Goal: Transaction & Acquisition: Purchase product/service

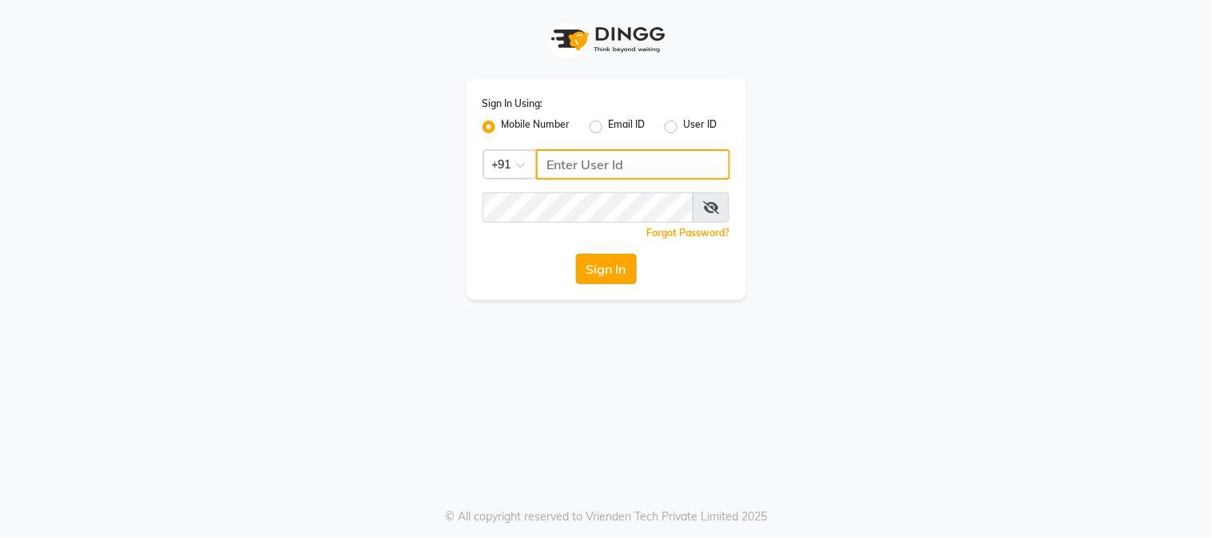
type input "9209454052"
click at [626, 268] on button "Sign In" at bounding box center [606, 269] width 61 height 30
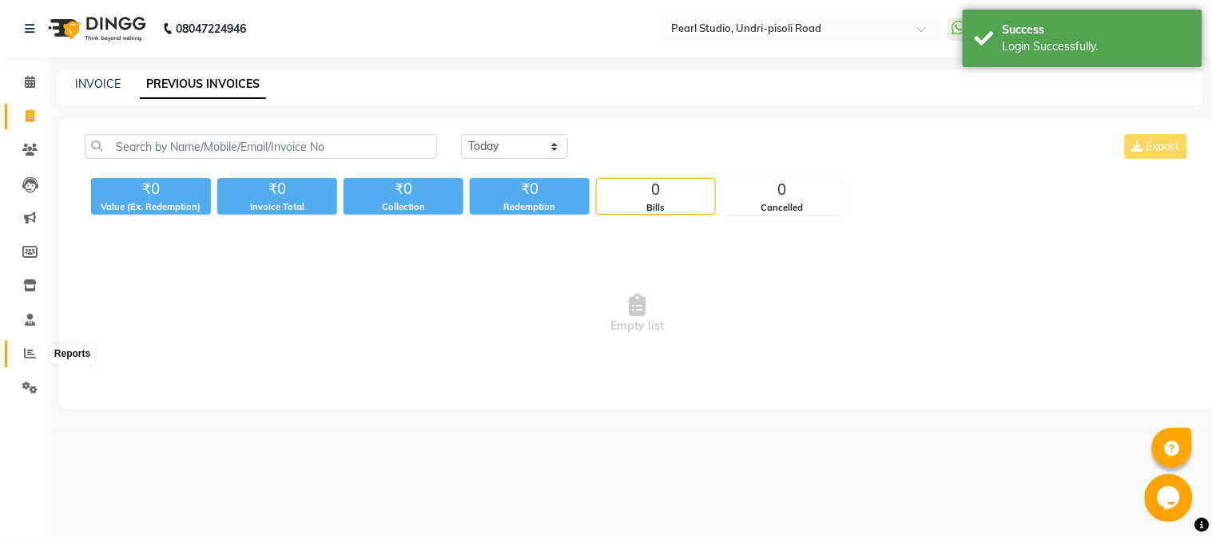
click at [21, 348] on span at bounding box center [30, 354] width 28 height 18
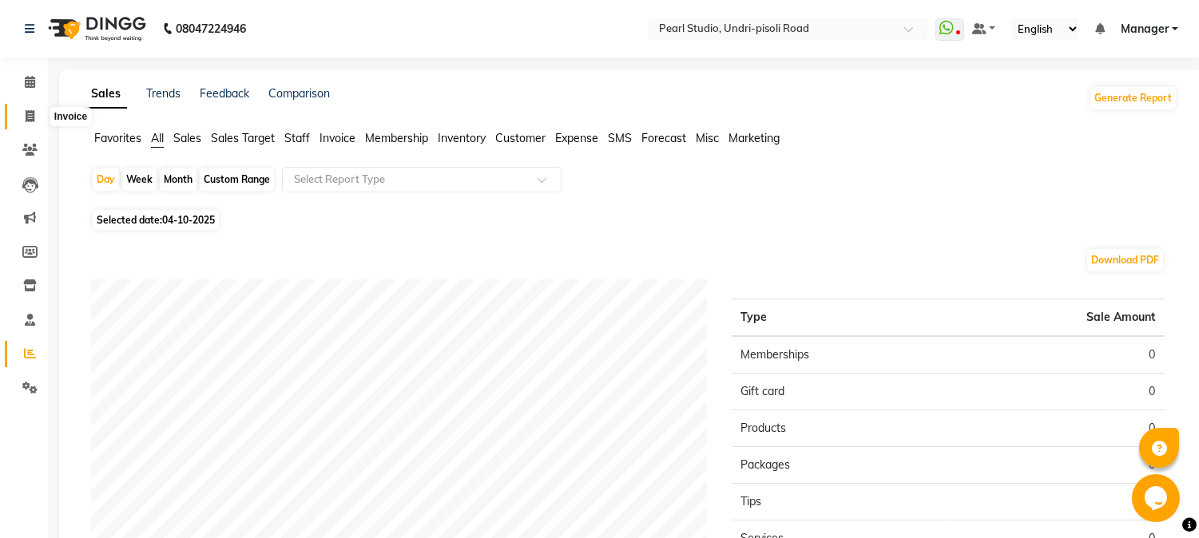
click at [29, 121] on icon at bounding box center [30, 116] width 9 height 12
select select "service"
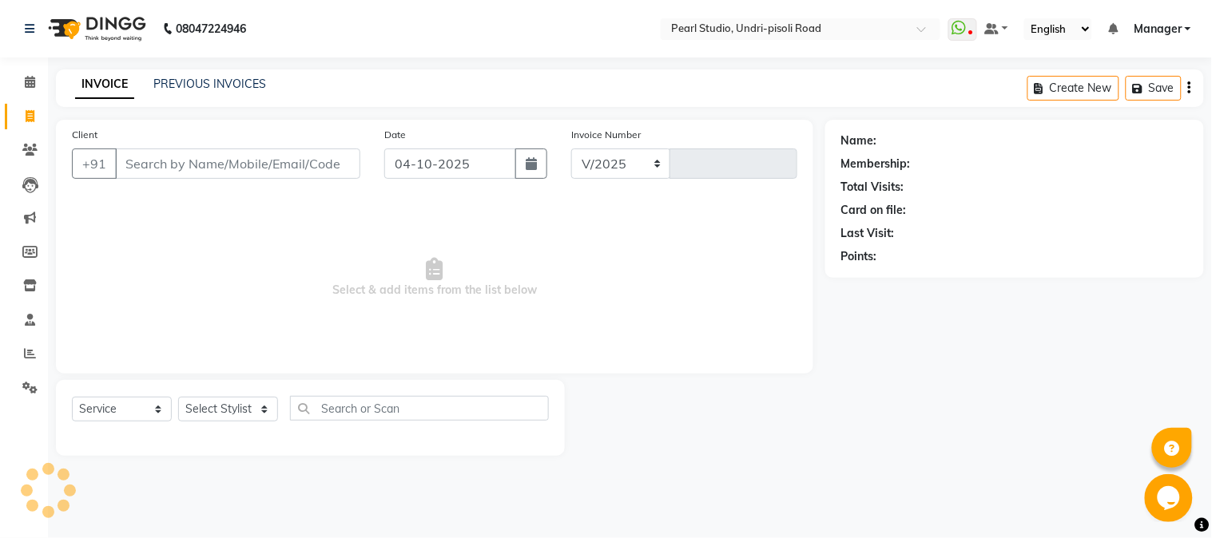
select select "5290"
type input "0701"
click at [125, 160] on input "Client" at bounding box center [237, 164] width 245 height 30
click at [138, 165] on input "Client" at bounding box center [237, 164] width 245 height 30
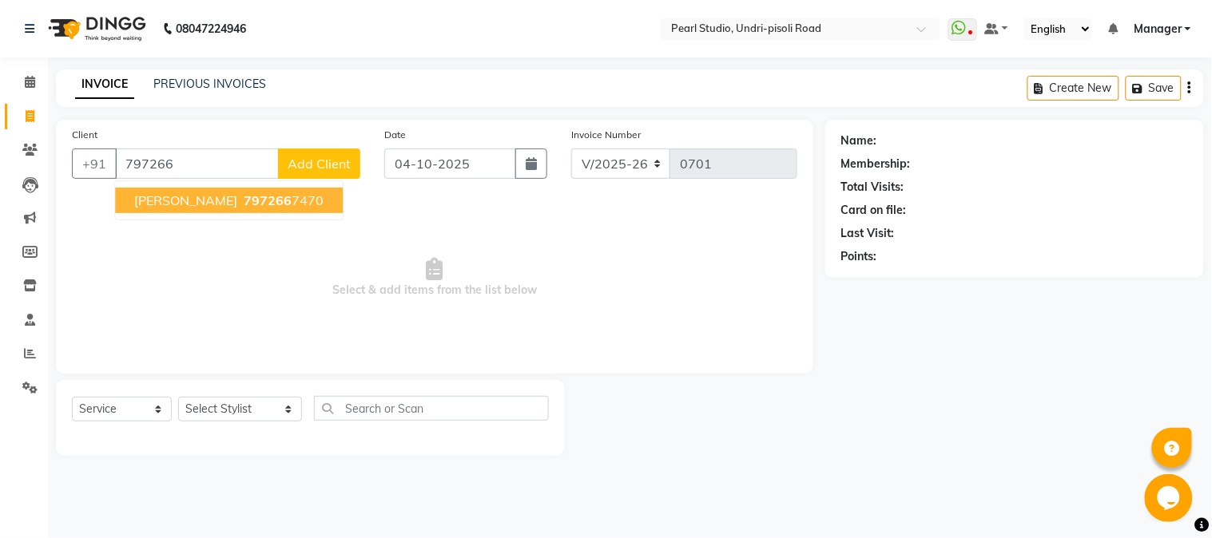
click at [173, 202] on span "[PERSON_NAME]" at bounding box center [185, 201] width 103 height 16
type input "7972667470"
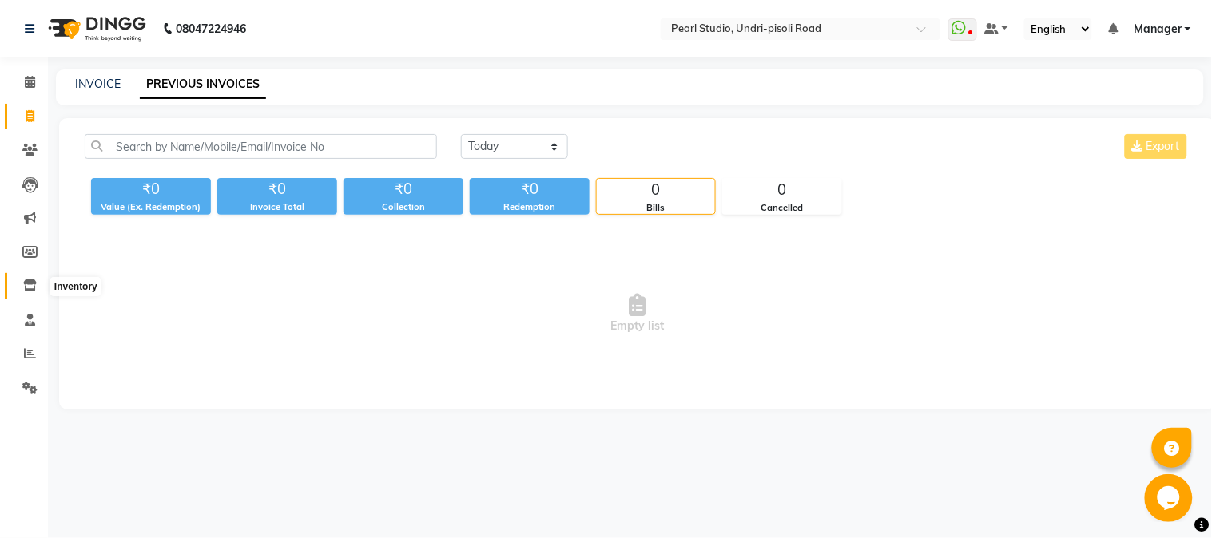
click at [32, 290] on icon at bounding box center [30, 286] width 14 height 12
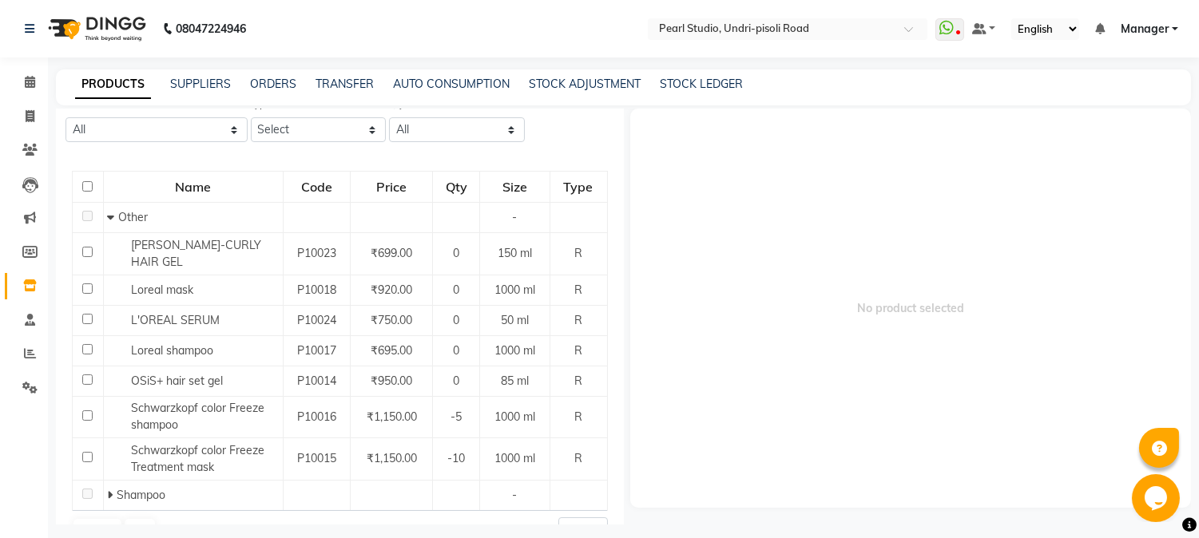
scroll to position [129, 0]
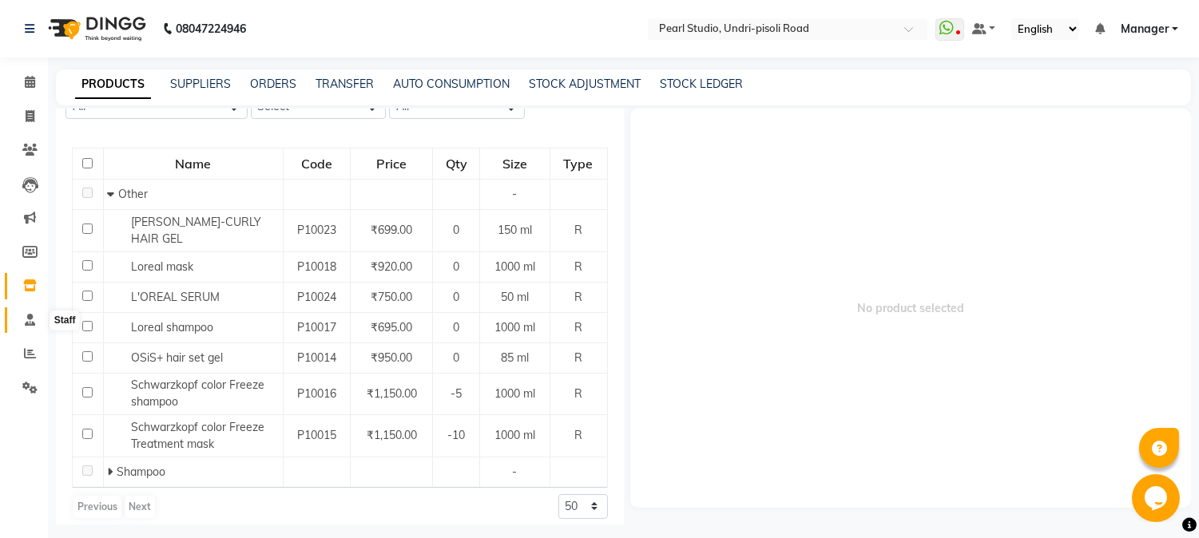
click at [28, 320] on icon at bounding box center [30, 320] width 10 height 12
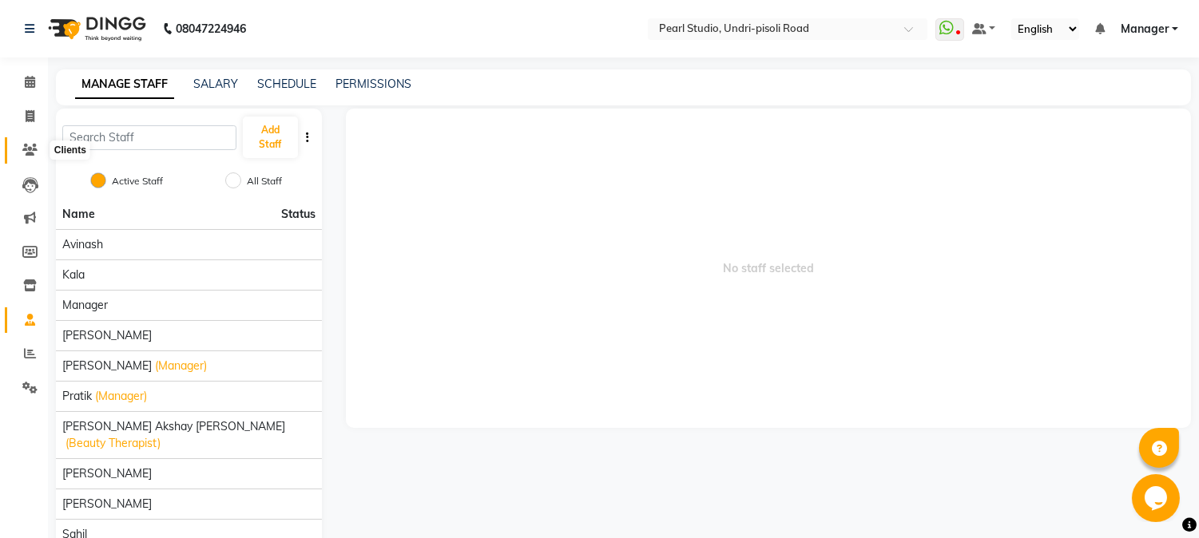
click at [26, 150] on icon at bounding box center [29, 150] width 15 height 12
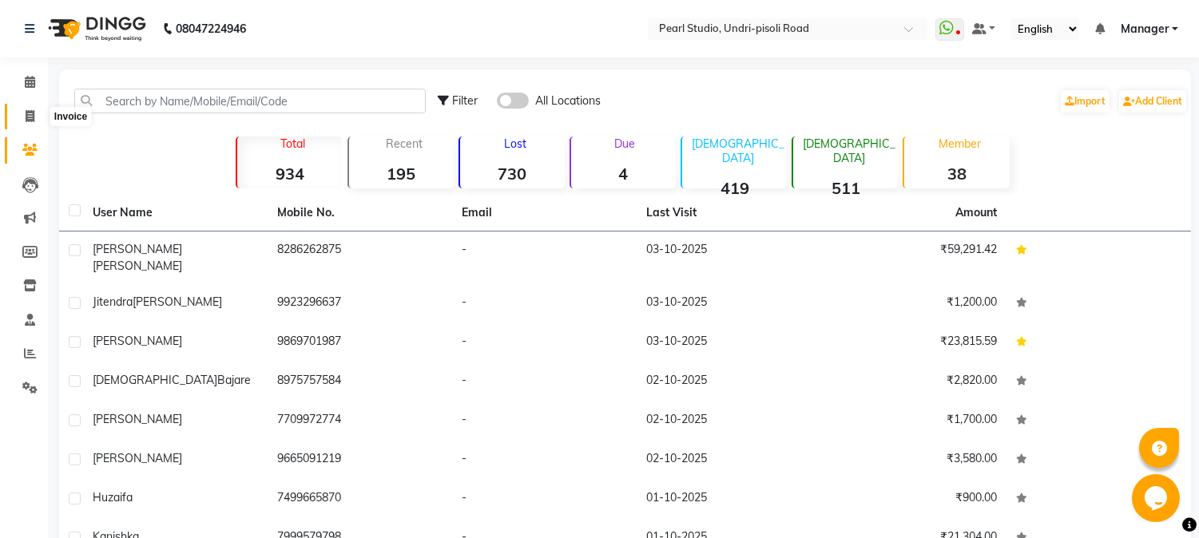
click at [33, 113] on icon at bounding box center [30, 116] width 9 height 12
select select "service"
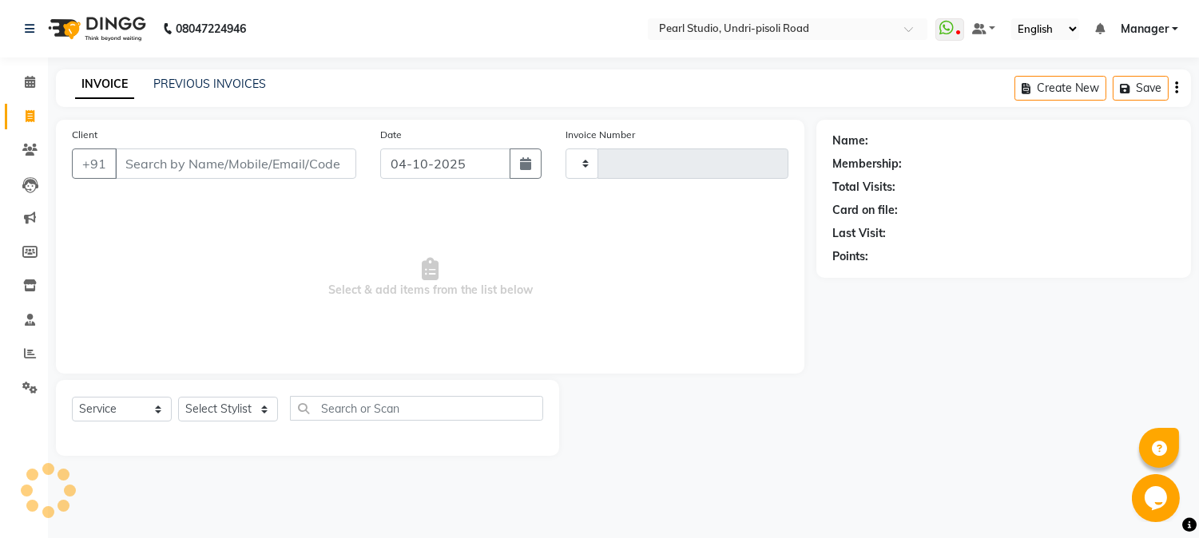
type input "0701"
select select "5290"
click at [188, 77] on link "PREVIOUS INVOICES" at bounding box center [209, 84] width 113 height 14
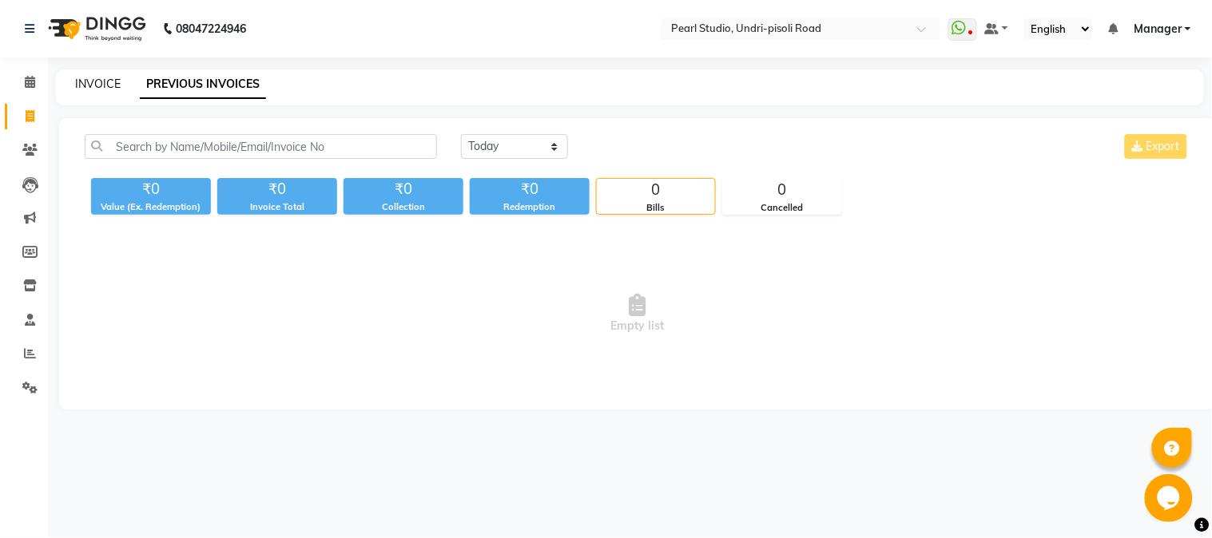
click at [114, 85] on link "INVOICE" at bounding box center [98, 84] width 46 height 14
select select "service"
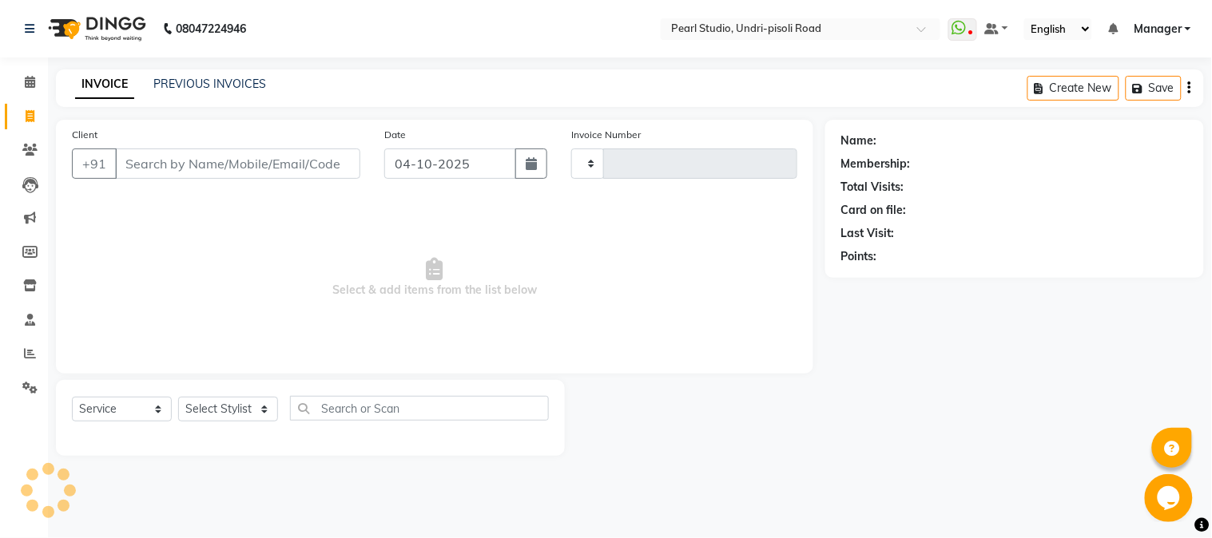
type input "0701"
select select "5290"
click at [26, 190] on icon at bounding box center [30, 185] width 16 height 16
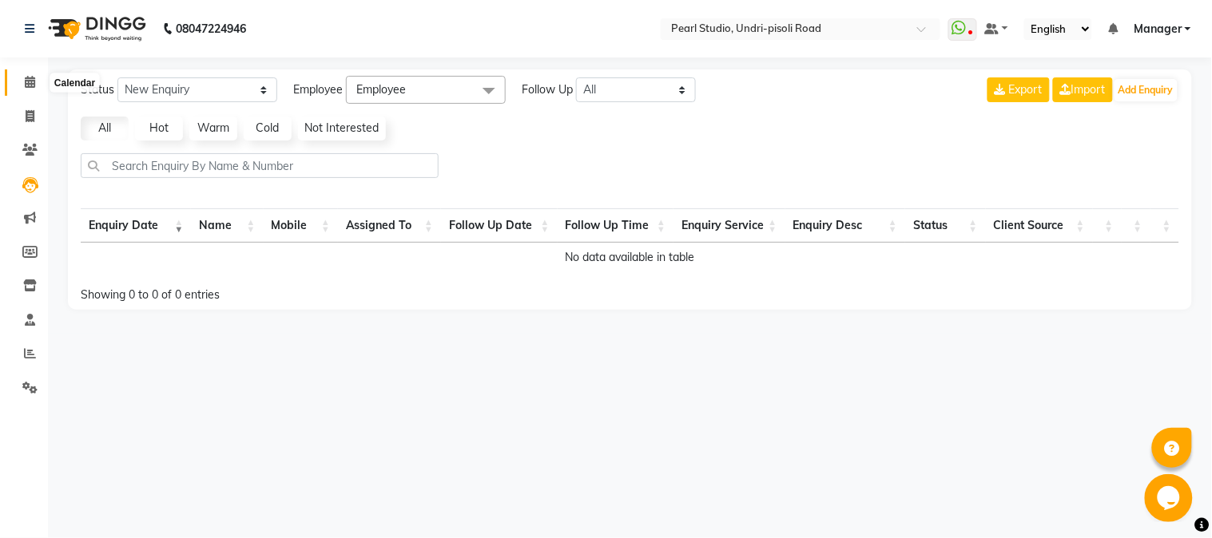
click at [25, 88] on icon at bounding box center [30, 82] width 10 height 12
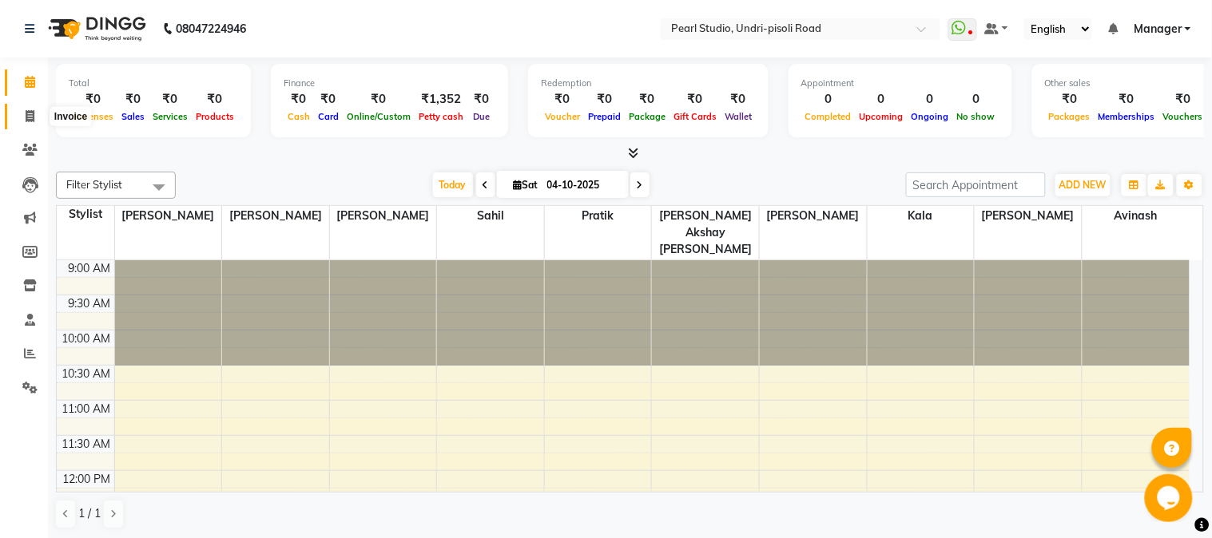
click at [26, 122] on icon at bounding box center [30, 116] width 9 height 12
select select "service"
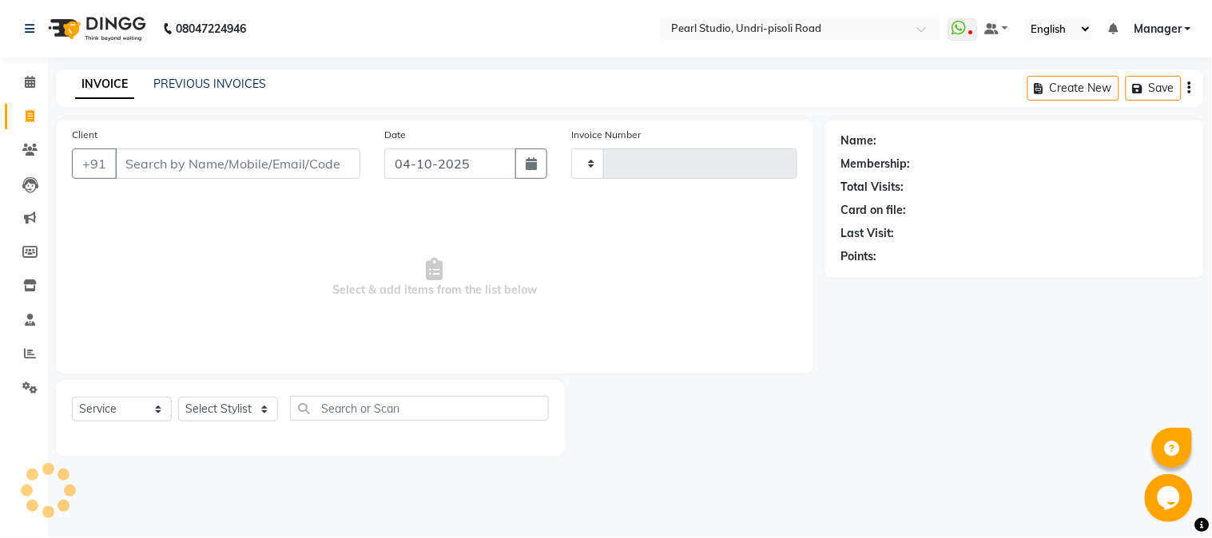
type input "0701"
select select "5290"
click at [1148, 82] on button "Save" at bounding box center [1154, 88] width 56 height 25
click at [268, 411] on select "Select Stylist Avinash Kala Manager [PERSON_NAME] [PERSON_NAME] [PERSON_NAME] A…" at bounding box center [240, 409] width 124 height 25
click at [644, 292] on span "Select & add items from the list below" at bounding box center [434, 278] width 725 height 160
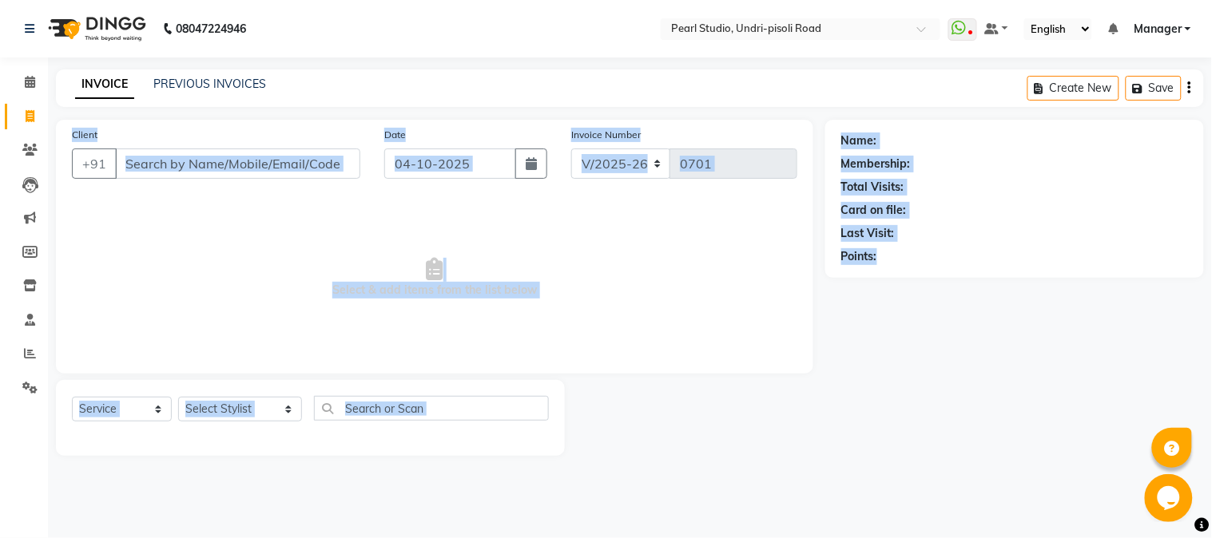
drag, startPoint x: 1211, startPoint y: 104, endPoint x: 1211, endPoint y: 534, distance: 429.8
click at [1211, 366] on main "INVOICE PREVIOUS INVOICES Create New Save Client +91 Date [DATE] Invoice Number…" at bounding box center [630, 275] width 1164 height 411
click at [651, 377] on div "Client +91 Date [DATE] Invoice Number V/2025 V/[PHONE_NUMBER] Select & add item…" at bounding box center [434, 288] width 781 height 336
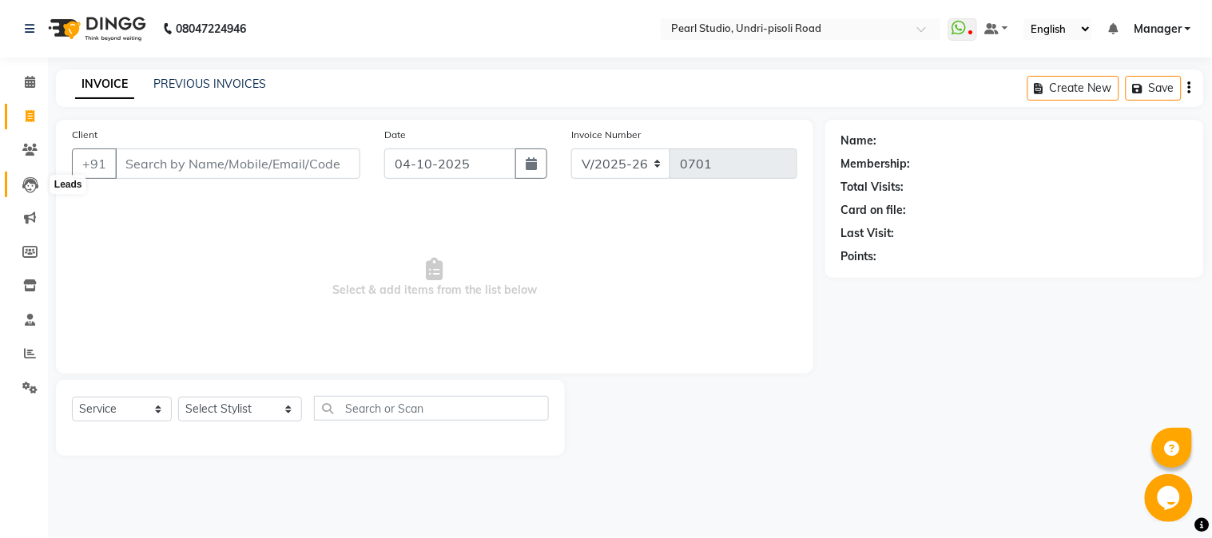
click at [34, 192] on icon at bounding box center [30, 185] width 16 height 16
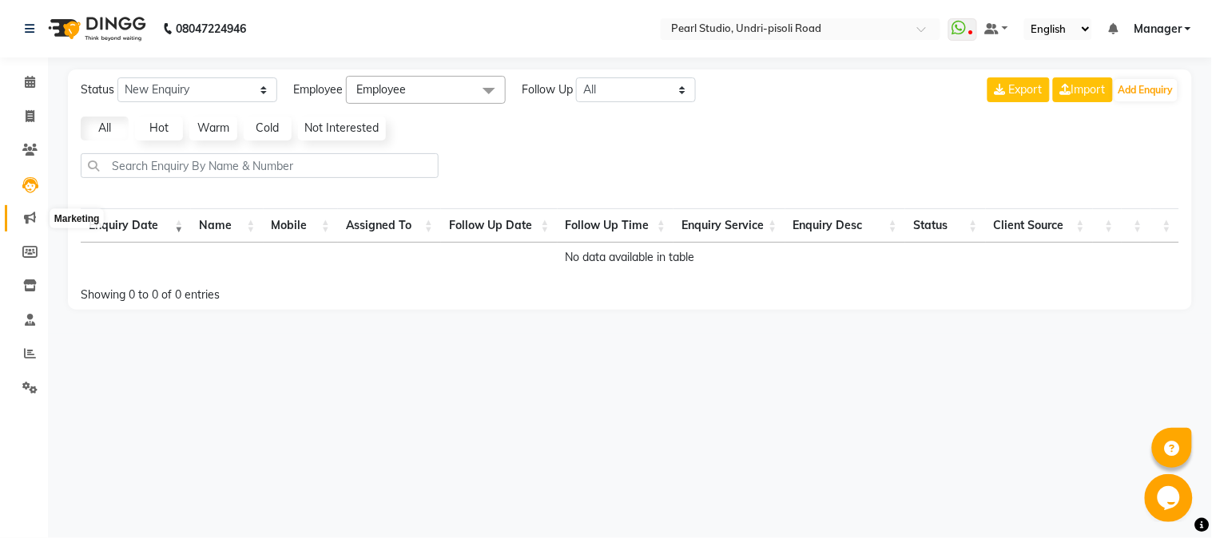
click at [24, 224] on icon at bounding box center [30, 218] width 12 height 12
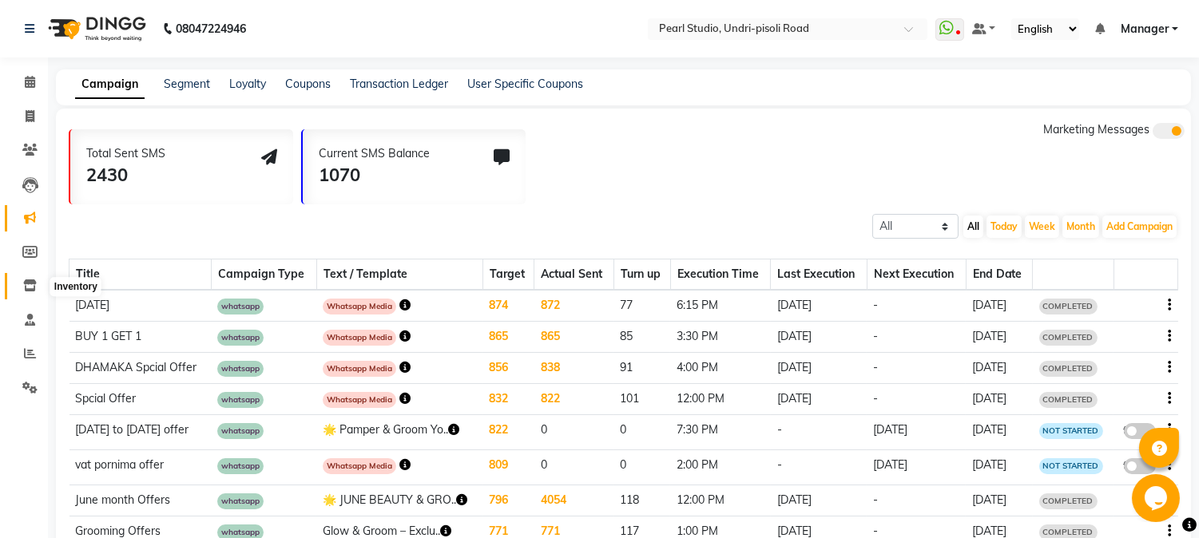
click at [28, 286] on icon at bounding box center [30, 286] width 14 height 12
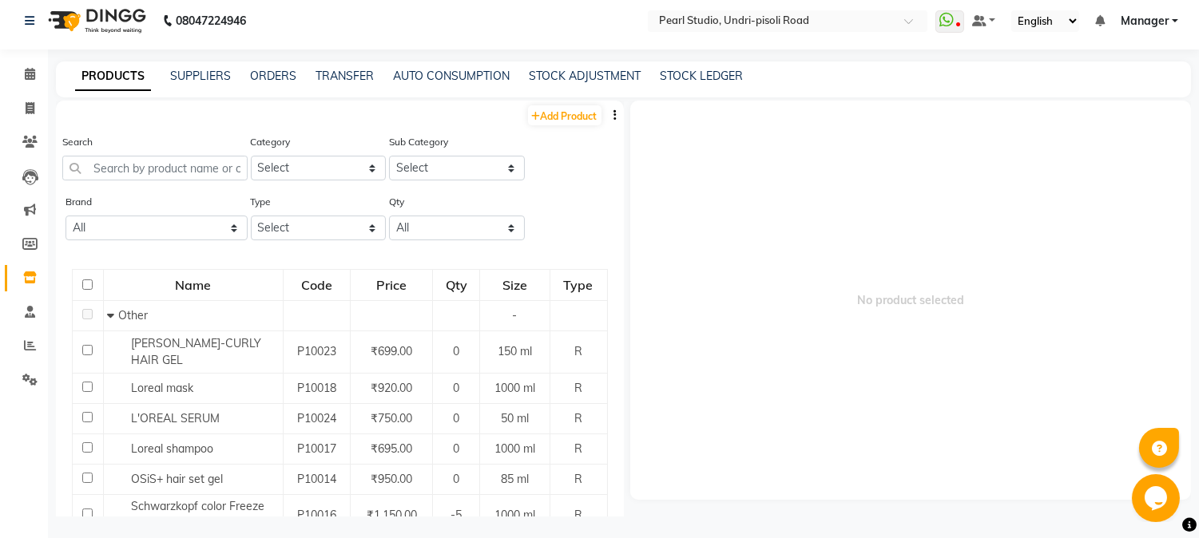
scroll to position [10, 0]
click at [264, 75] on link "ORDERS" at bounding box center [273, 74] width 46 height 14
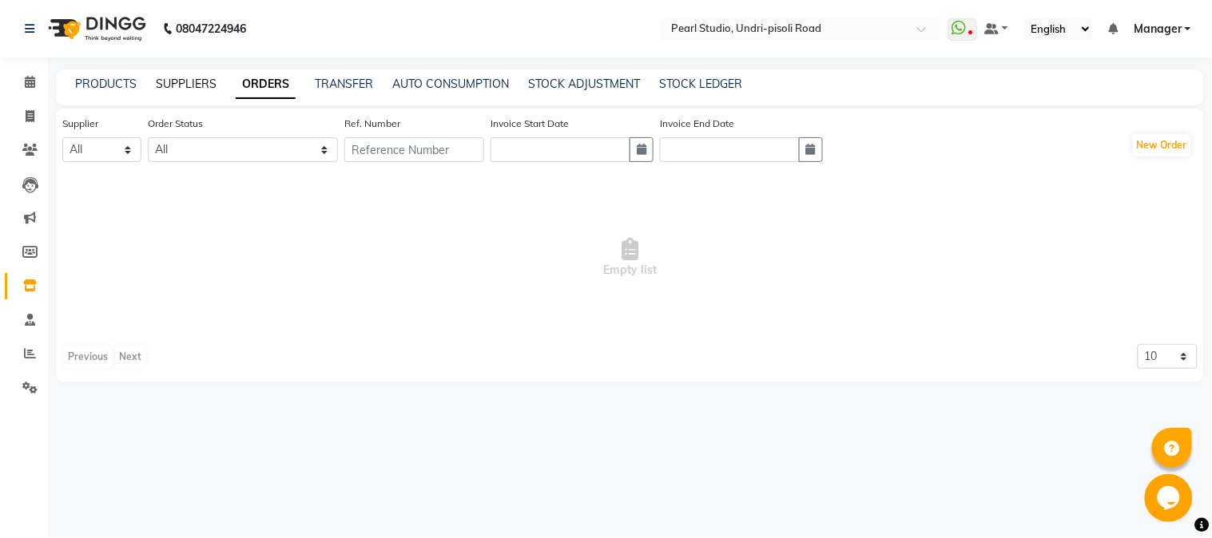
click at [197, 84] on link "SUPPLIERS" at bounding box center [186, 84] width 61 height 14
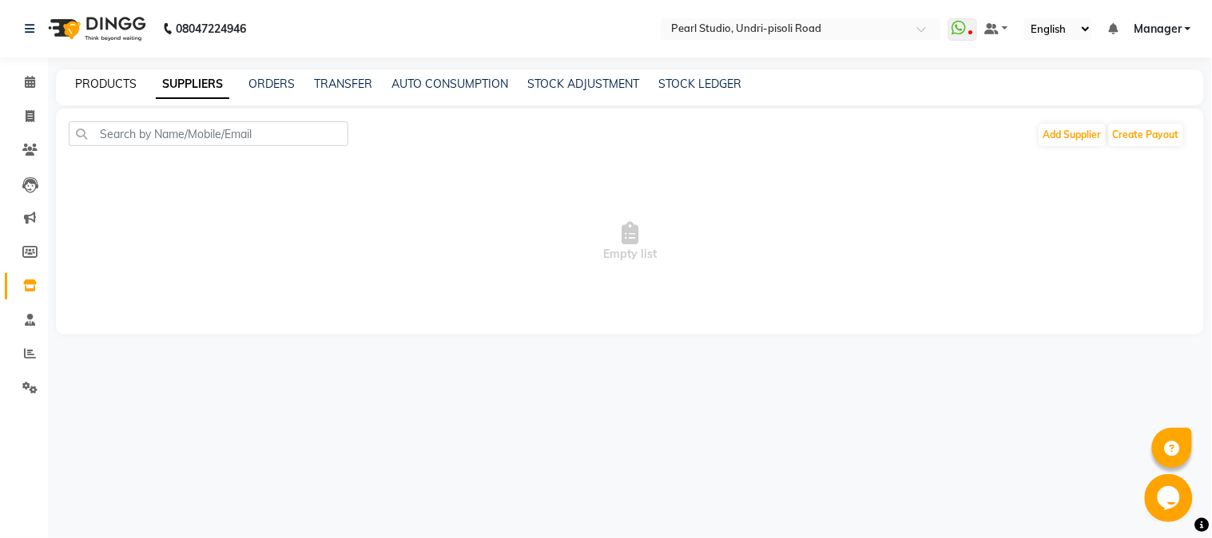
click at [106, 83] on link "PRODUCTS" at bounding box center [106, 84] width 62 height 14
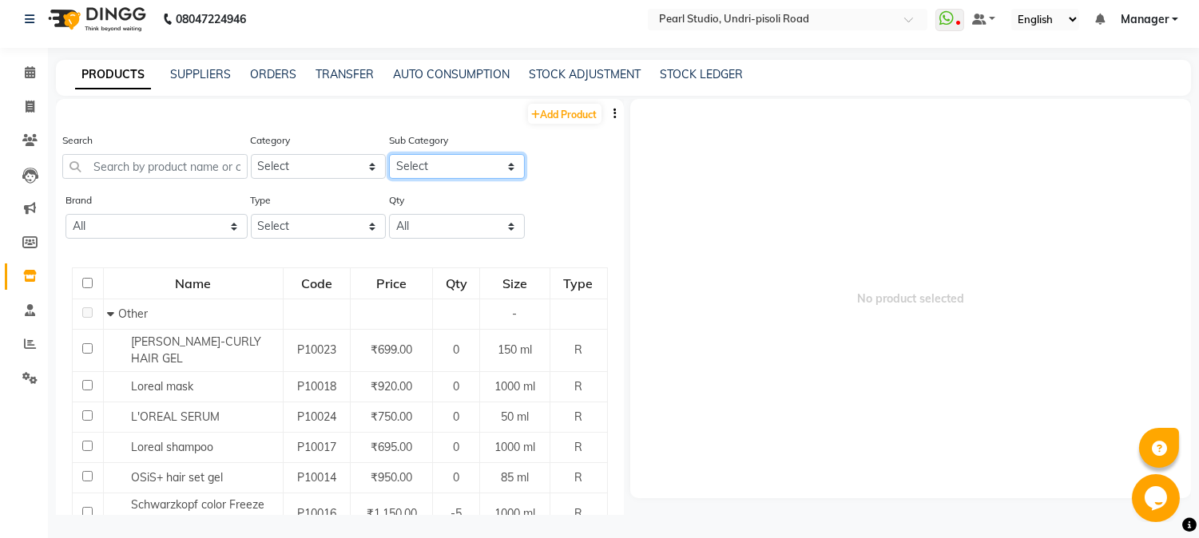
click at [499, 168] on select "Select" at bounding box center [457, 166] width 136 height 25
click at [256, 77] on link "ORDERS" at bounding box center [273, 74] width 46 height 14
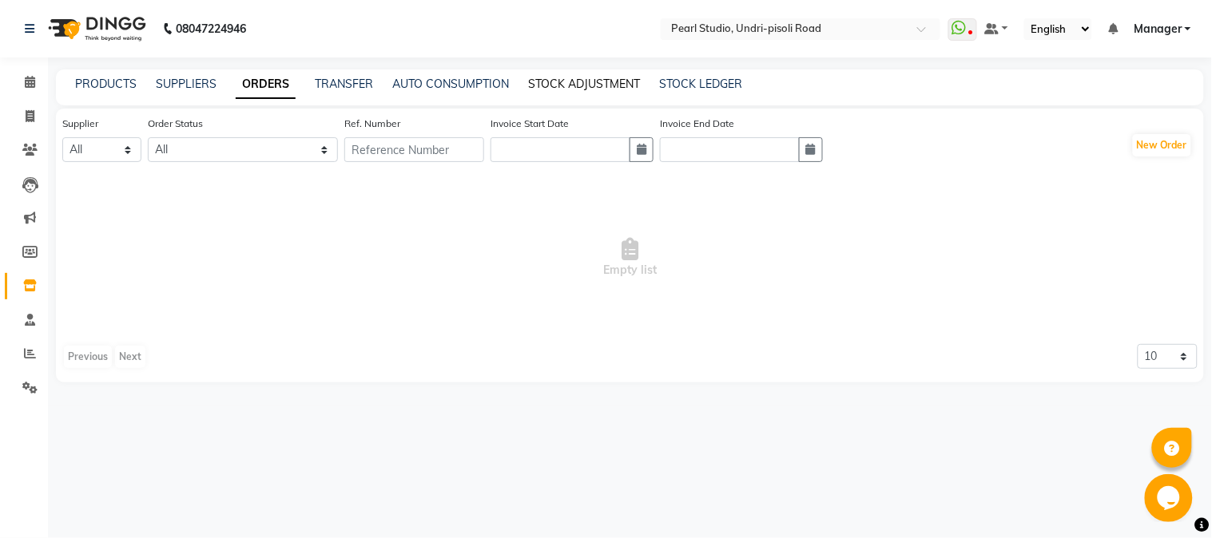
click at [554, 89] on link "STOCK ADJUSTMENT" at bounding box center [584, 84] width 112 height 14
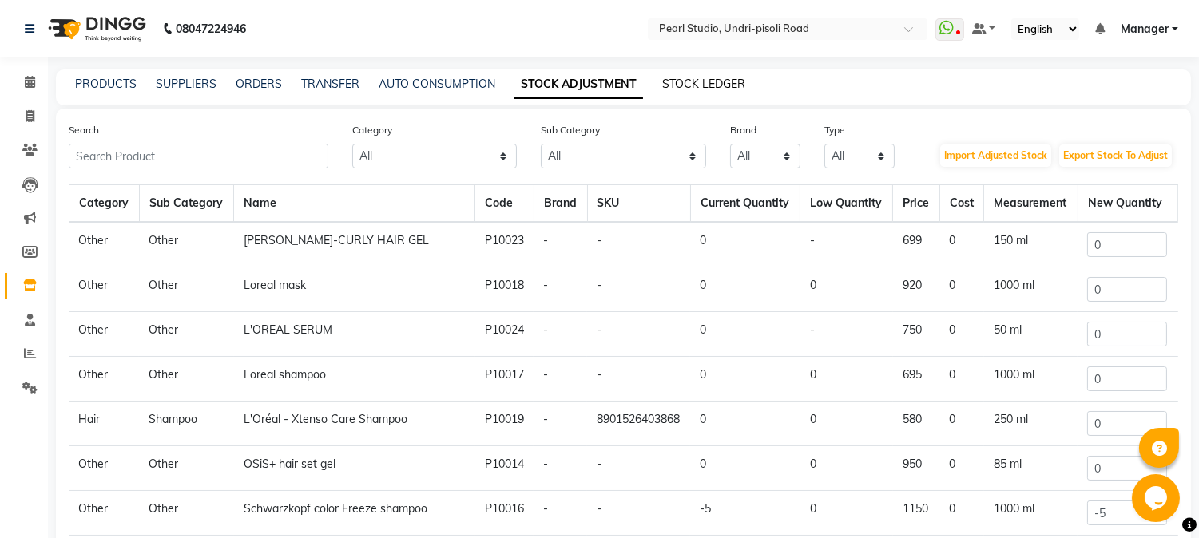
click at [705, 83] on link "STOCK LEDGER" at bounding box center [703, 84] width 83 height 14
select select "all"
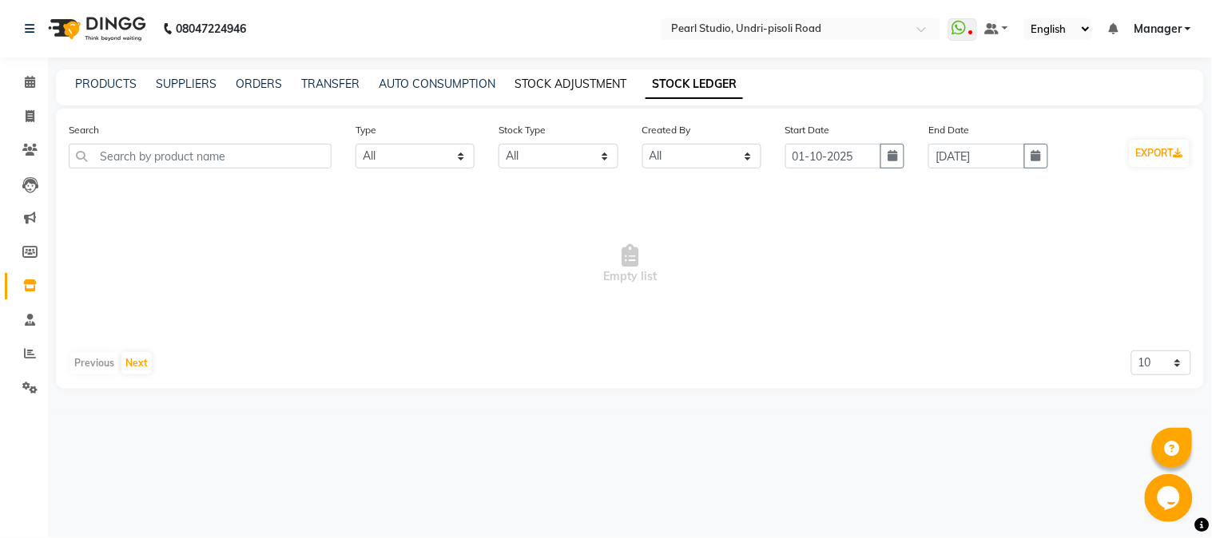
click at [618, 82] on link "STOCK ADJUSTMENT" at bounding box center [570, 84] width 112 height 14
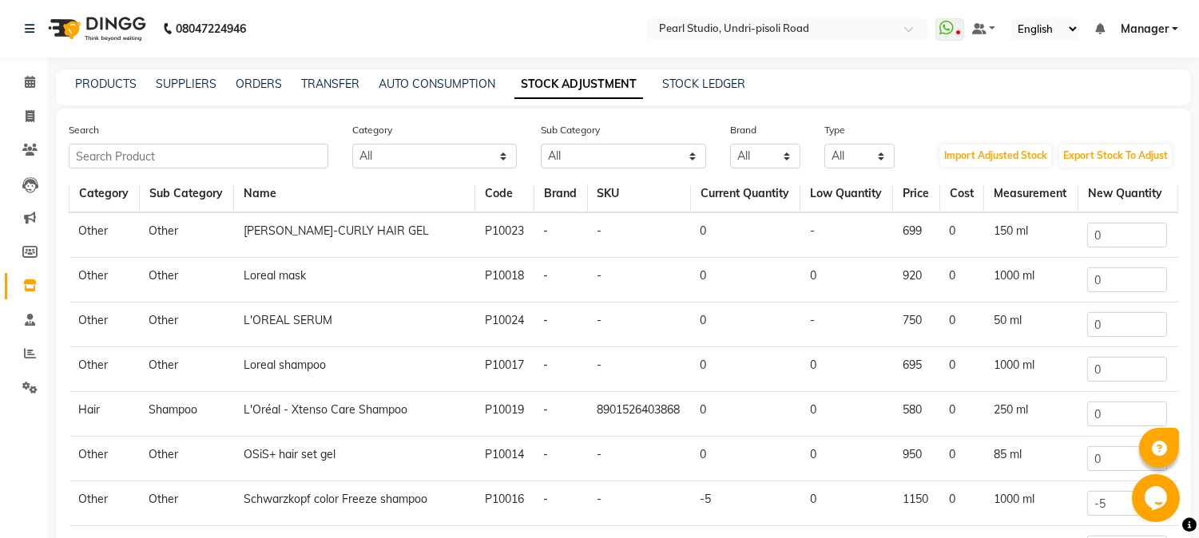
click at [1173, 22] on link "Manager" at bounding box center [1150, 29] width 58 height 17
click at [864, 53] on nav "08047224946 Select Location × Pearl Studio, Undri-pisoli Road WhatsApp Status ✕…" at bounding box center [599, 29] width 1199 height 58
click at [27, 157] on span at bounding box center [30, 150] width 28 height 18
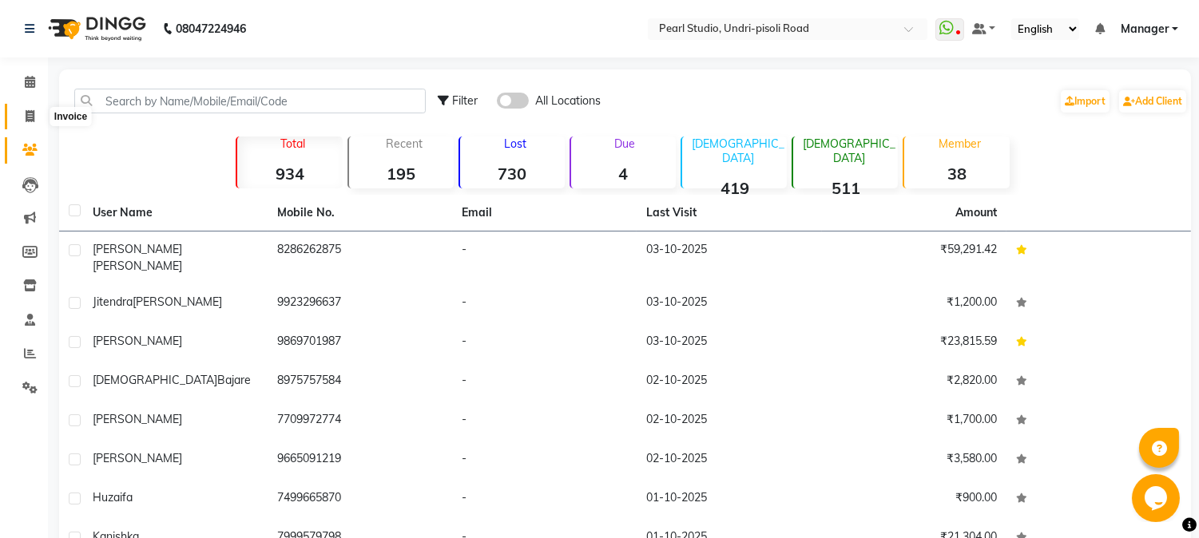
click at [22, 118] on span at bounding box center [30, 117] width 28 height 18
select select "5290"
select select "service"
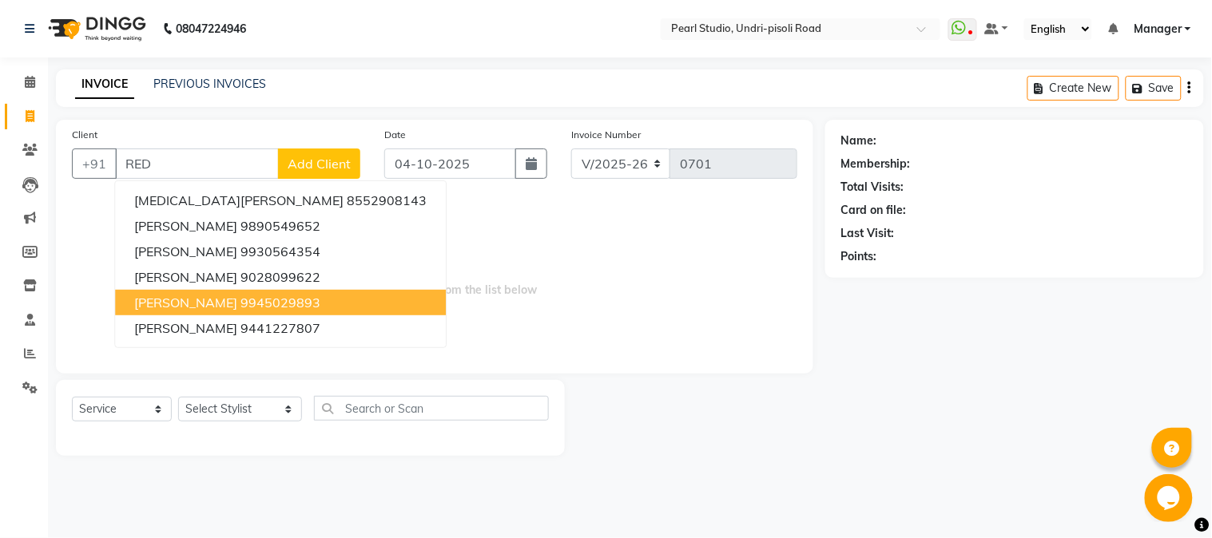
click at [253, 300] on button "[PERSON_NAME] 9945029893" at bounding box center [280, 303] width 331 height 26
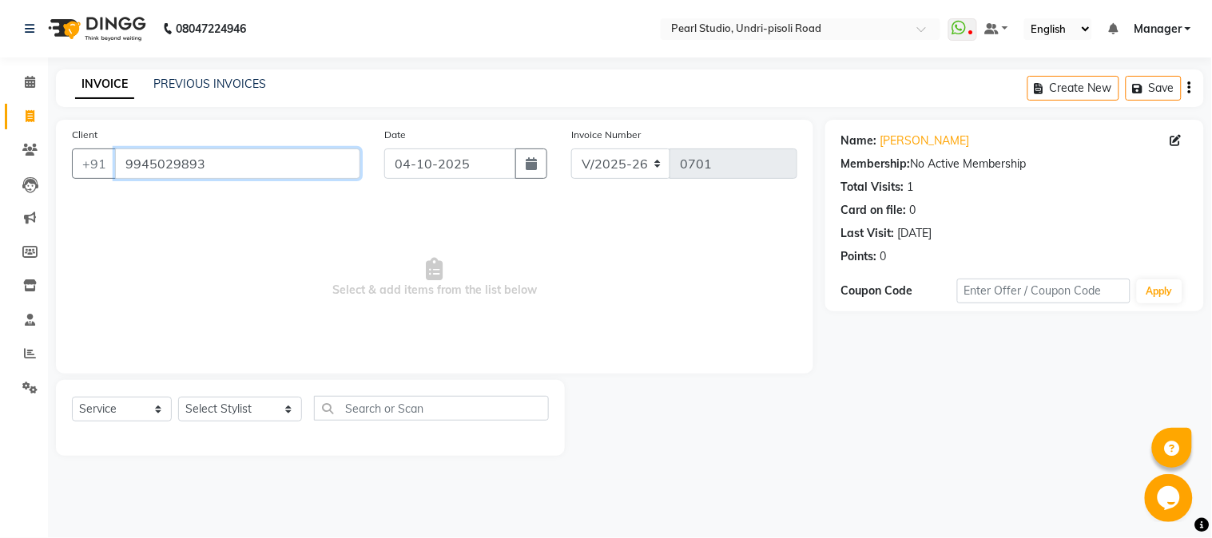
click at [205, 170] on input "9945029893" at bounding box center [237, 164] width 245 height 30
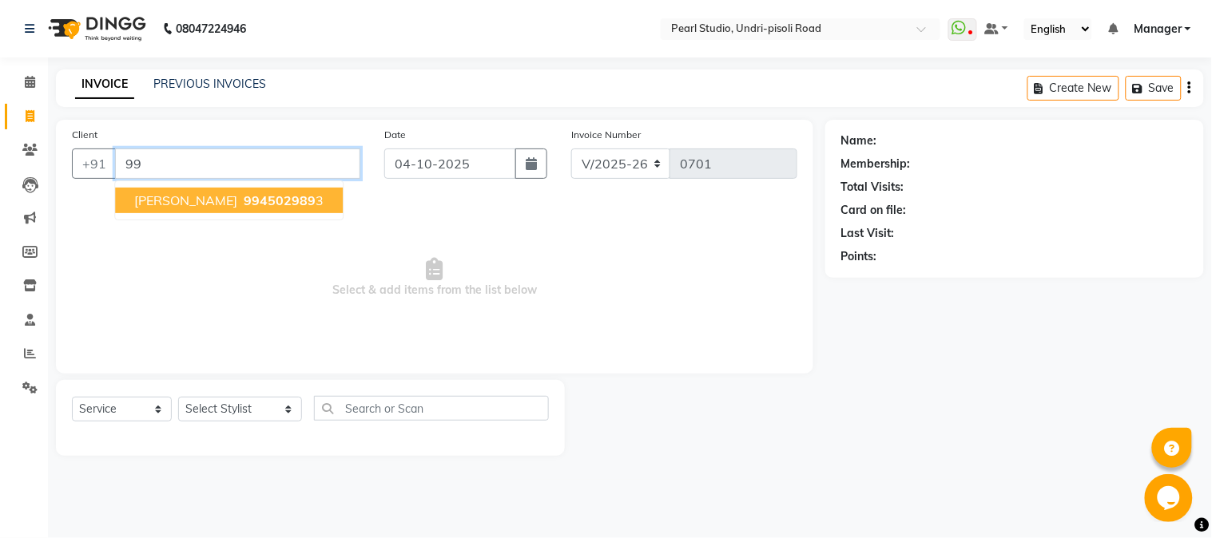
type input "9"
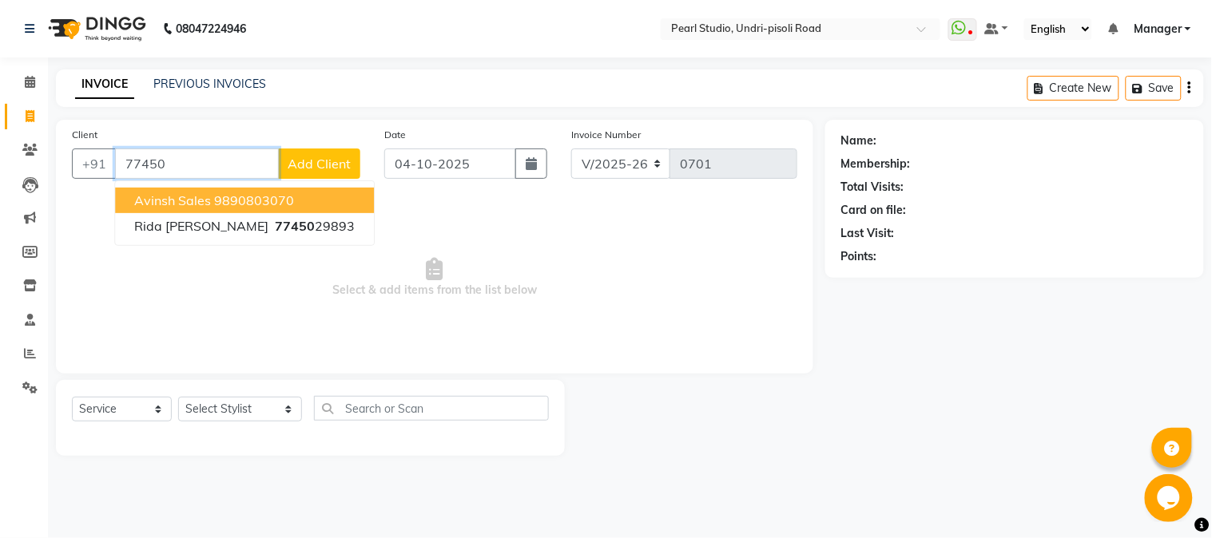
click at [178, 163] on input "77450" at bounding box center [197, 164] width 164 height 30
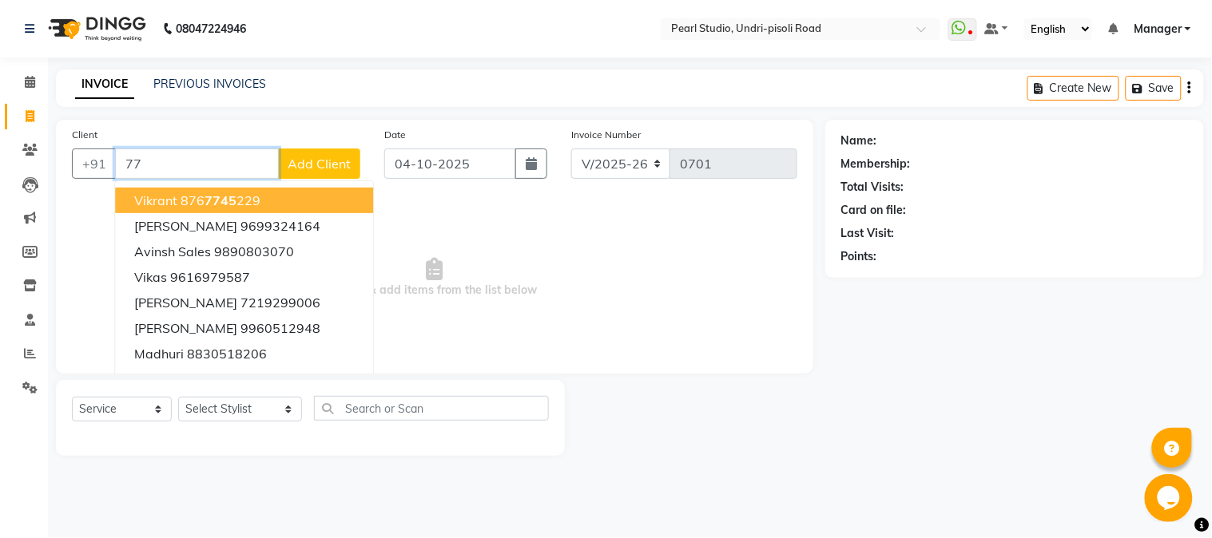
type input "7"
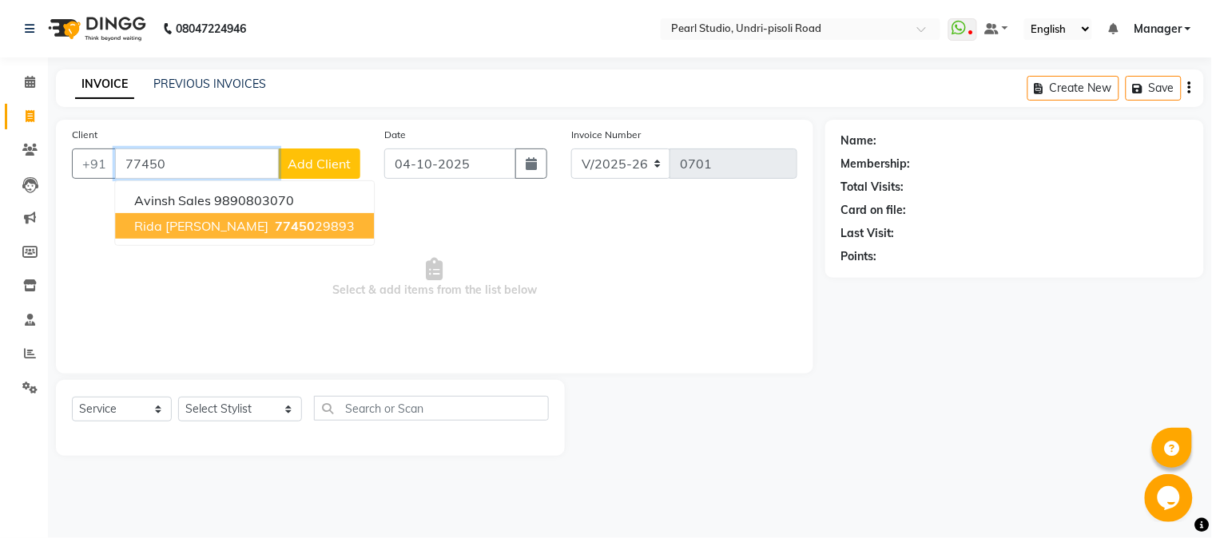
click at [205, 222] on span "rida [PERSON_NAME]" at bounding box center [201, 226] width 134 height 16
type input "7745029893"
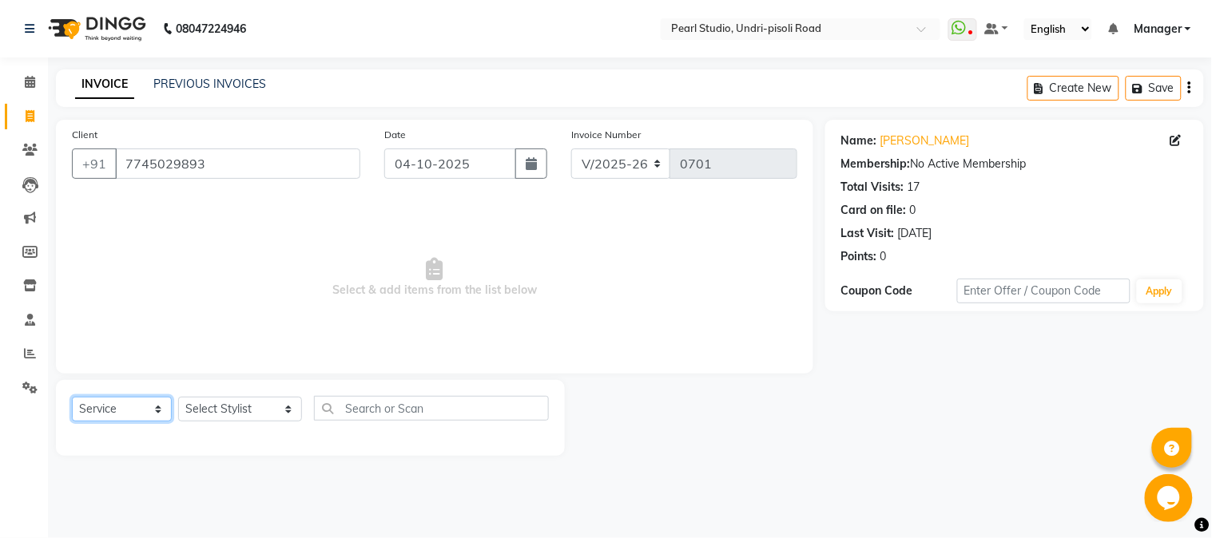
click at [156, 403] on select "Select Service Product Membership Package Voucher Prepaid Gift Card" at bounding box center [122, 409] width 100 height 25
click at [72, 398] on select "Select Service Product Membership Package Voucher Prepaid Gift Card" at bounding box center [122, 409] width 100 height 25
click at [266, 410] on select "Select Stylist Avinash Kala Manager [PERSON_NAME] [PERSON_NAME] [PERSON_NAME] A…" at bounding box center [240, 409] width 124 height 25
select select "63726"
click at [178, 398] on select "Select Stylist Avinash Kala Manager [PERSON_NAME] [PERSON_NAME] [PERSON_NAME] A…" at bounding box center [240, 409] width 124 height 25
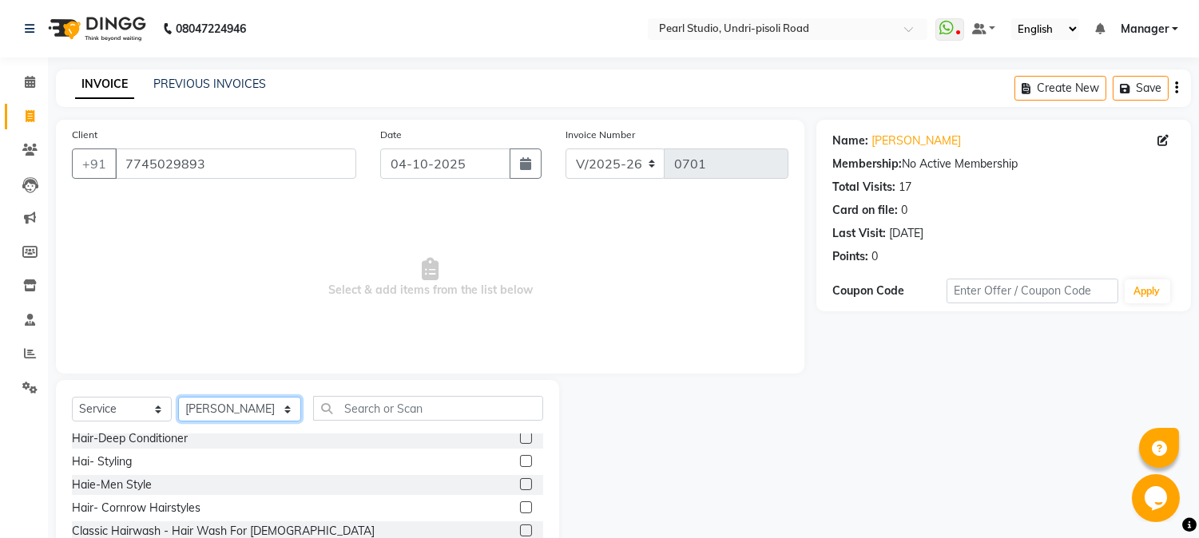
scroll to position [473, 0]
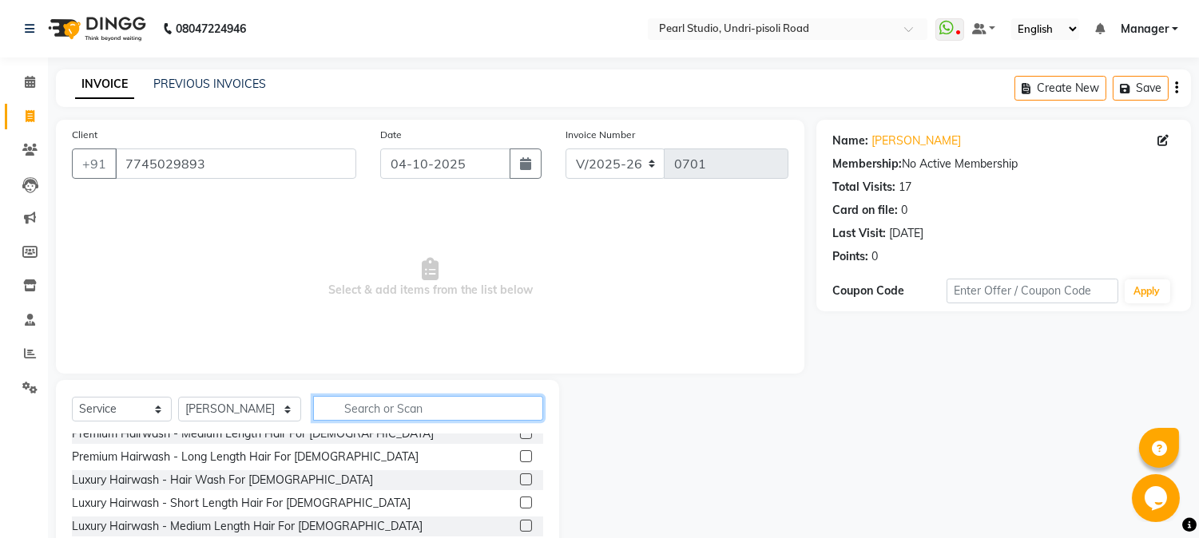
click at [348, 410] on input "text" at bounding box center [428, 408] width 230 height 25
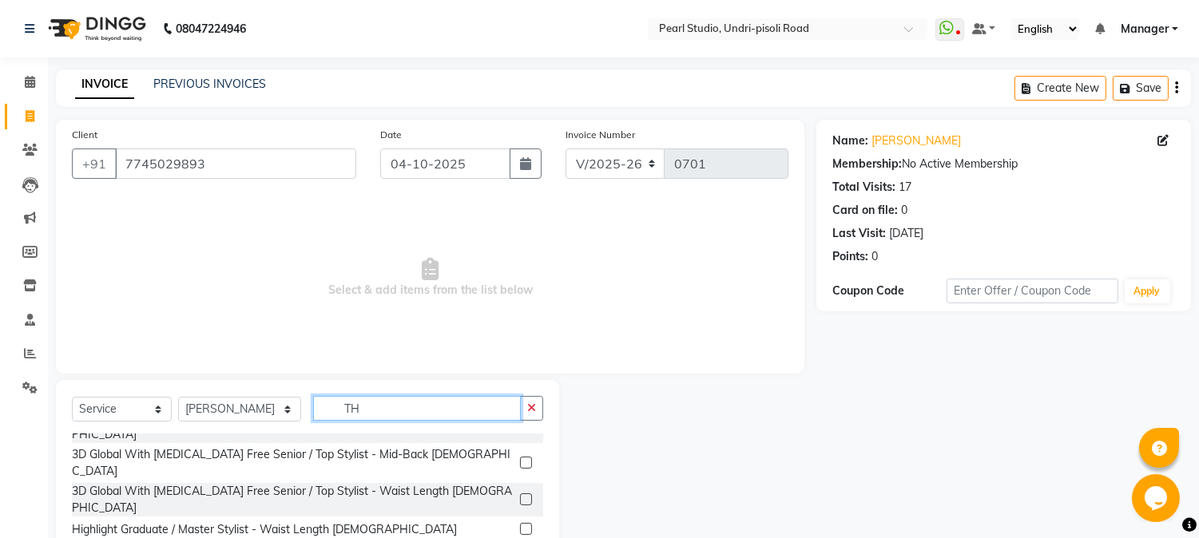
scroll to position [880, 0]
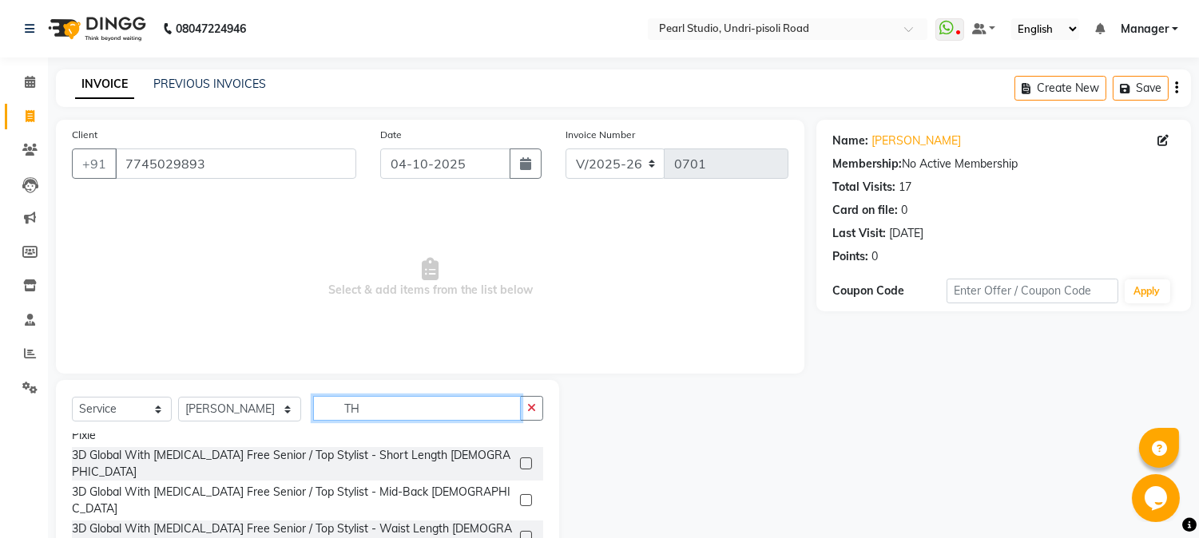
type input "TH"
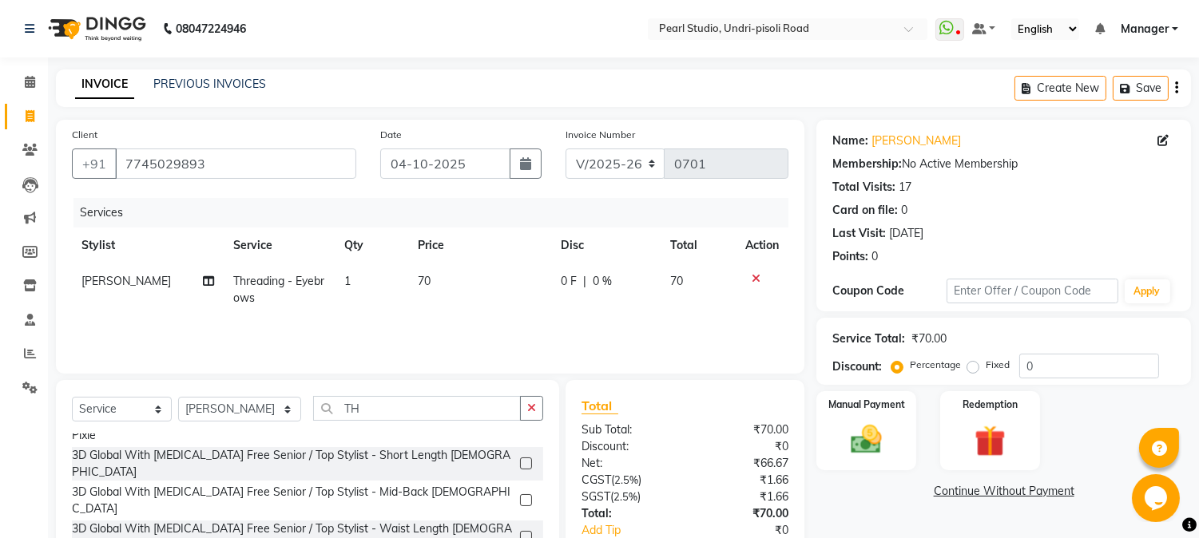
checkbox input "false"
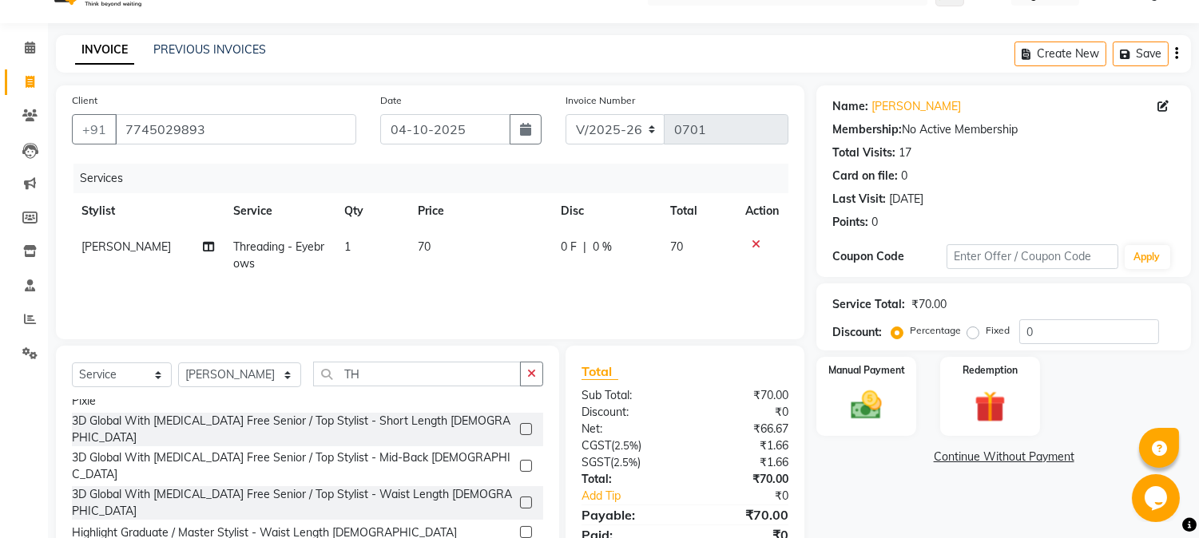
scroll to position [0, 0]
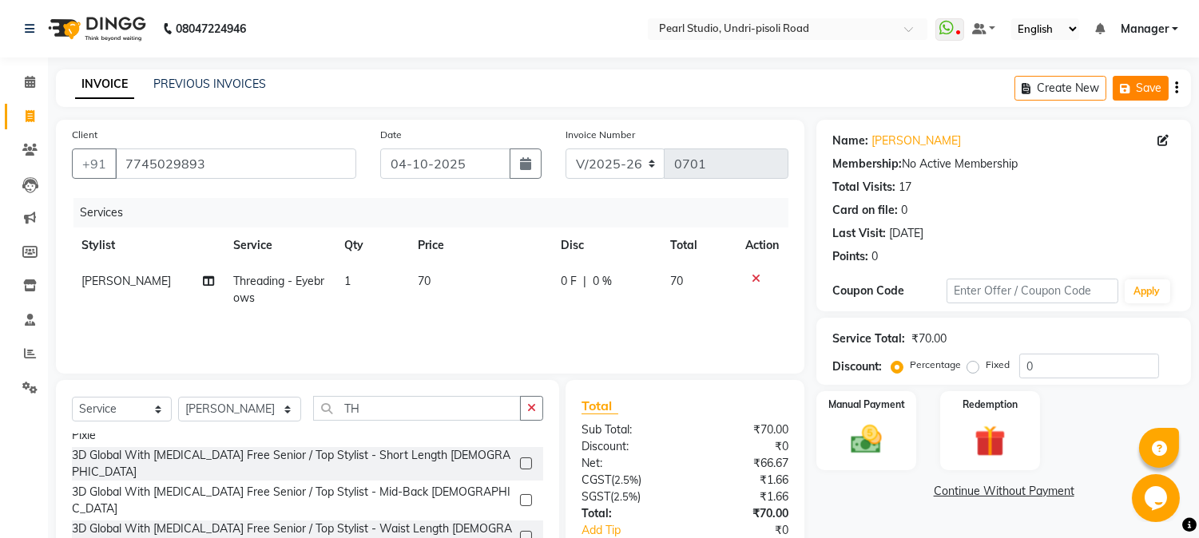
click at [1158, 94] on button "Save" at bounding box center [1141, 88] width 56 height 25
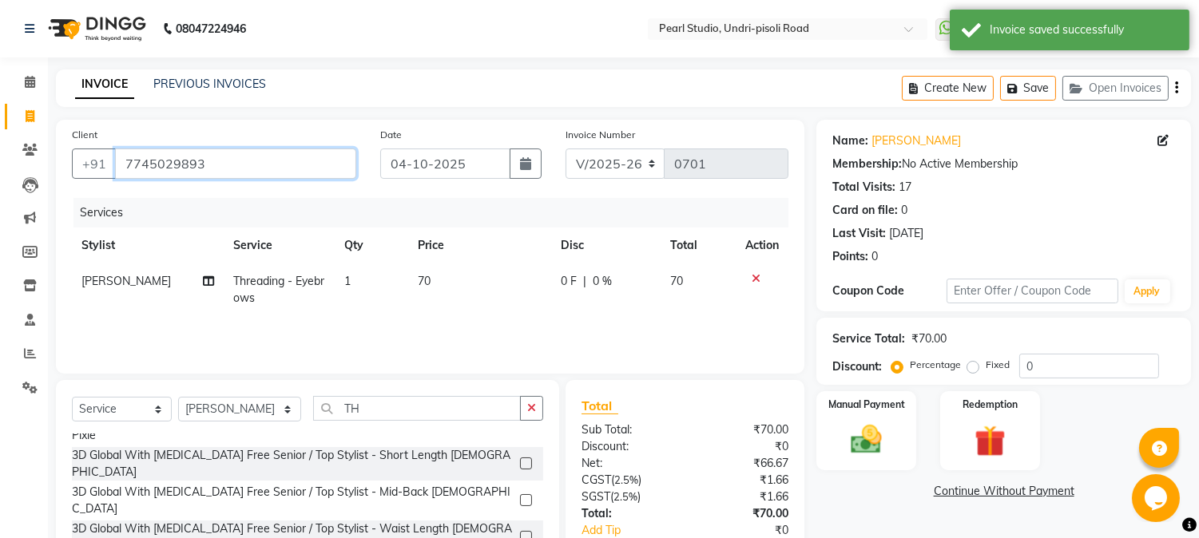
click at [251, 164] on input "7745029893" at bounding box center [235, 164] width 241 height 30
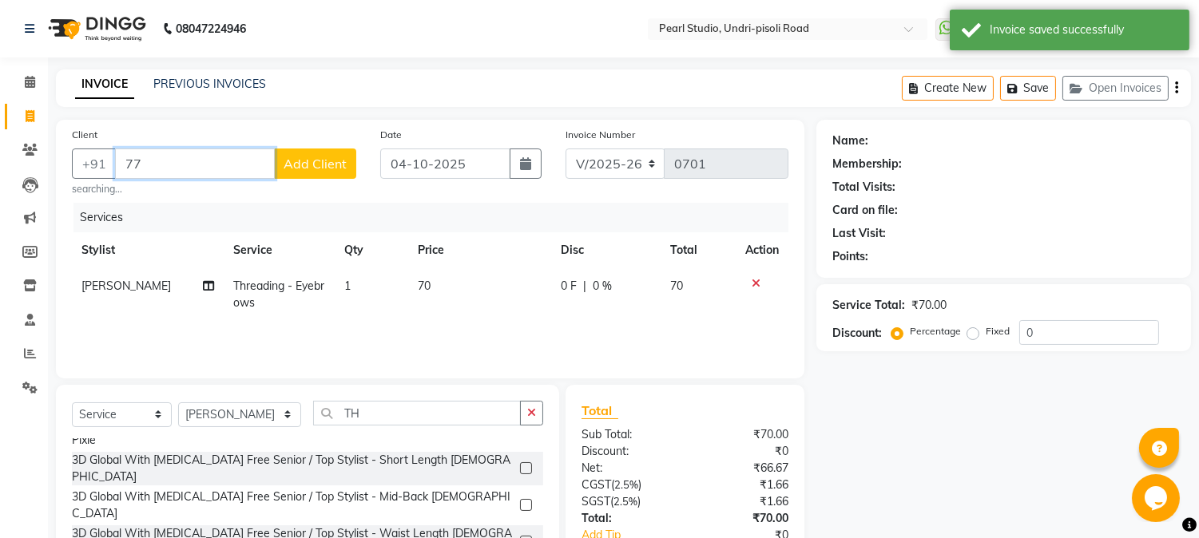
type input "7"
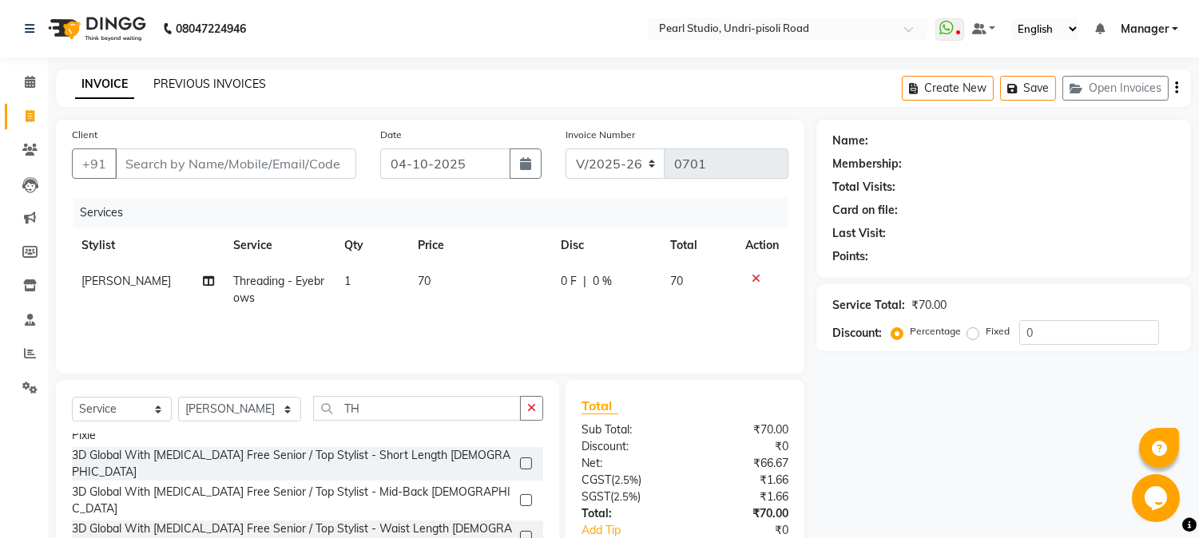
click at [219, 84] on link "PREVIOUS INVOICES" at bounding box center [209, 84] width 113 height 14
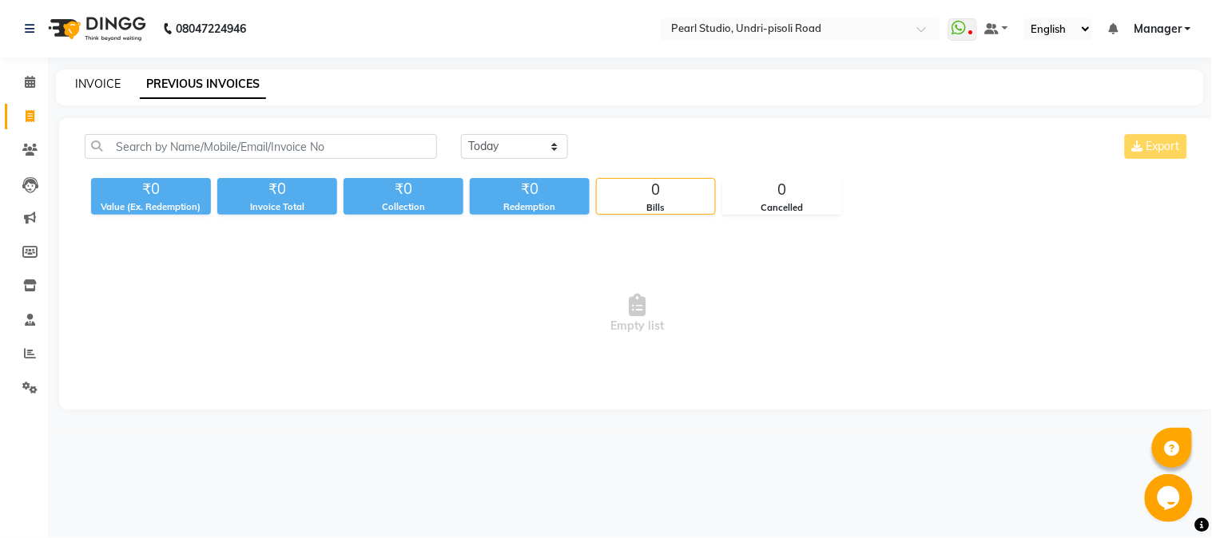
click at [105, 81] on link "INVOICE" at bounding box center [98, 84] width 46 height 14
select select "service"
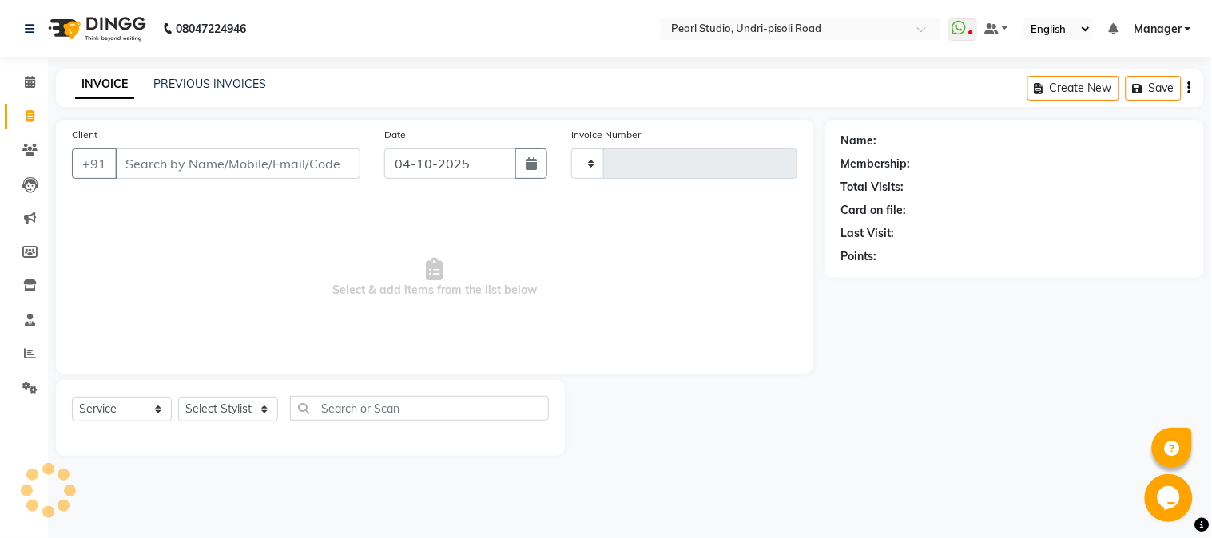
type input "0701"
select select "5290"
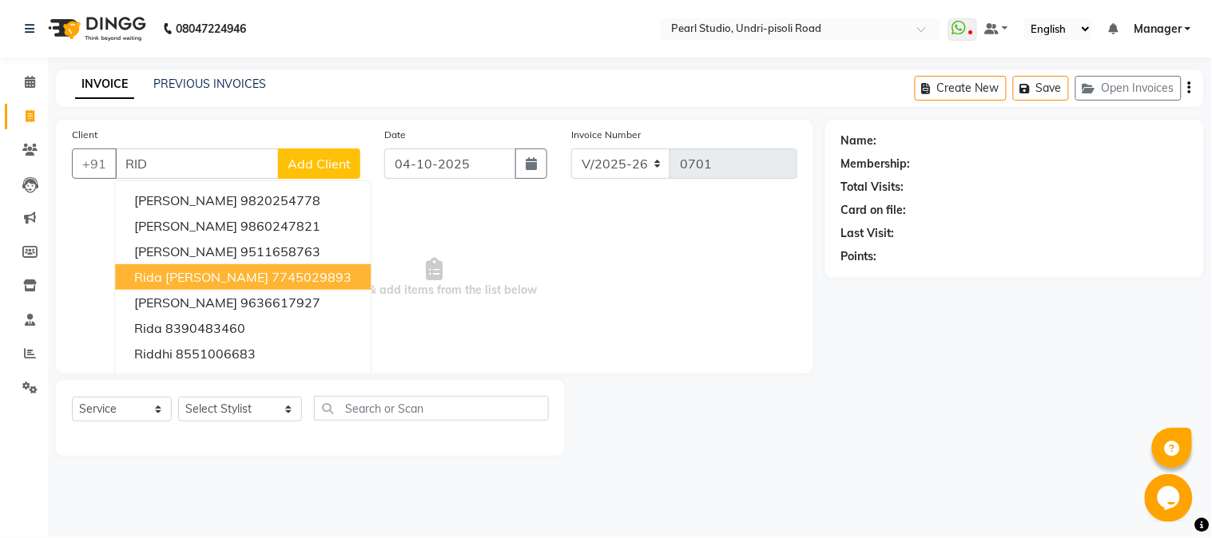
click at [272, 282] on ngb-highlight "7745029893" at bounding box center [312, 277] width 80 height 16
type input "7745029893"
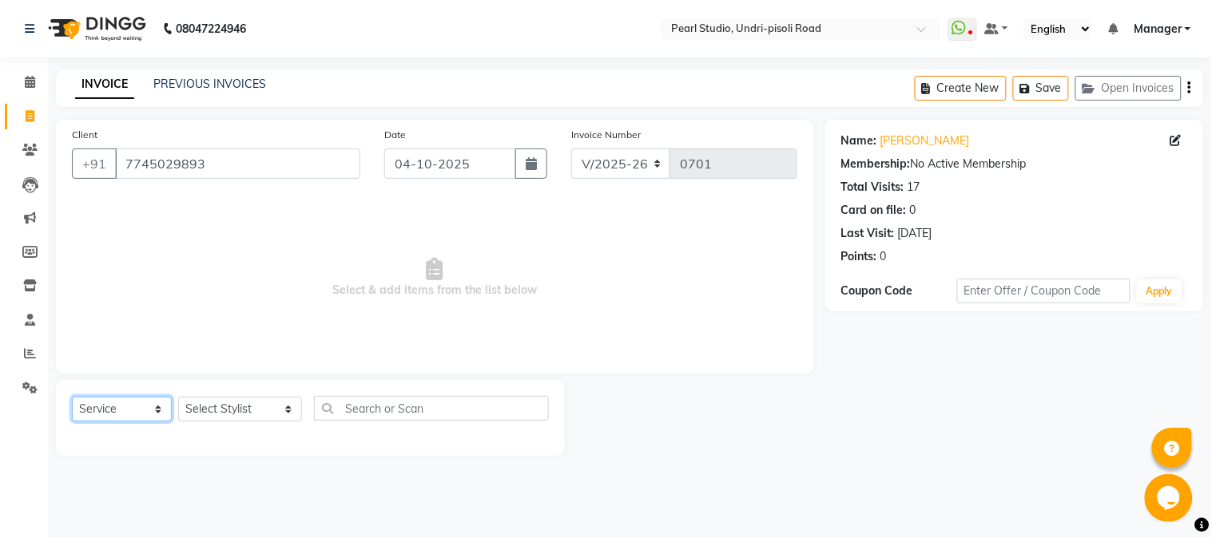
click at [161, 415] on select "Select Service Product Membership Package Voucher Prepaid Gift Card" at bounding box center [122, 409] width 100 height 25
click at [72, 398] on select "Select Service Product Membership Package Voucher Prepaid Gift Card" at bounding box center [122, 409] width 100 height 25
click at [268, 407] on select "Select Stylist Avinash Kala Manager [PERSON_NAME] [PERSON_NAME] [PERSON_NAME] A…" at bounding box center [240, 409] width 124 height 25
select select "63726"
click at [178, 398] on select "Select Stylist Avinash Kala Manager [PERSON_NAME] [PERSON_NAME] [PERSON_NAME] A…" at bounding box center [240, 409] width 124 height 25
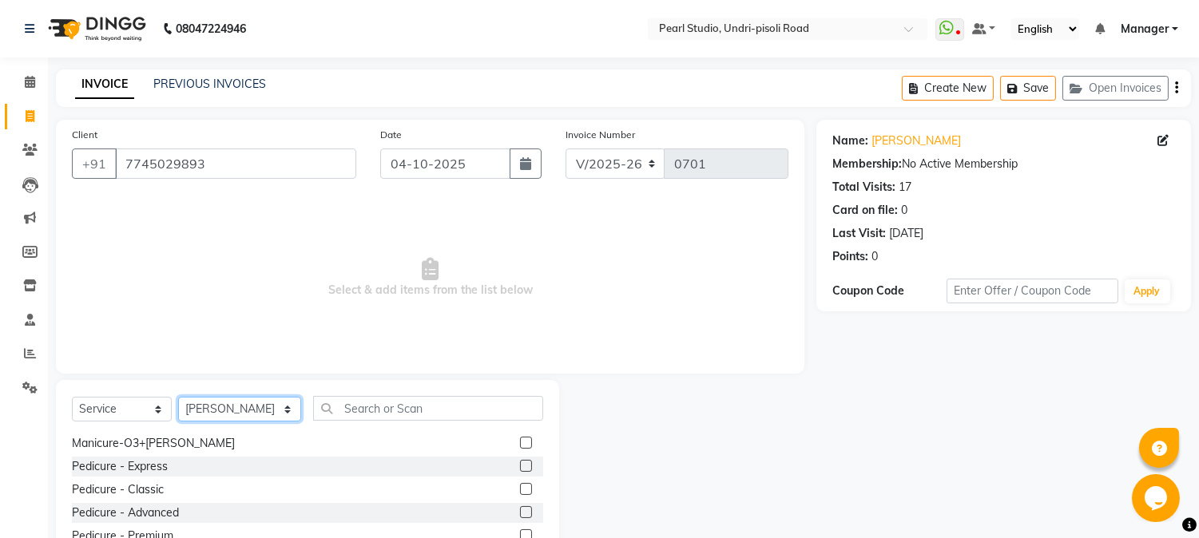
scroll to position [6072, 0]
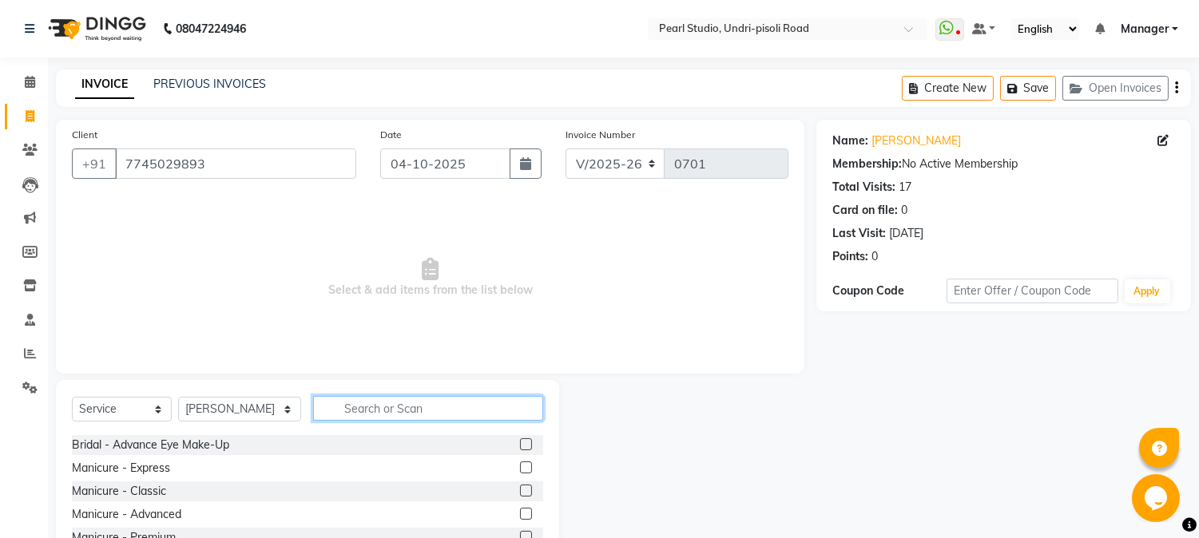
click at [362, 403] on input "text" at bounding box center [428, 408] width 230 height 25
type input "THREA"
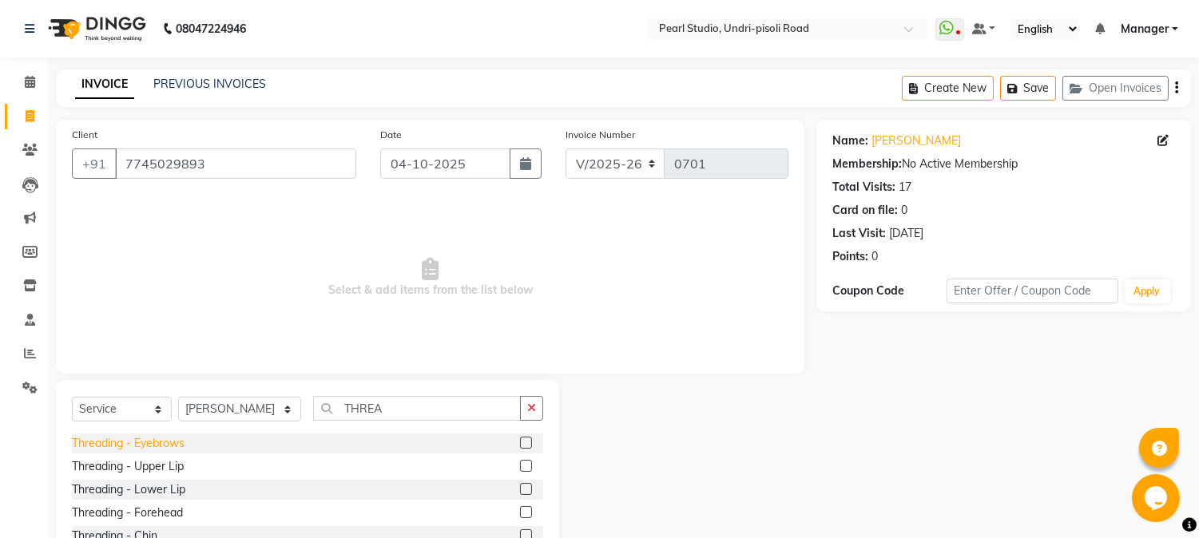
click at [162, 442] on div "Threading - Eyebrows" at bounding box center [128, 443] width 113 height 17
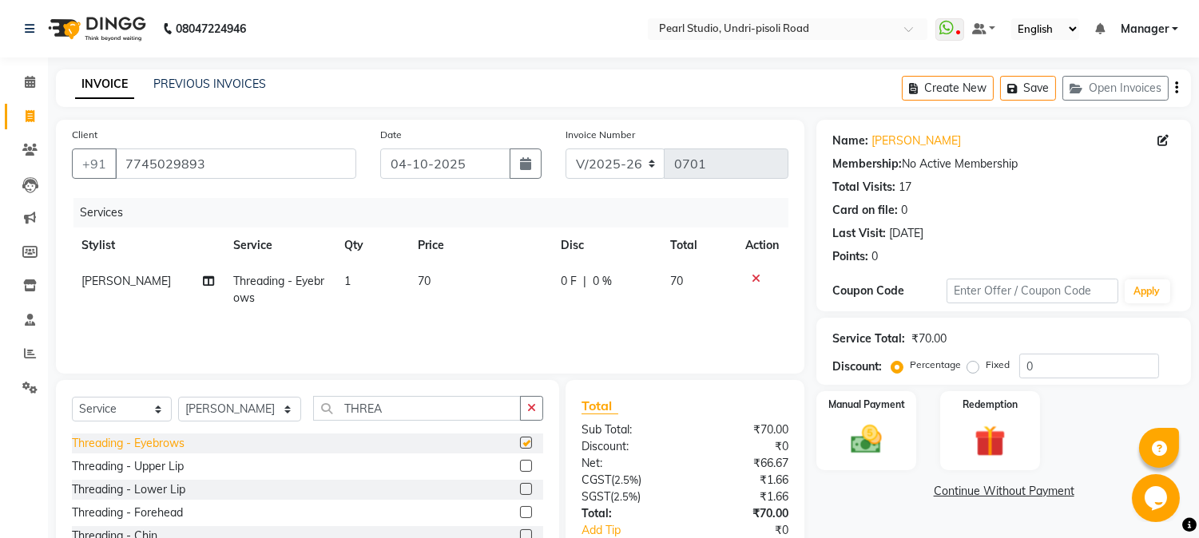
checkbox input "false"
click at [1027, 89] on button "Save" at bounding box center [1028, 88] width 56 height 25
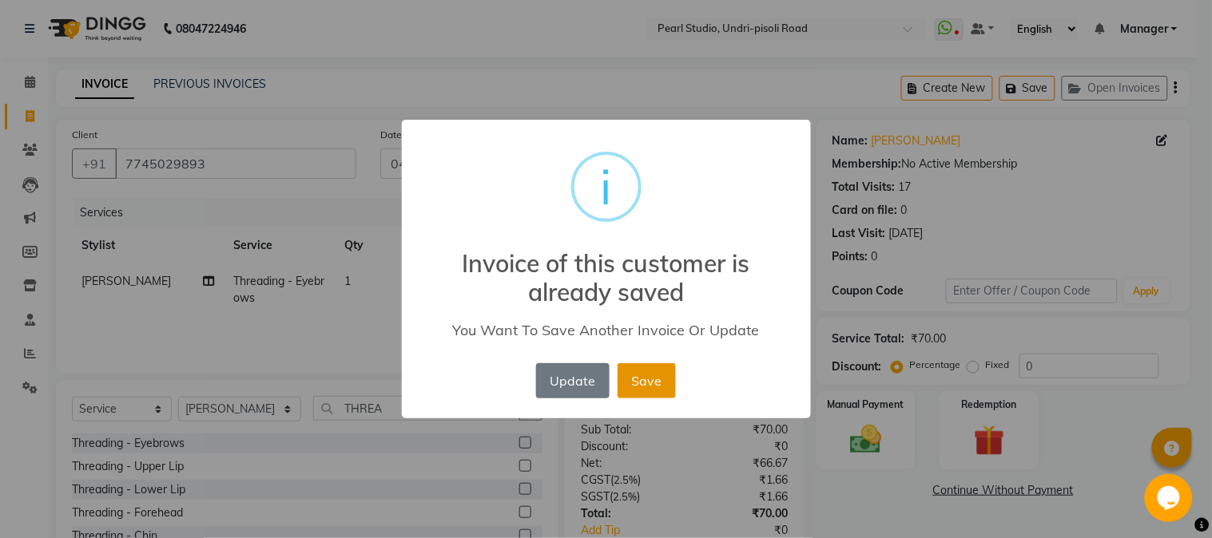
click at [648, 395] on button "Save" at bounding box center [647, 380] width 58 height 35
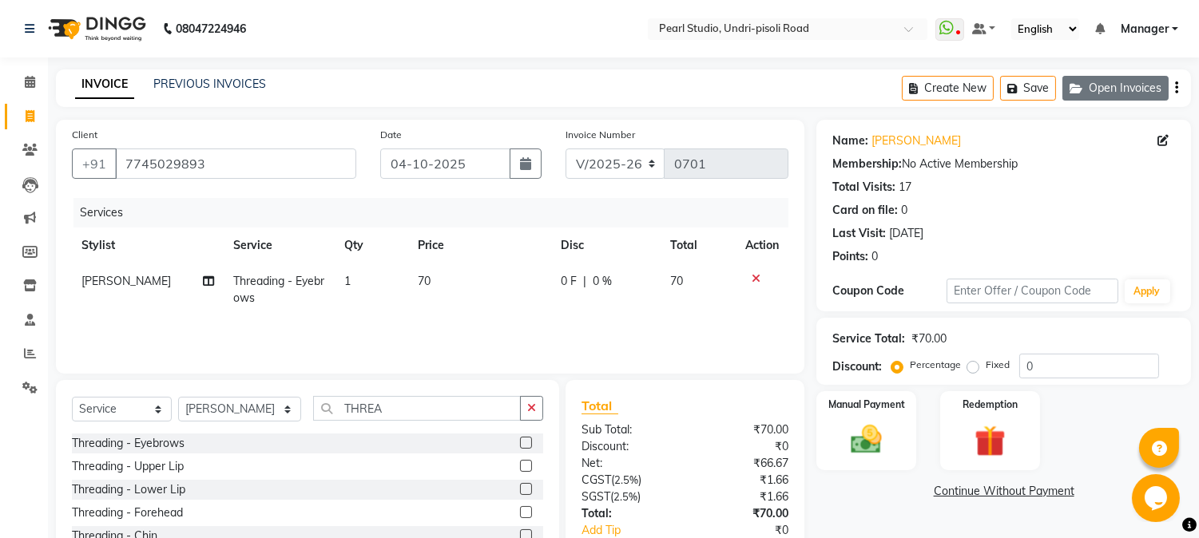
click at [1096, 84] on button "Open Invoices" at bounding box center [1116, 88] width 106 height 25
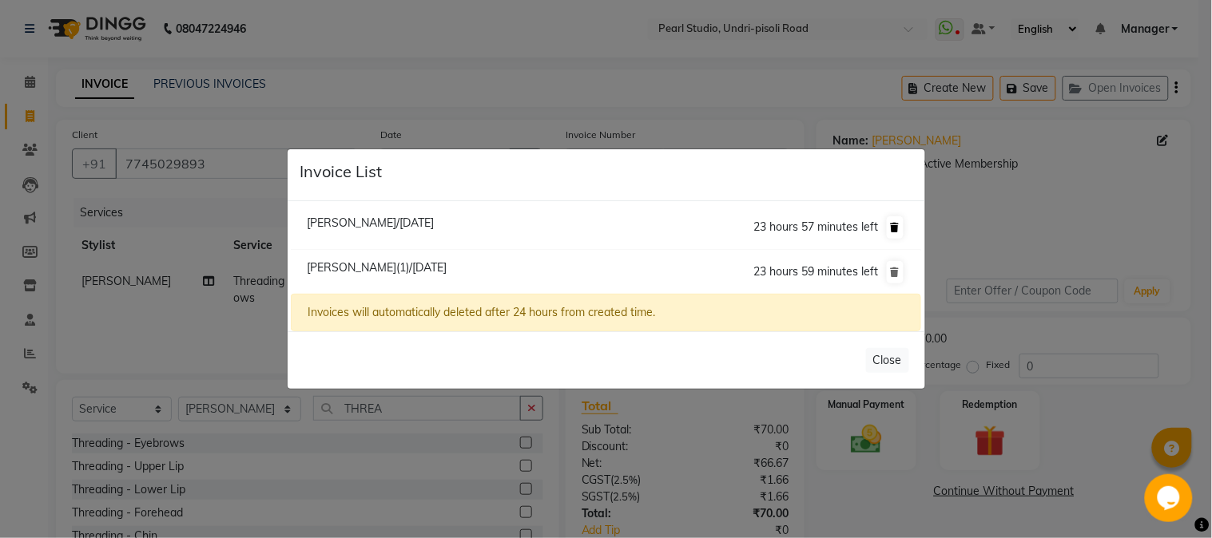
click at [892, 228] on icon at bounding box center [895, 228] width 9 height 10
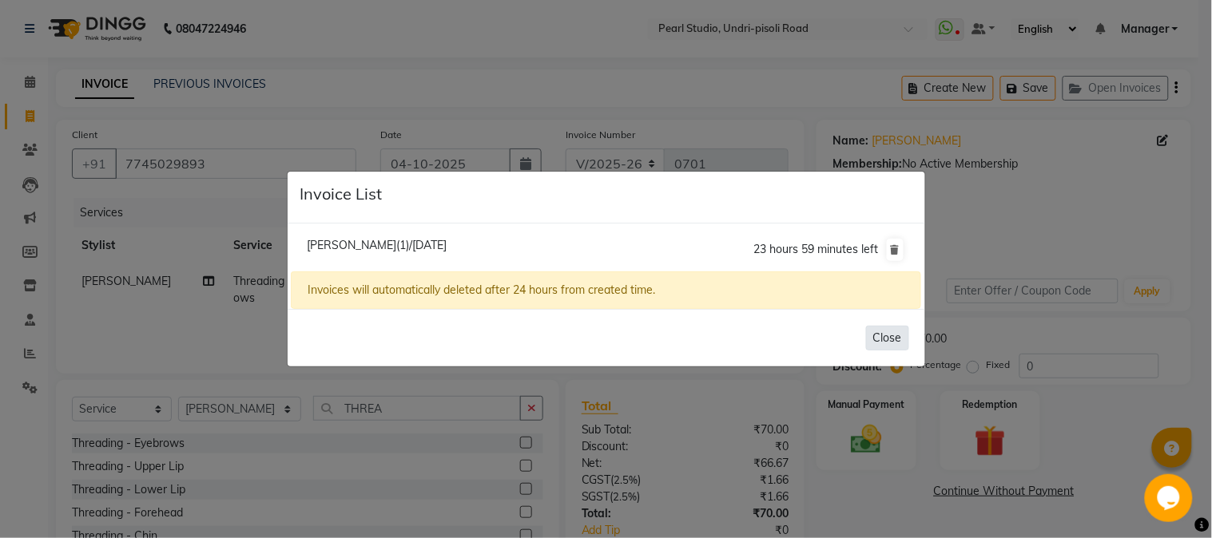
click at [889, 339] on button "Close" at bounding box center [887, 338] width 43 height 25
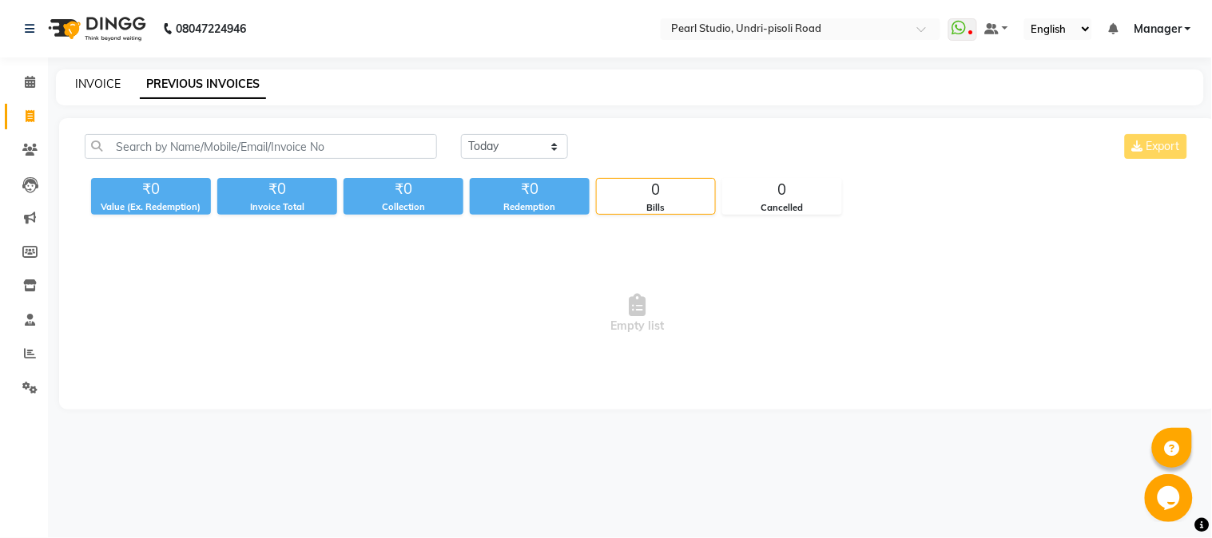
click at [99, 90] on link "INVOICE" at bounding box center [98, 84] width 46 height 14
select select "5290"
select select "service"
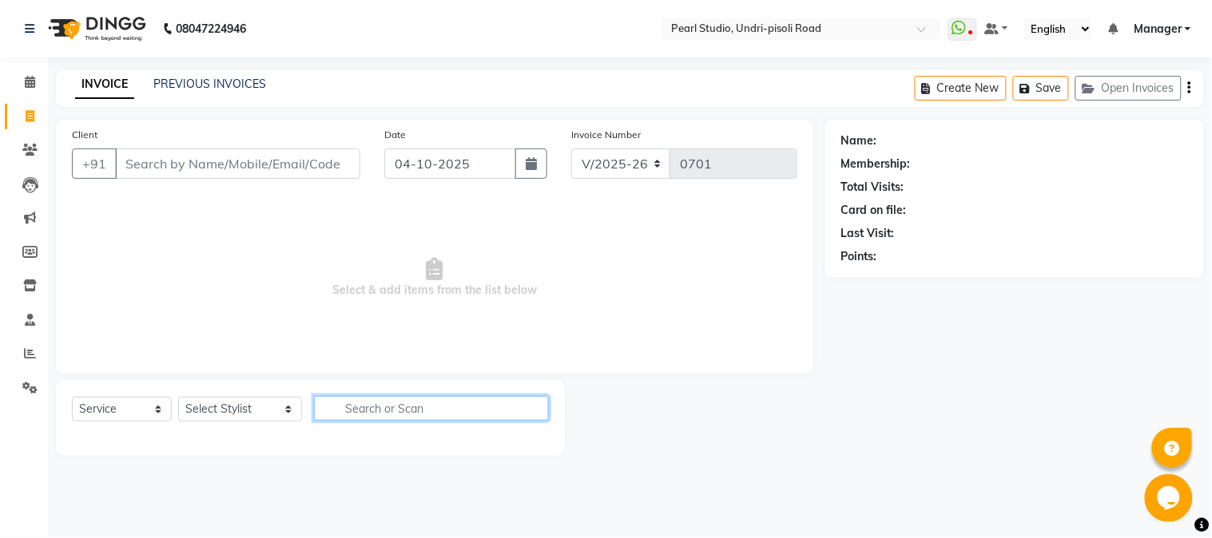
click at [386, 408] on input "text" at bounding box center [431, 408] width 235 height 25
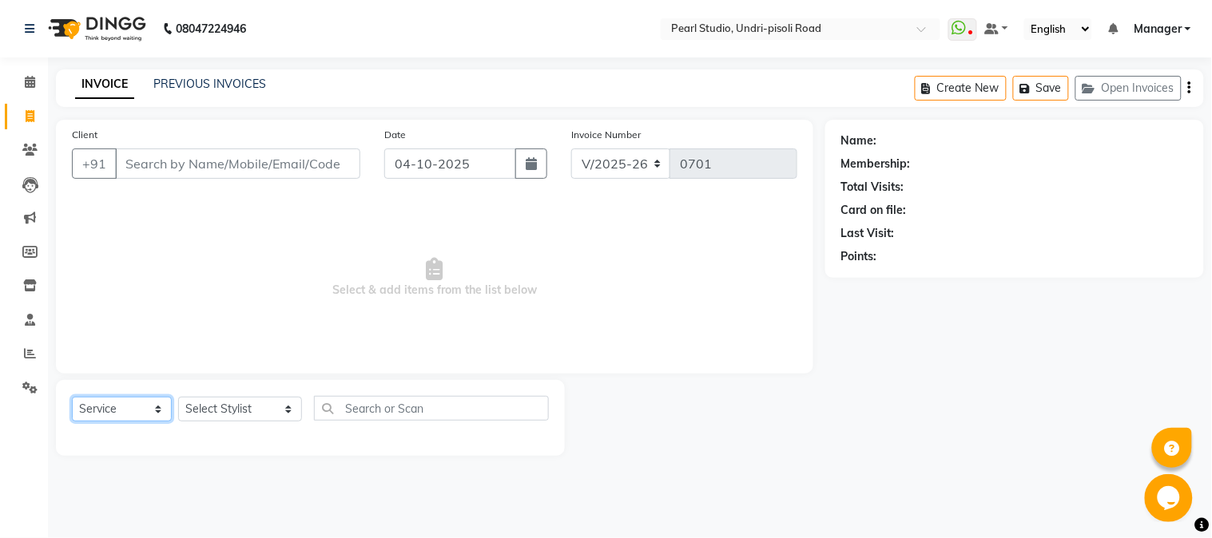
click at [161, 410] on select "Select Service Product Membership Package Voucher Prepaid Gift Card" at bounding box center [122, 409] width 100 height 25
click at [72, 398] on select "Select Service Product Membership Package Voucher Prepaid Gift Card" at bounding box center [122, 409] width 100 height 25
click at [264, 405] on select "Select Stylist Avinash Kala Manager [PERSON_NAME] [PERSON_NAME] [PERSON_NAME] A…" at bounding box center [240, 409] width 124 height 25
click at [733, 342] on span "Select & add items from the list below" at bounding box center [434, 278] width 725 height 160
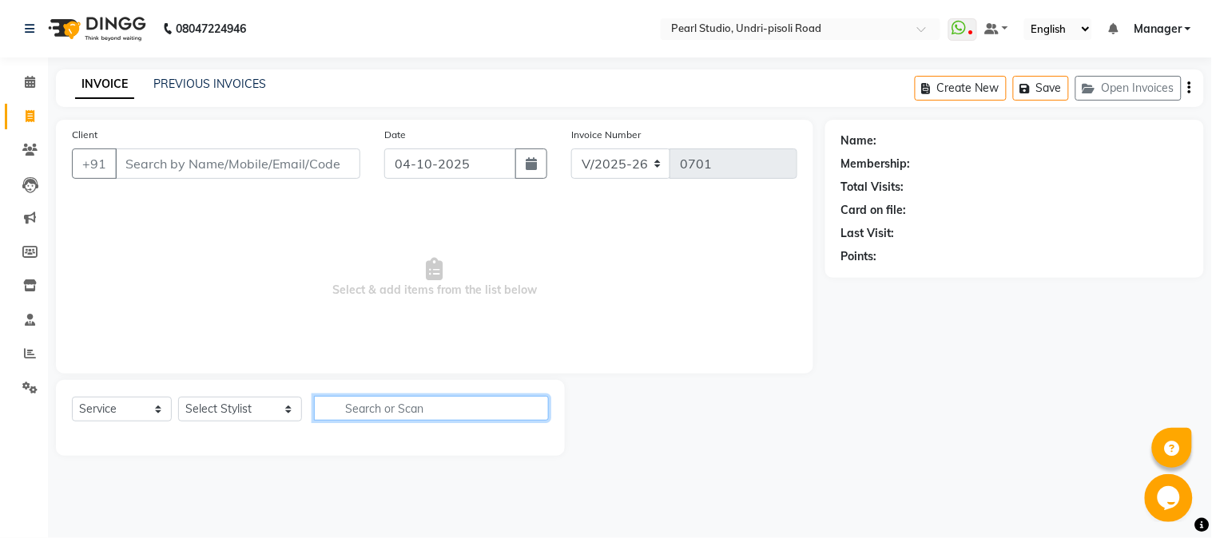
click at [452, 396] on input "text" at bounding box center [431, 408] width 235 height 25
type input "haircut"
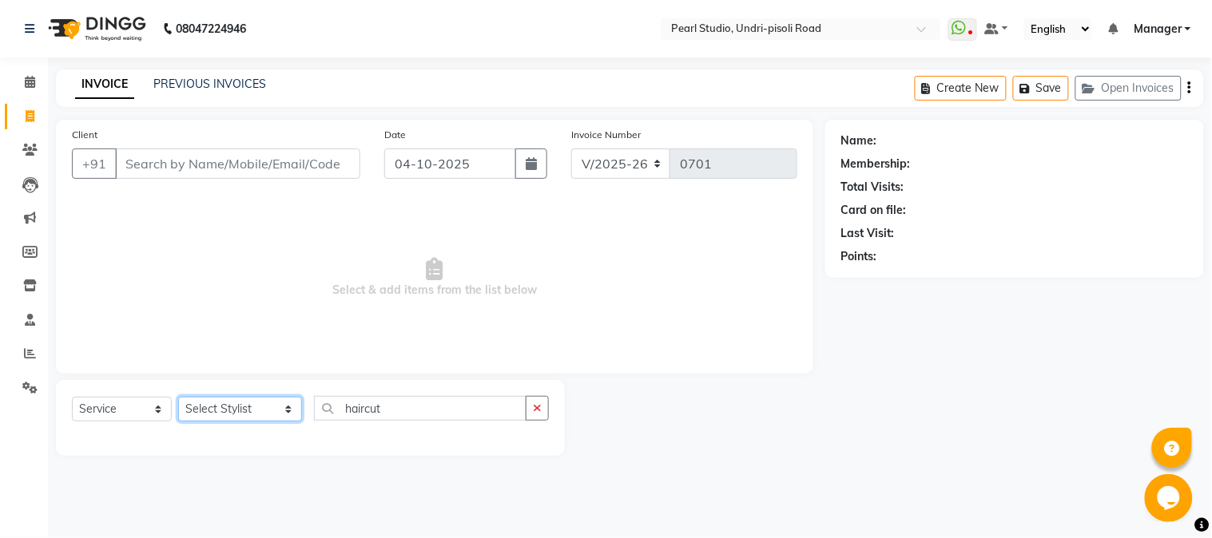
click at [260, 411] on select "Select Stylist Avinash Kala Manager [PERSON_NAME] [PERSON_NAME] [PERSON_NAME] A…" at bounding box center [240, 409] width 124 height 25
select select "63726"
click at [178, 398] on select "Select Stylist Avinash Kala Manager [PERSON_NAME] [PERSON_NAME] [PERSON_NAME] A…" at bounding box center [240, 409] width 124 height 25
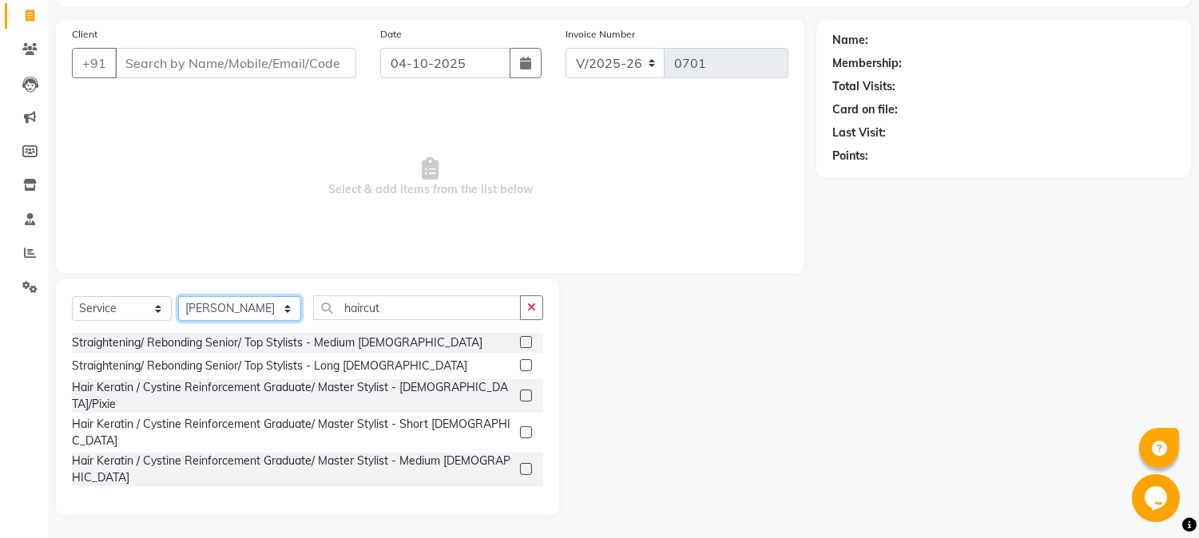
scroll to position [2840, 0]
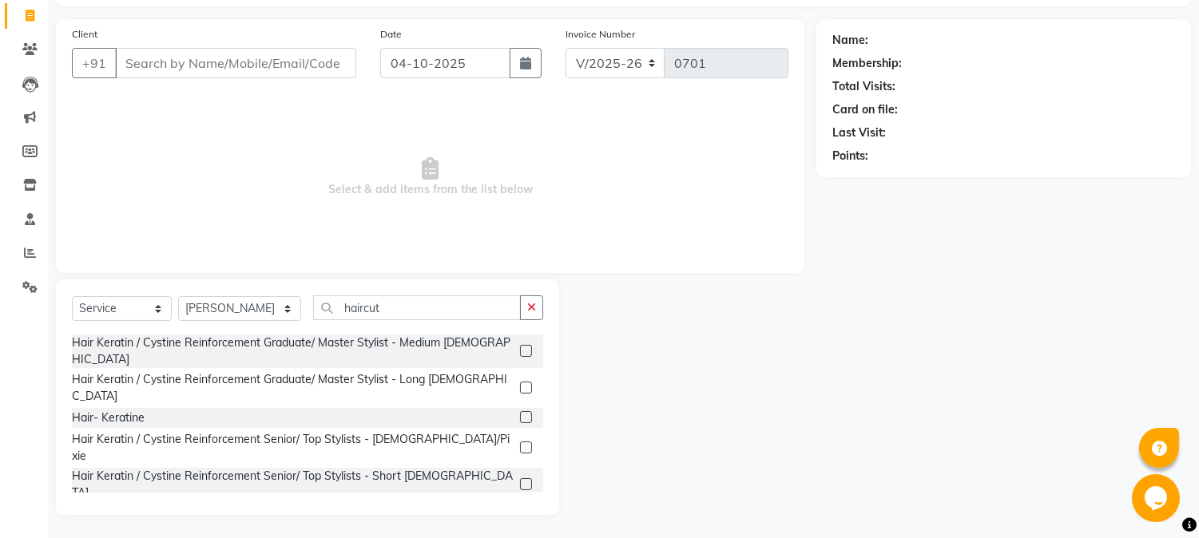
click at [324, 337] on div "Haircut - Fringe Cut For [DEMOGRAPHIC_DATA] Haircut - Boys Haircut Haircut - Gi…" at bounding box center [307, 413] width 471 height 160
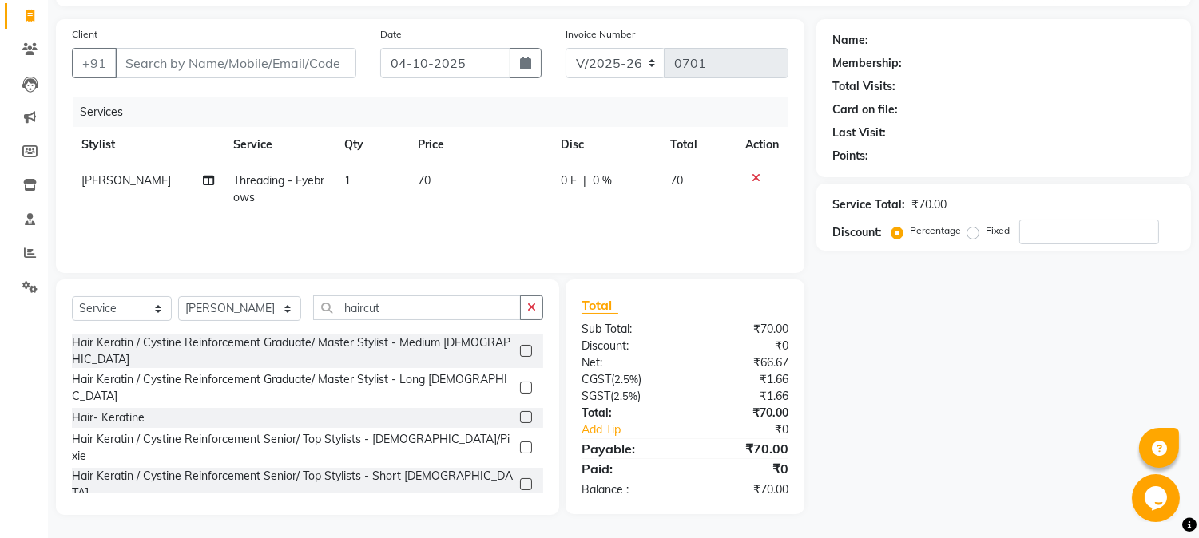
checkbox input "false"
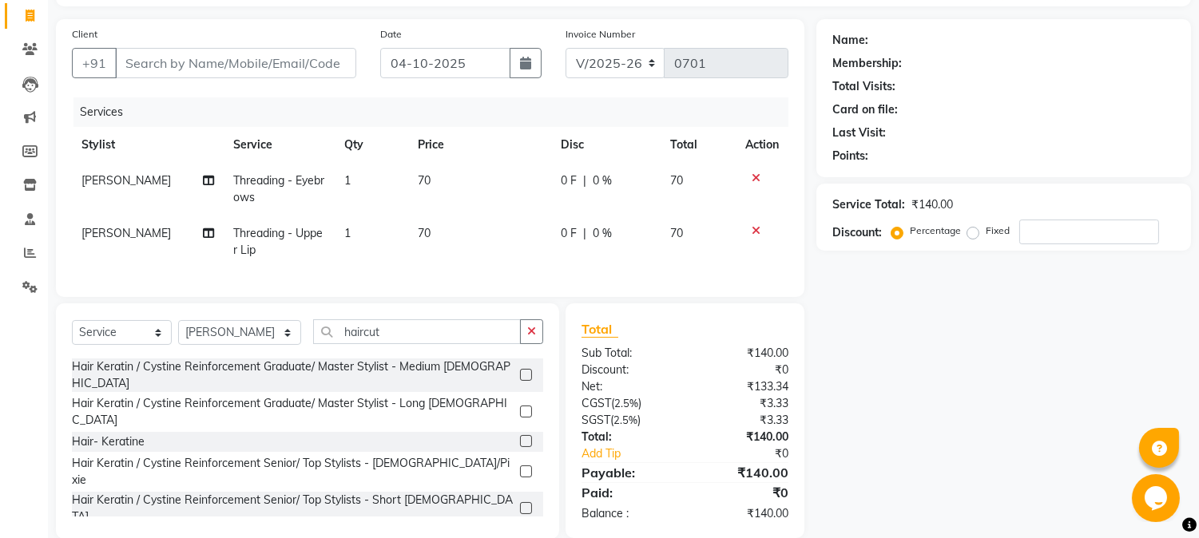
checkbox input "false"
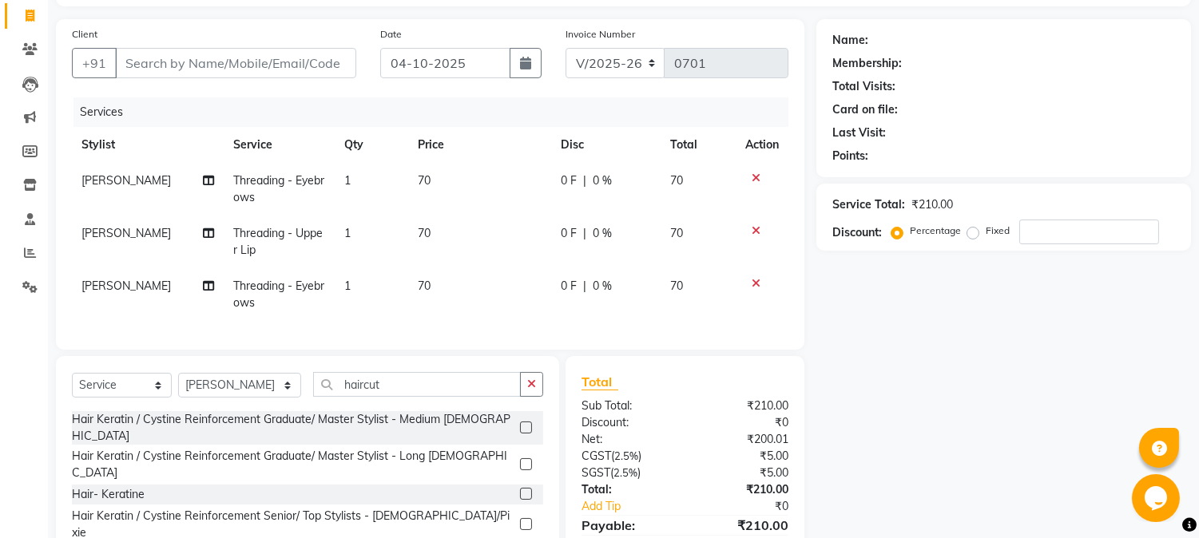
checkbox input "false"
click at [762, 285] on div at bounding box center [762, 283] width 34 height 11
click at [759, 284] on icon at bounding box center [756, 283] width 9 height 11
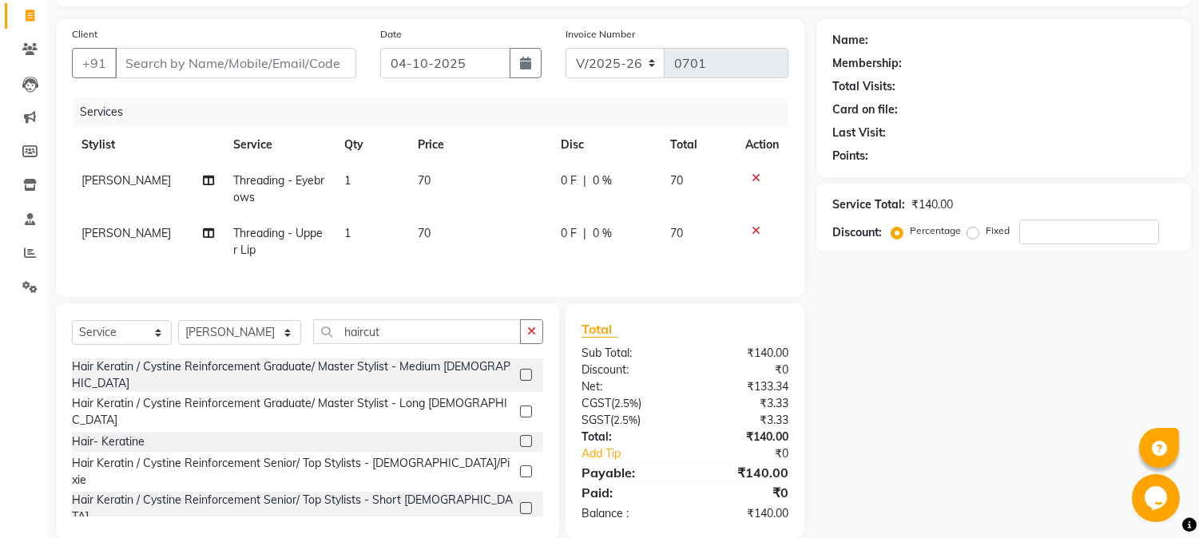
click at [548, 333] on div "Select Service Product Membership Package Voucher Prepaid Gift Card Select Styl…" at bounding box center [307, 422] width 503 height 236
click at [539, 339] on button "button" at bounding box center [531, 332] width 23 height 25
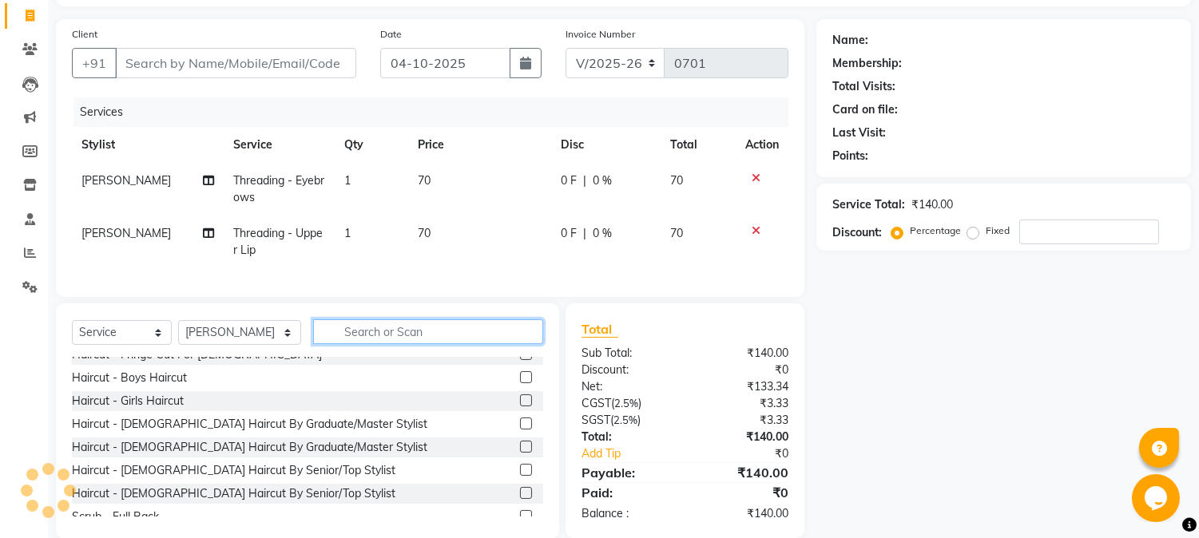
scroll to position [0, 0]
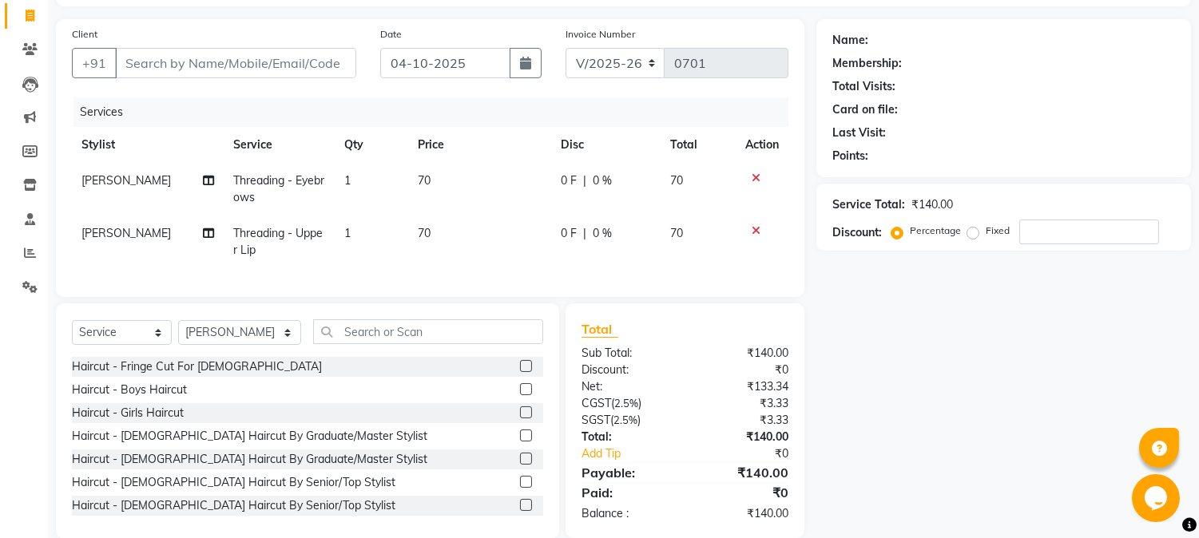
click at [520, 419] on label at bounding box center [526, 413] width 12 height 12
click at [520, 419] on input "checkbox" at bounding box center [525, 413] width 10 height 10
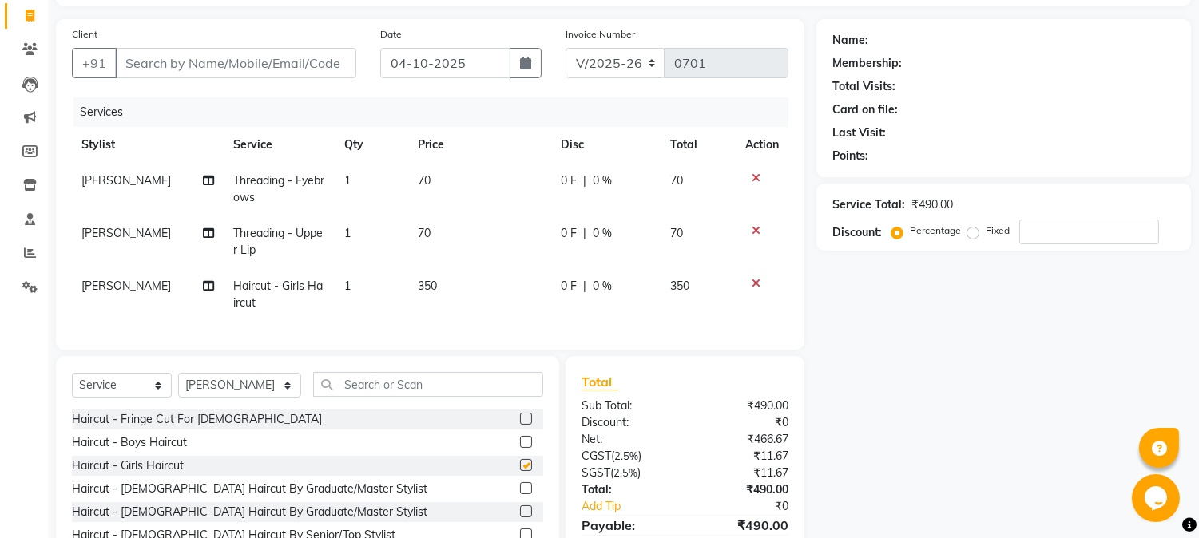
checkbox input "false"
click at [261, 398] on select "Select Stylist Avinash Kala Manager [PERSON_NAME] [PERSON_NAME] [PERSON_NAME] A…" at bounding box center [239, 385] width 123 height 25
select select "71778"
click at [178, 387] on select "Select Stylist Avinash Kala Manager [PERSON_NAME] [PERSON_NAME] [PERSON_NAME] A…" at bounding box center [239, 385] width 123 height 25
click at [520, 471] on label at bounding box center [526, 465] width 12 height 12
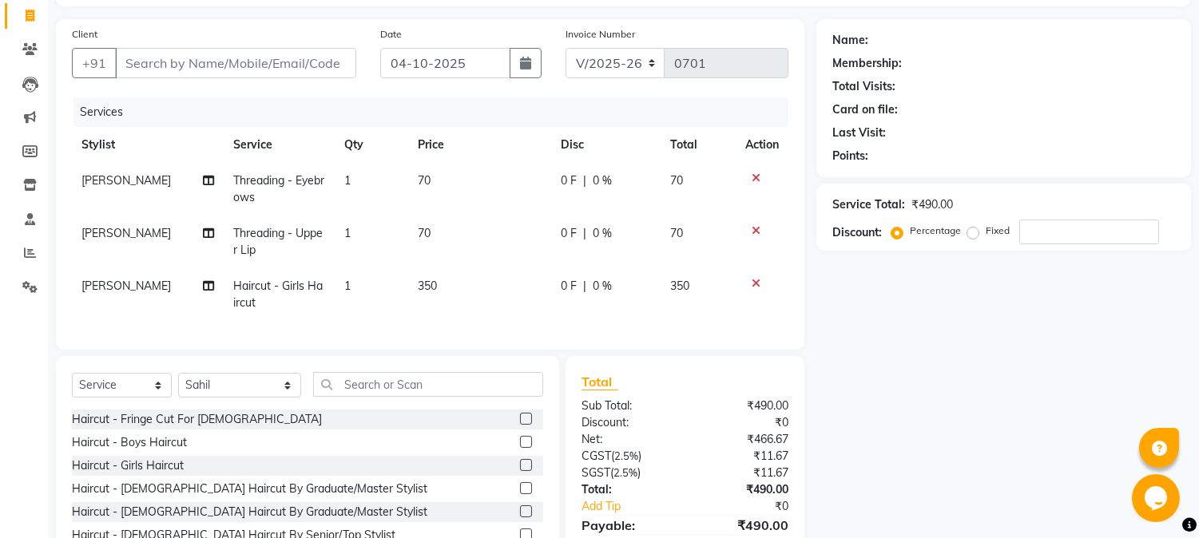
click at [520, 471] on input "checkbox" at bounding box center [525, 466] width 10 height 10
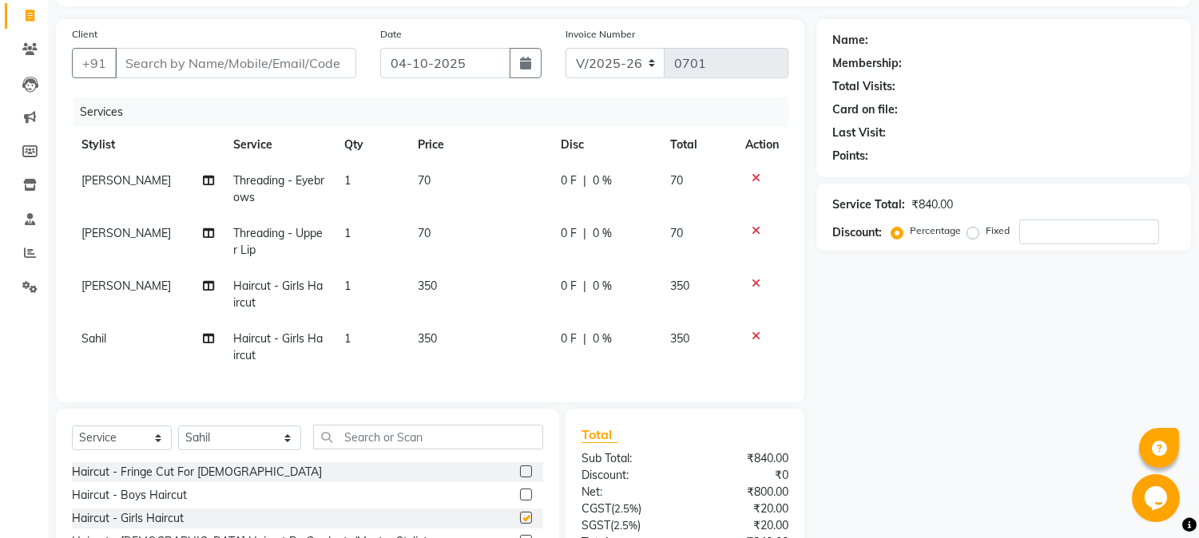
checkbox input "false"
click at [756, 280] on icon at bounding box center [756, 283] width 9 height 11
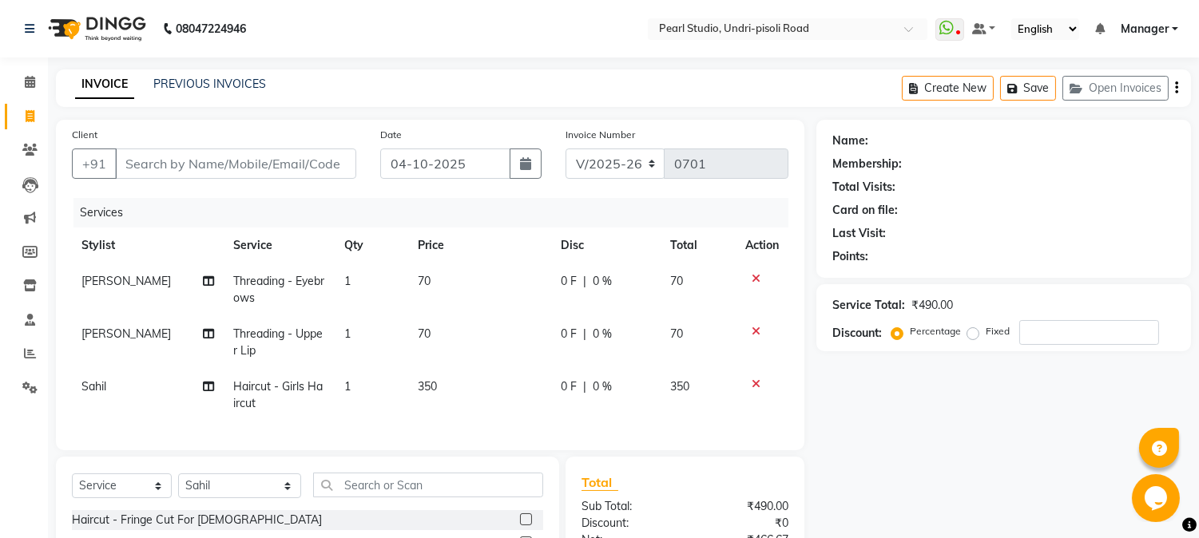
drag, startPoint x: 134, startPoint y: 378, endPoint x: 60, endPoint y: 407, distance: 80.0
click at [97, 397] on td "Sahil" at bounding box center [148, 395] width 153 height 53
select select "71778"
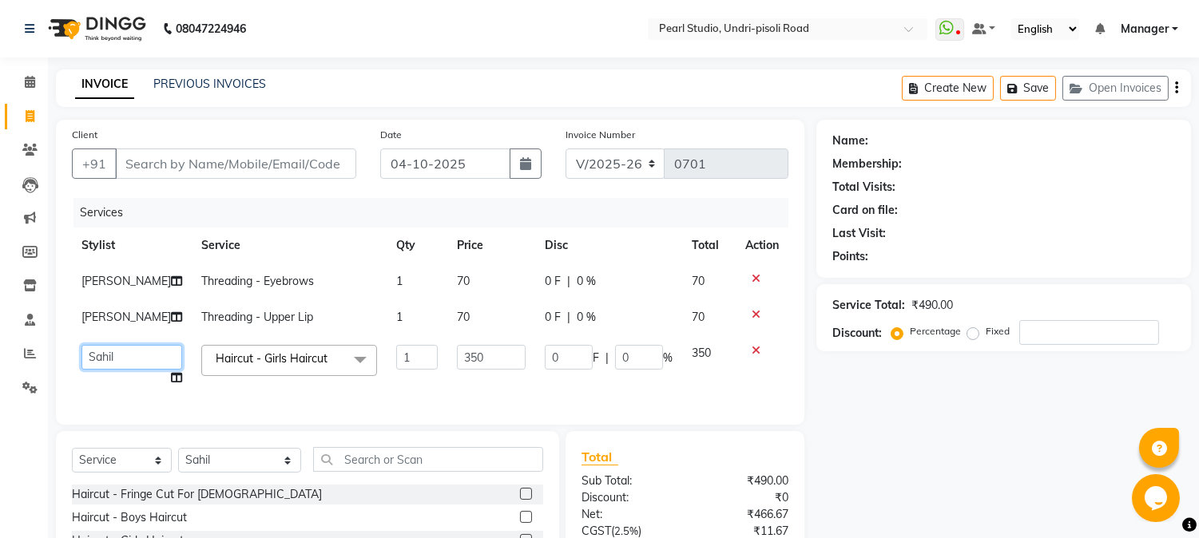
click at [137, 370] on select "Avinash Kala Manager [PERSON_NAME] [PERSON_NAME] [PERSON_NAME] Akshay [PERSON_N…" at bounding box center [131, 357] width 101 height 25
select select "90725"
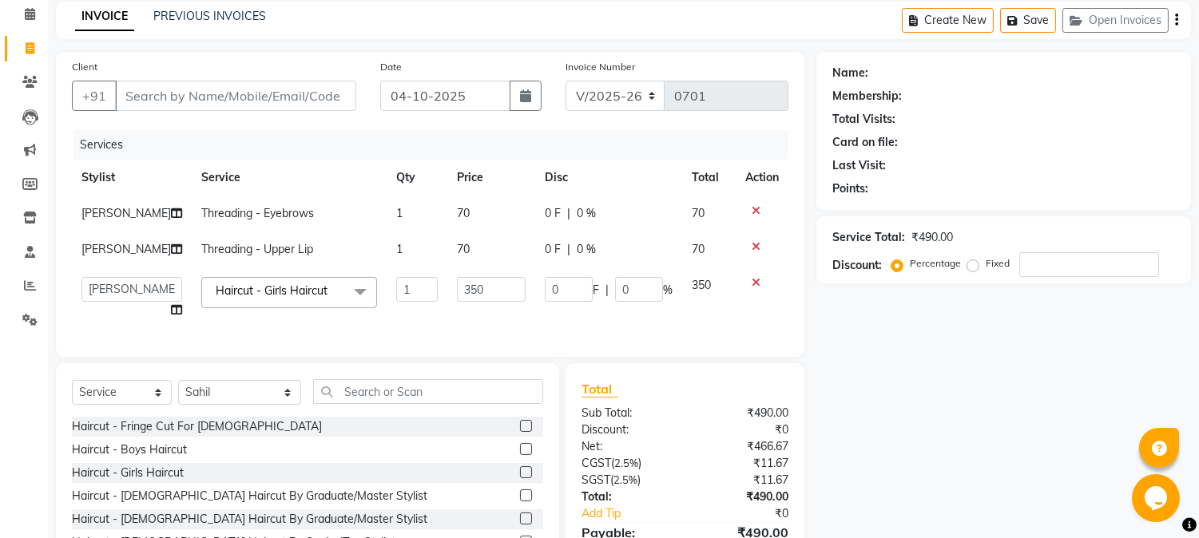
scroll to position [117, 0]
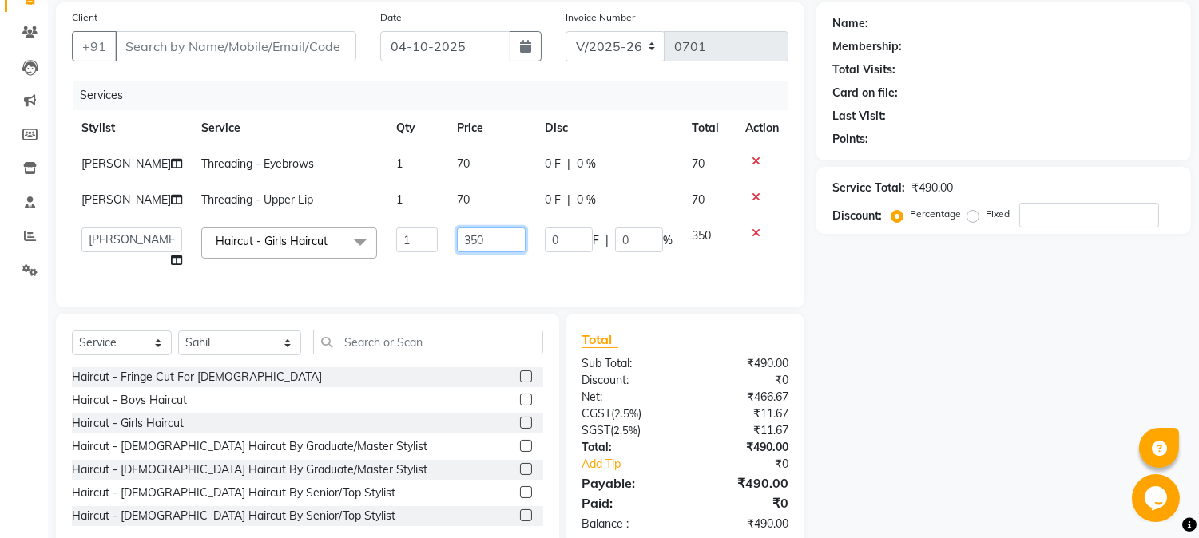
drag, startPoint x: 456, startPoint y: 272, endPoint x: 480, endPoint y: 340, distance: 72.0
click at [457, 252] on input "350" at bounding box center [491, 240] width 69 height 25
type input "650"
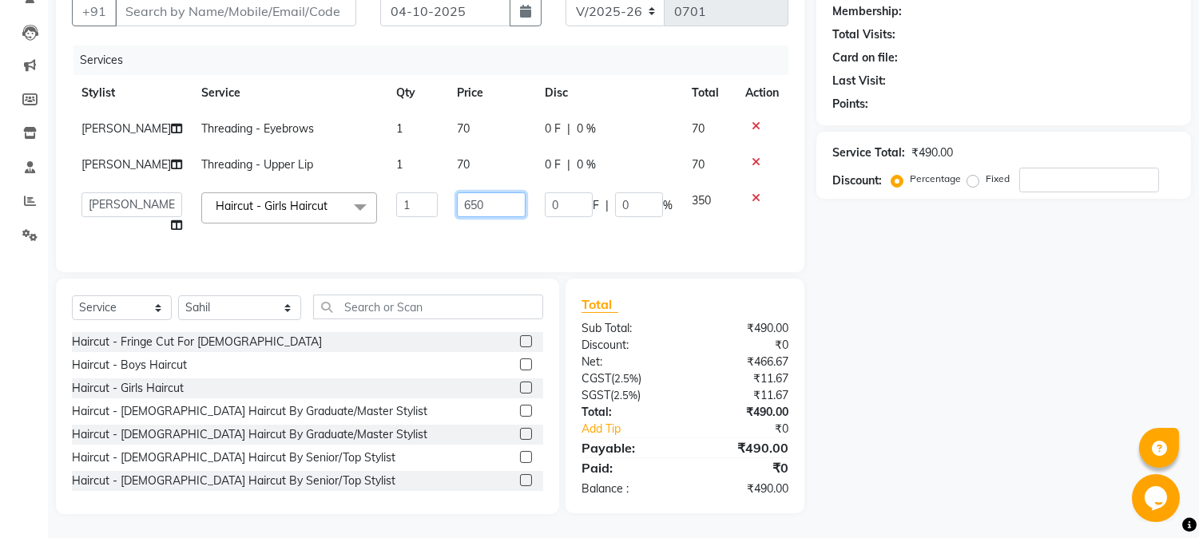
scroll to position [198, 0]
click at [708, 224] on td "350" at bounding box center [709, 213] width 54 height 61
select select "90725"
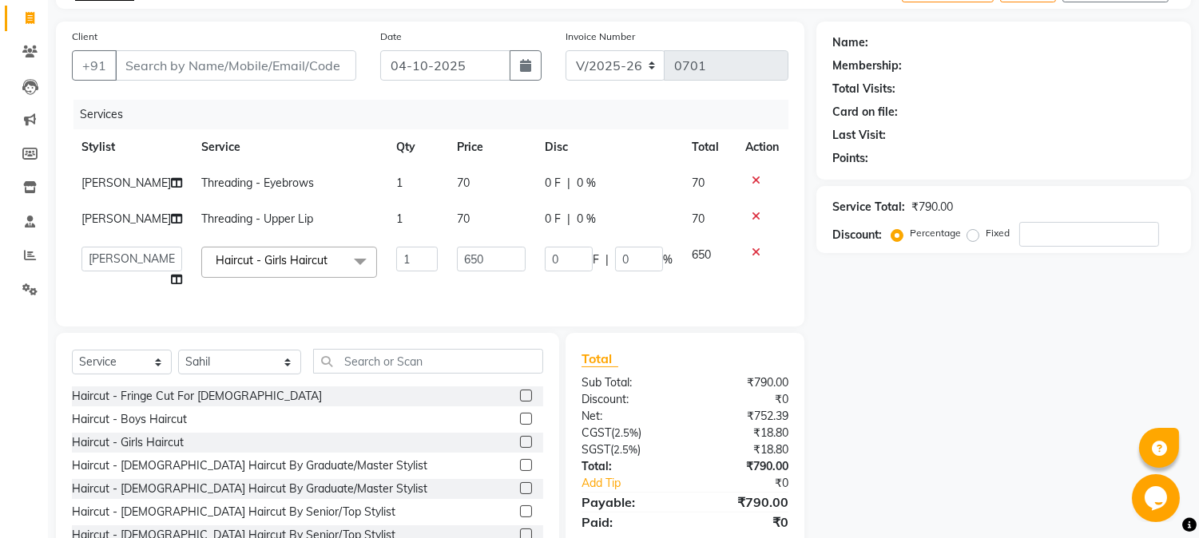
scroll to position [0, 0]
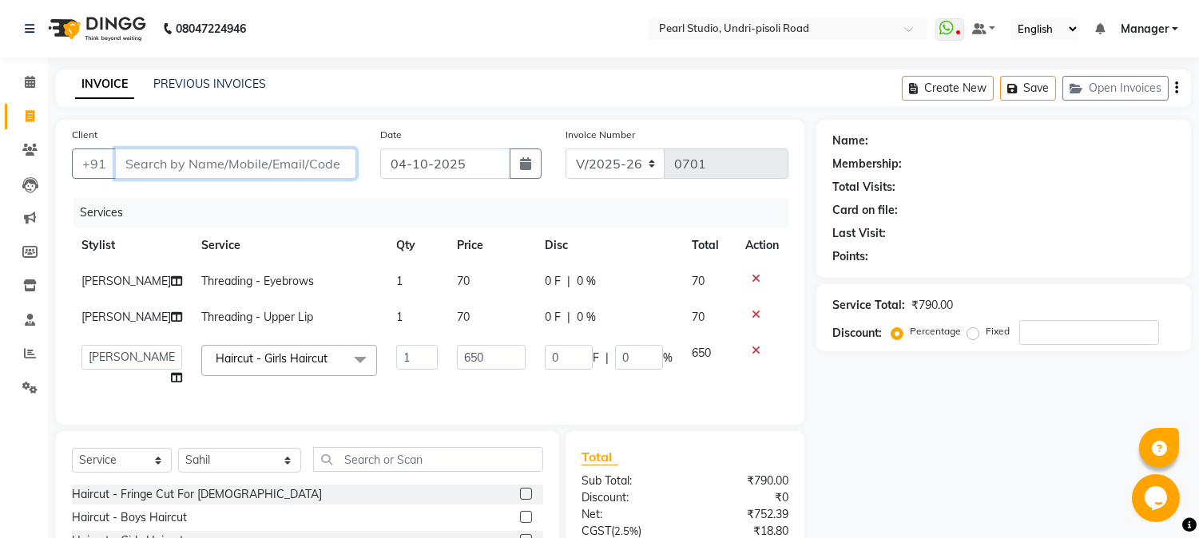
click at [148, 163] on input "Client" at bounding box center [235, 164] width 241 height 30
type input "n"
type input "0"
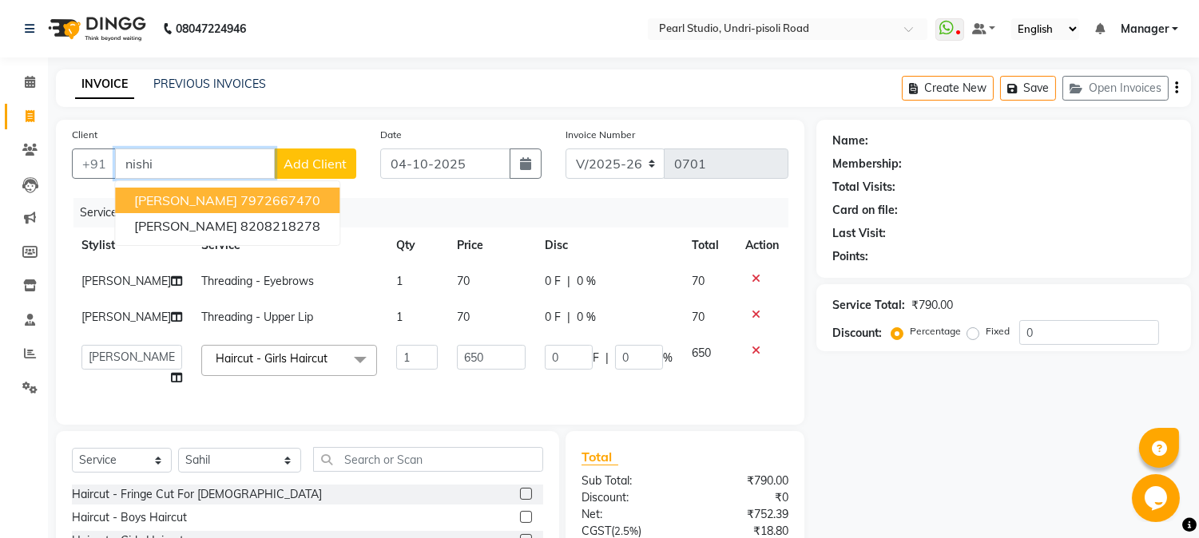
click at [172, 197] on span "[PERSON_NAME]" at bounding box center [185, 201] width 103 height 16
type input "7972667470"
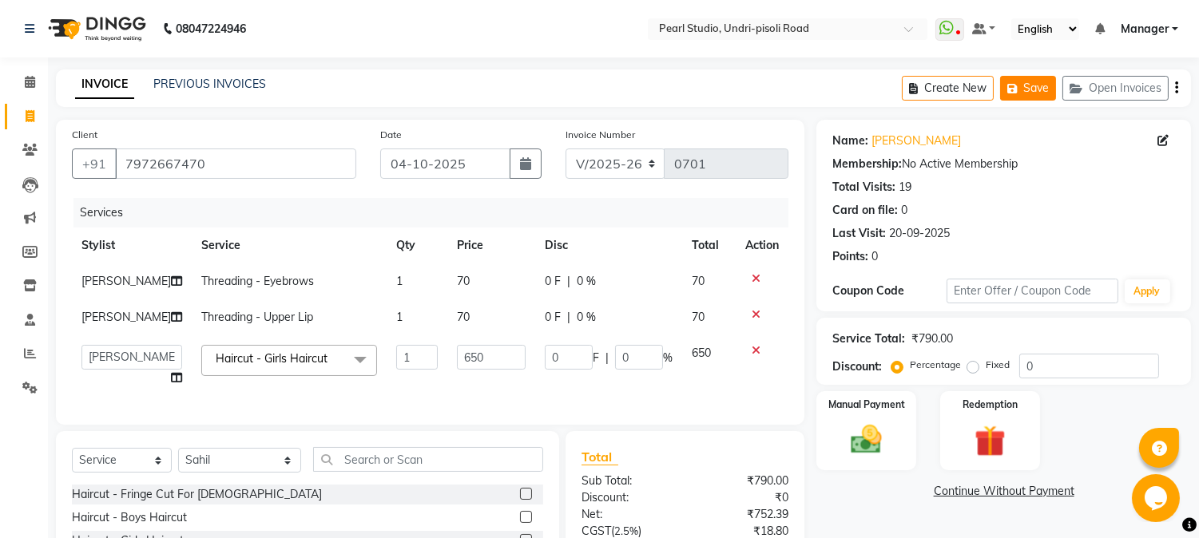
click at [1033, 86] on button "Save" at bounding box center [1028, 88] width 56 height 25
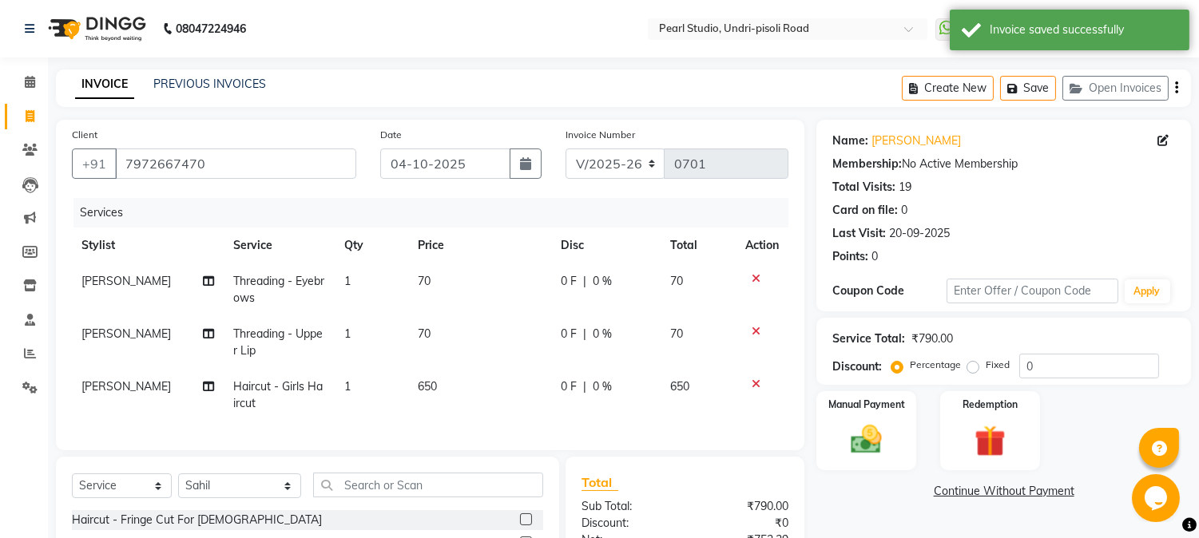
click at [185, 92] on div "PREVIOUS INVOICES" at bounding box center [209, 84] width 113 height 17
click at [242, 77] on link "PREVIOUS INVOICES" at bounding box center [209, 84] width 113 height 14
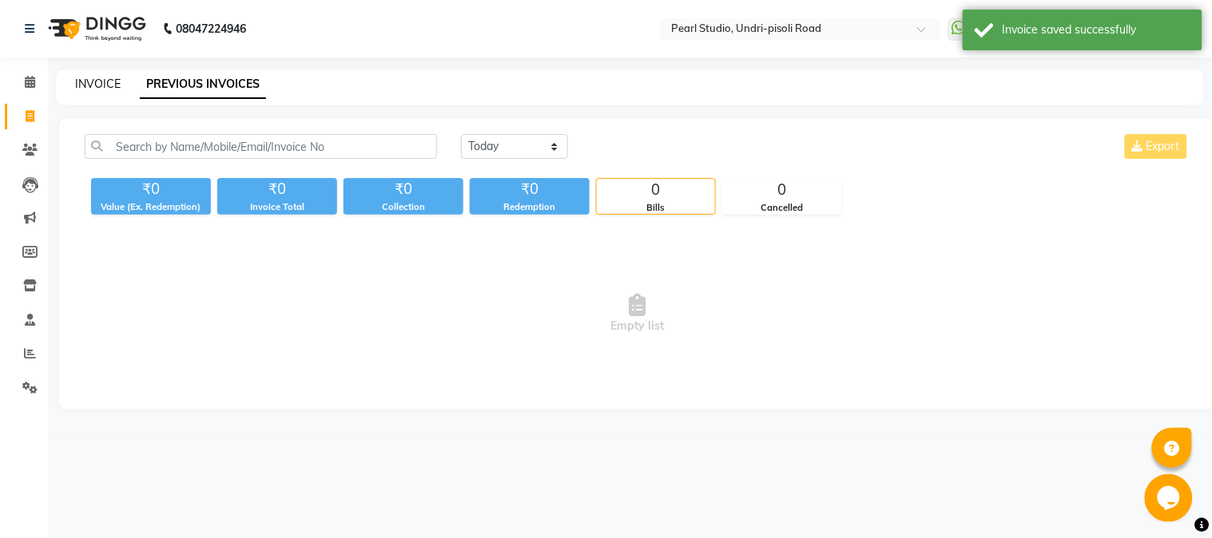
click at [106, 83] on link "INVOICE" at bounding box center [98, 84] width 46 height 14
select select "service"
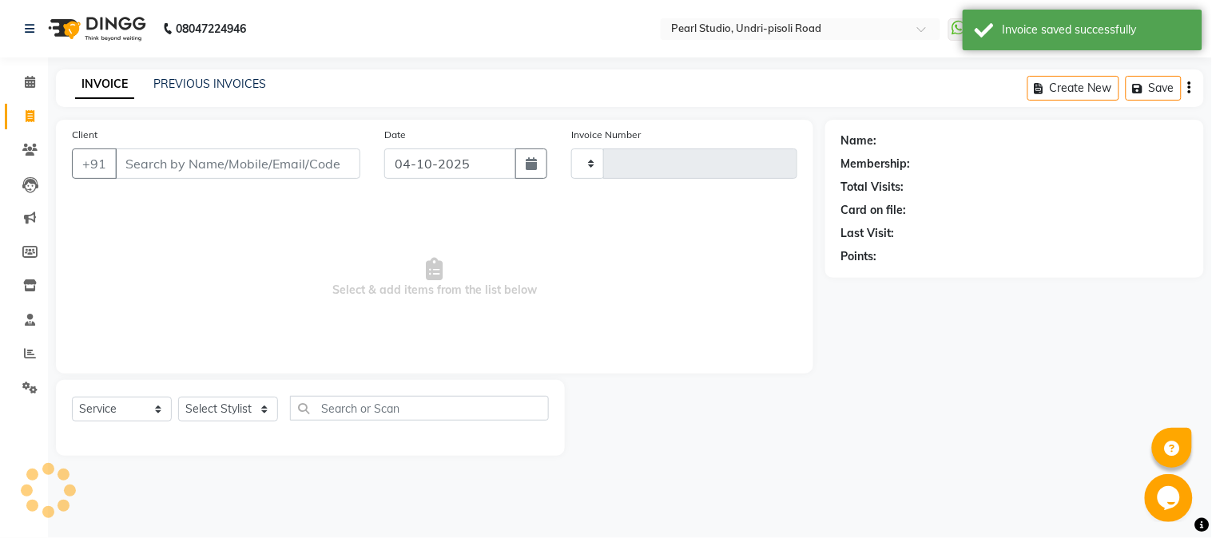
type input "0701"
select select "5290"
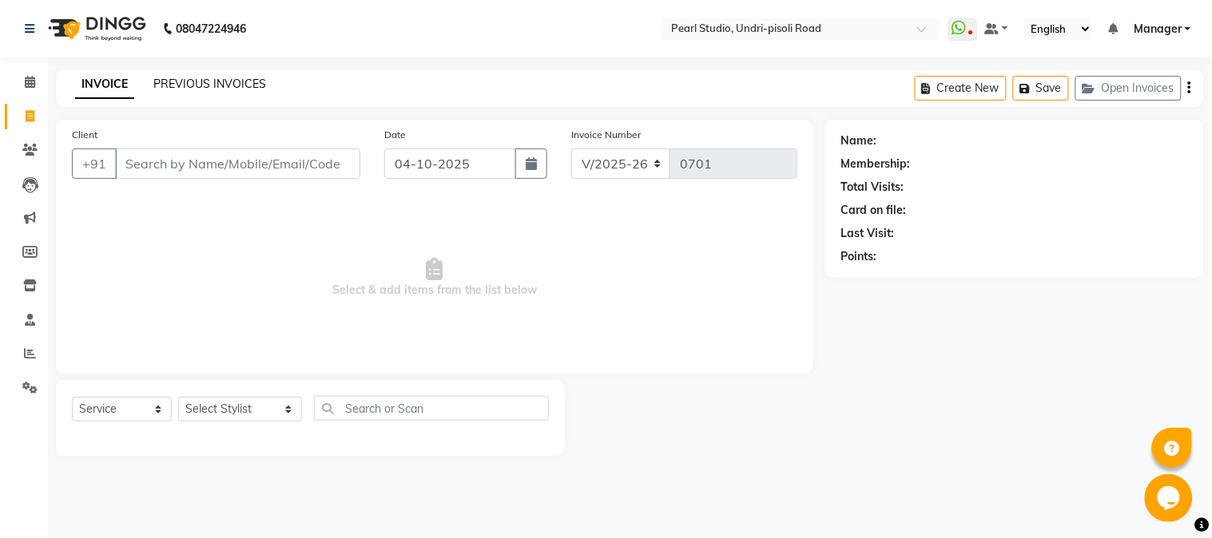
click at [197, 84] on link "PREVIOUS INVOICES" at bounding box center [209, 84] width 113 height 14
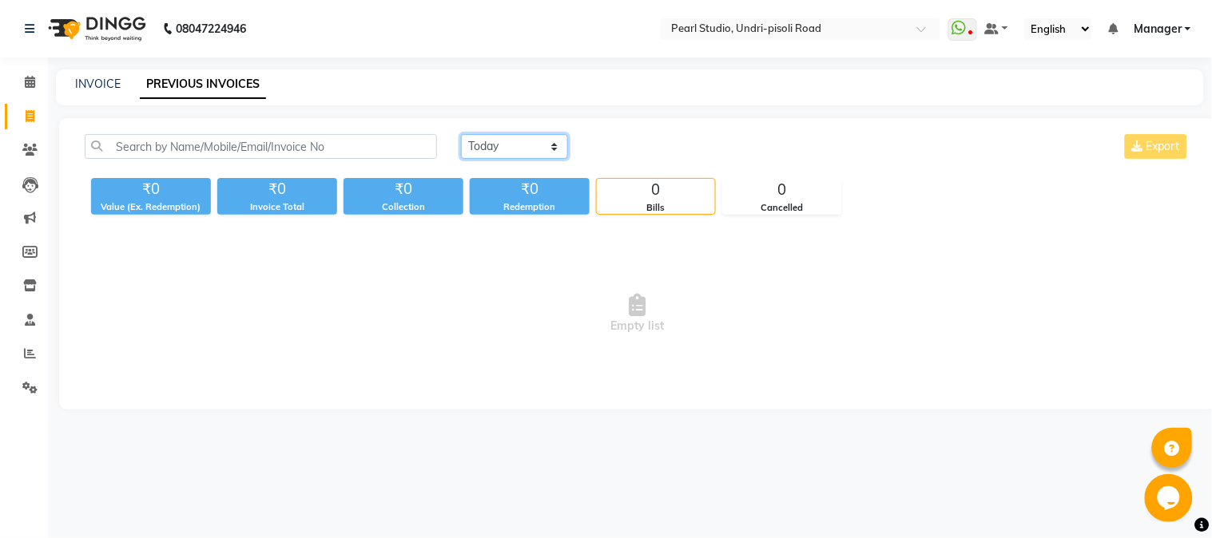
click at [558, 150] on select "[DATE] [DATE] Custom Range" at bounding box center [514, 146] width 107 height 25
click at [461, 134] on select "[DATE] [DATE] Custom Range" at bounding box center [514, 146] width 107 height 25
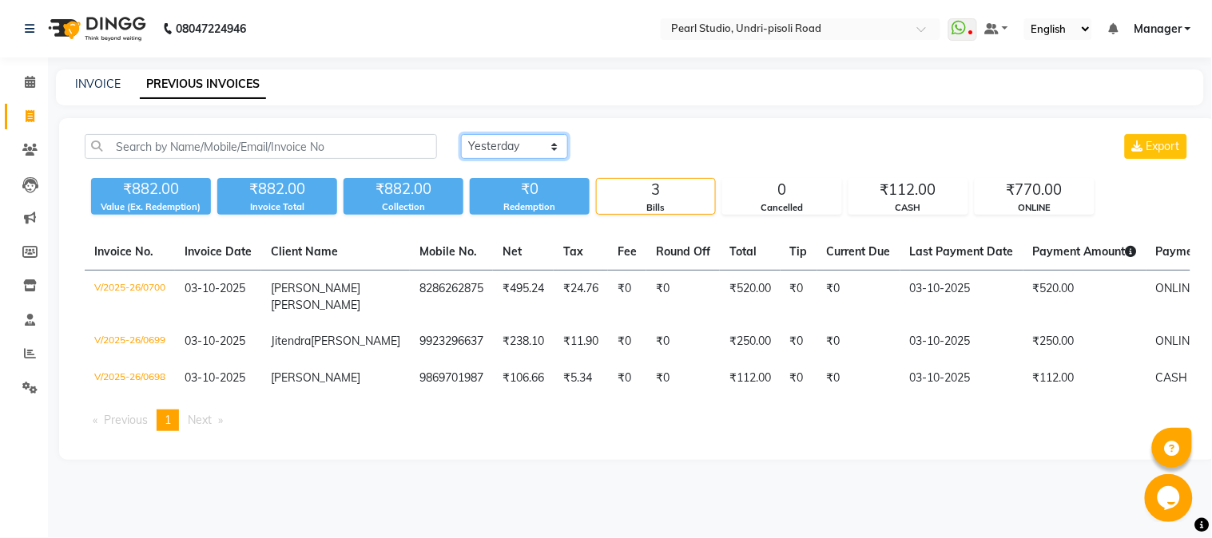
click at [553, 152] on select "[DATE] [DATE] Custom Range" at bounding box center [514, 146] width 107 height 25
select select "today"
click at [461, 134] on select "[DATE] [DATE] Custom Range" at bounding box center [514, 146] width 107 height 25
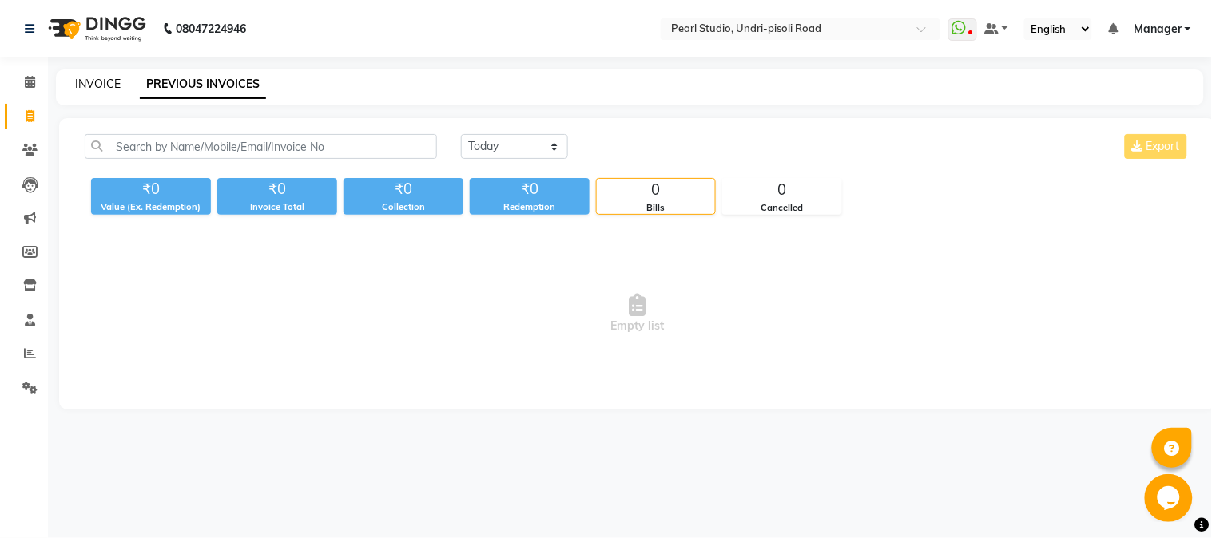
click at [96, 83] on link "INVOICE" at bounding box center [98, 84] width 46 height 14
select select "5290"
select select "service"
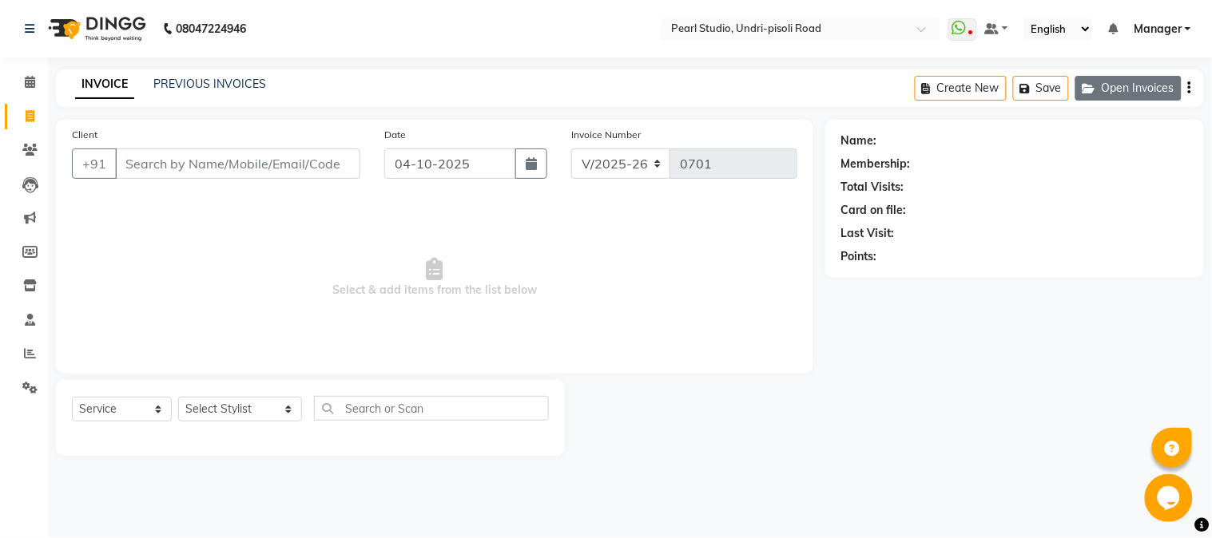
click at [1131, 83] on button "Open Invoices" at bounding box center [1128, 88] width 106 height 25
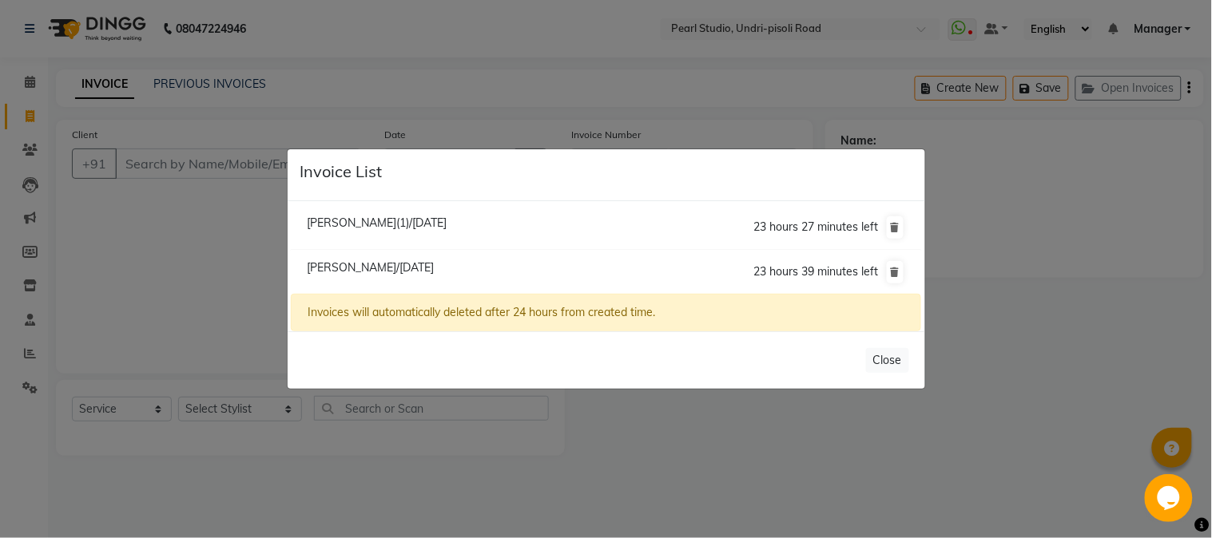
click at [1025, 276] on ngb-modal-window "Invoice List [PERSON_NAME](1)/[DATE] 23 hours 27 minutes left [PERSON_NAME] Nul…" at bounding box center [606, 269] width 1212 height 538
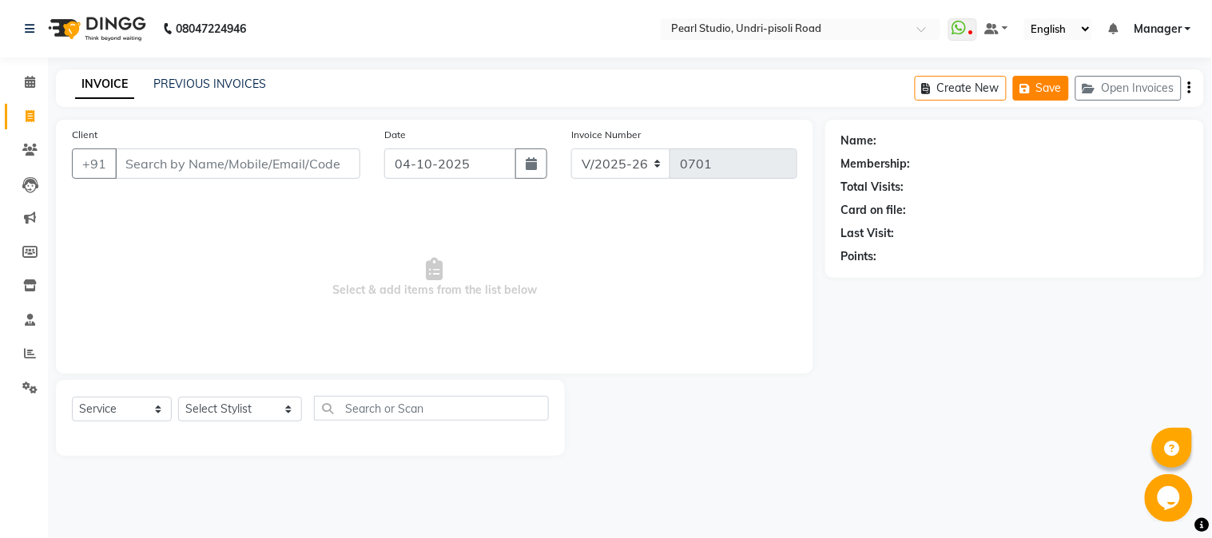
click at [1058, 90] on button "Save" at bounding box center [1041, 88] width 56 height 25
click at [1105, 89] on button "Open Invoices" at bounding box center [1128, 88] width 106 height 25
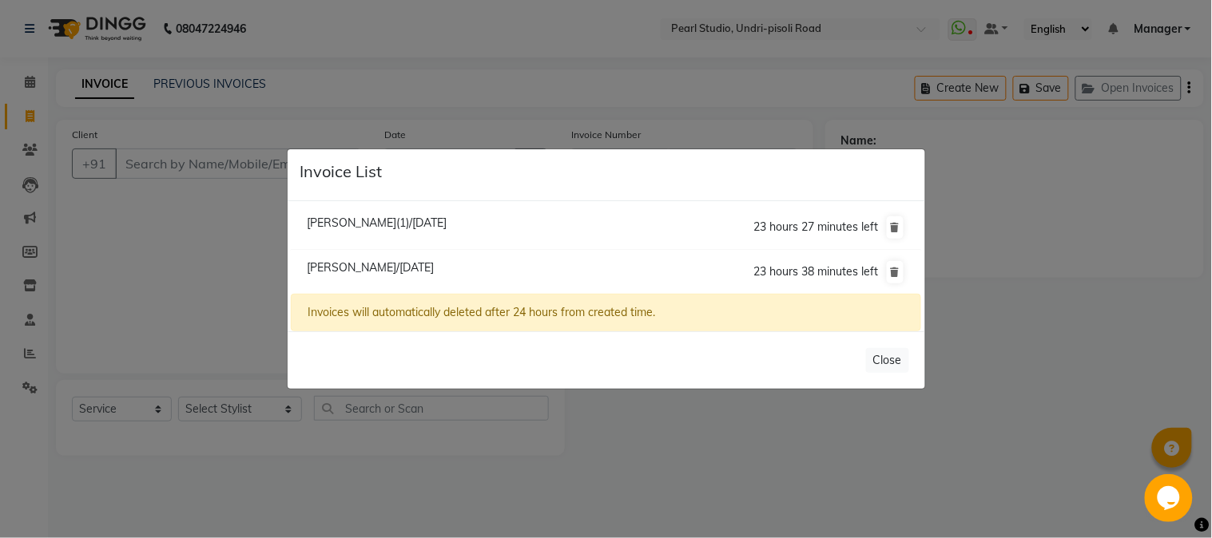
click at [804, 232] on span "23 hours 27 minutes left" at bounding box center [816, 227] width 125 height 14
click at [385, 232] on li "[PERSON_NAME](1)/[DATE] 23 hours 27 minutes left" at bounding box center [606, 228] width 630 height 46
click at [422, 218] on span "[PERSON_NAME](1)/[DATE]" at bounding box center [377, 223] width 140 height 14
type input "7745029893"
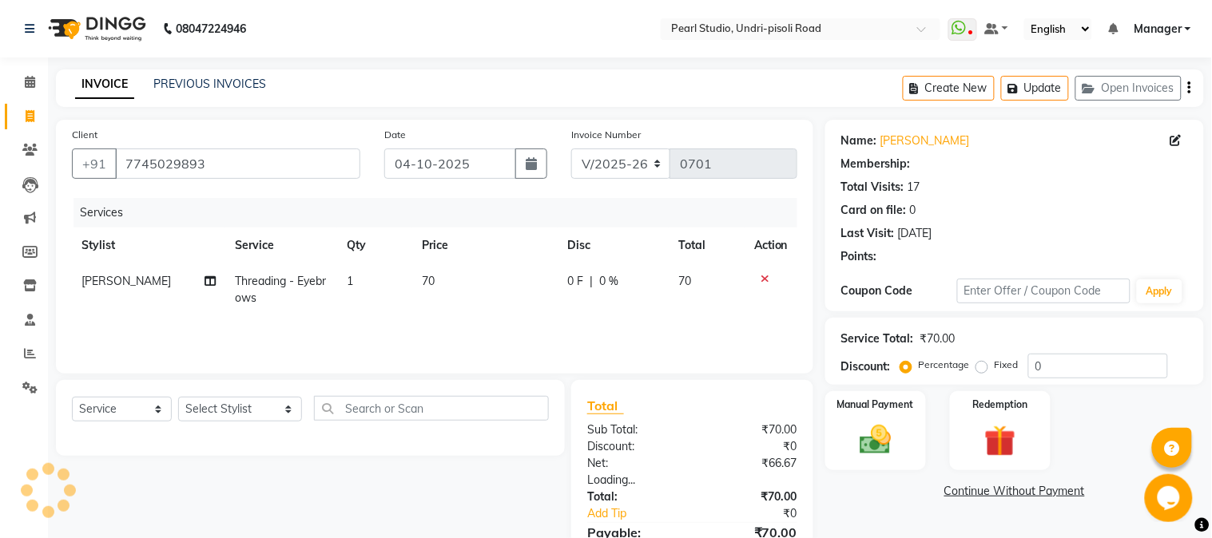
click at [422, 218] on ul "[PERSON_NAME](1)/[DATE] 23 hours 27 minutes left [PERSON_NAME]/[DATE] 23 hours …" at bounding box center [606, 209] width 630 height 89
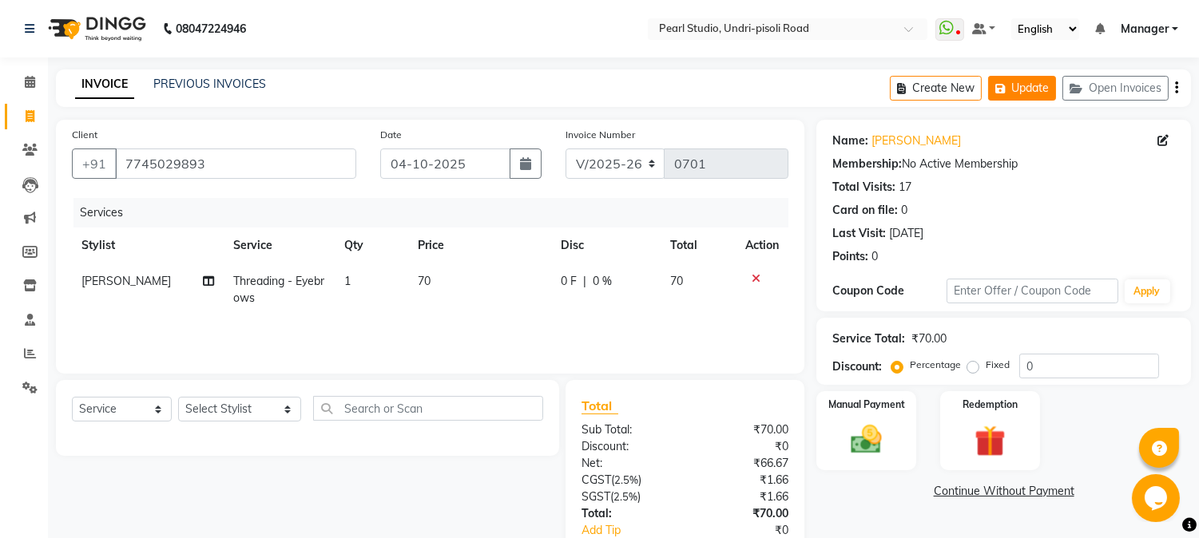
click at [1020, 86] on button "Update" at bounding box center [1022, 88] width 68 height 25
click at [1075, 370] on input "0" at bounding box center [1089, 366] width 140 height 25
click at [994, 27] on link at bounding box center [984, 29] width 24 height 17
click at [1148, 51] on nav "08047224946 Select Location × Pearl Studio, Undri-pisoli Road WhatsApp Status ✕…" at bounding box center [599, 29] width 1199 height 58
click at [1060, 361] on input "70" at bounding box center [1089, 366] width 140 height 25
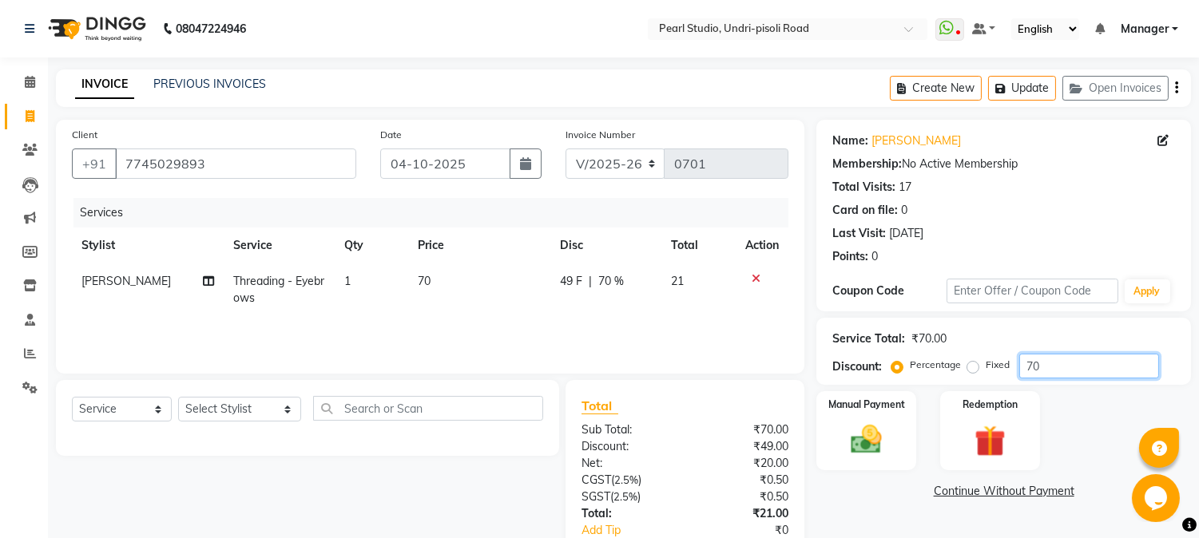
type input "7"
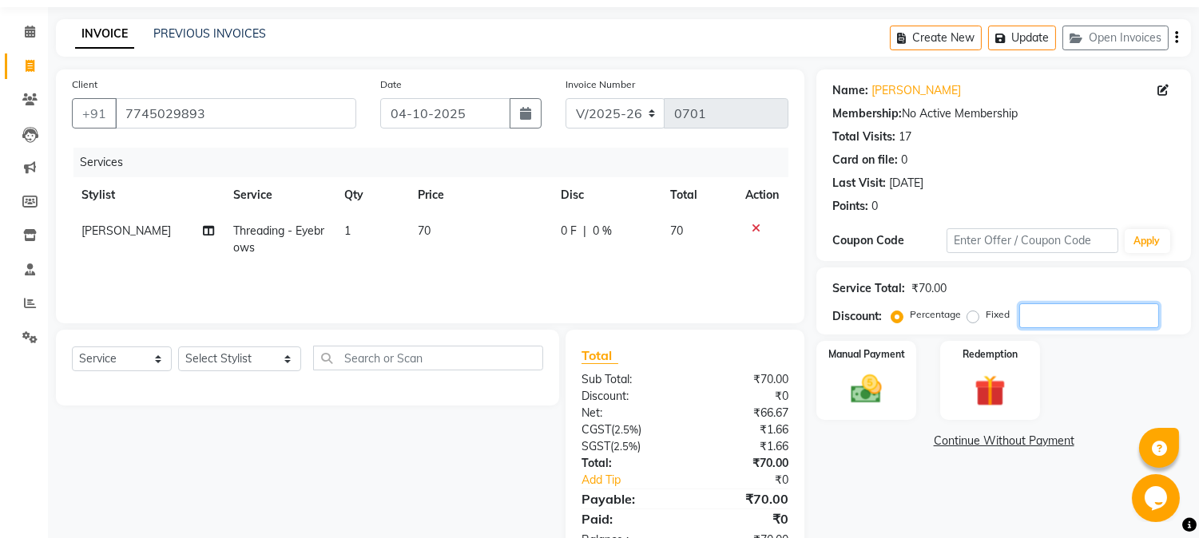
scroll to position [100, 0]
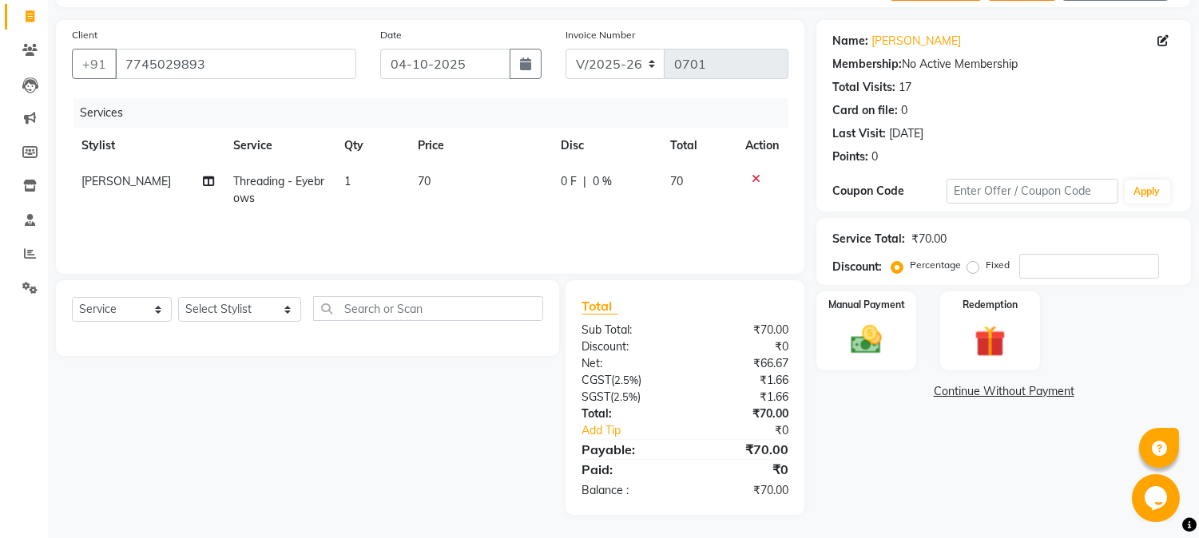
click at [1023, 388] on link "Continue Without Payment" at bounding box center [1004, 391] width 368 height 17
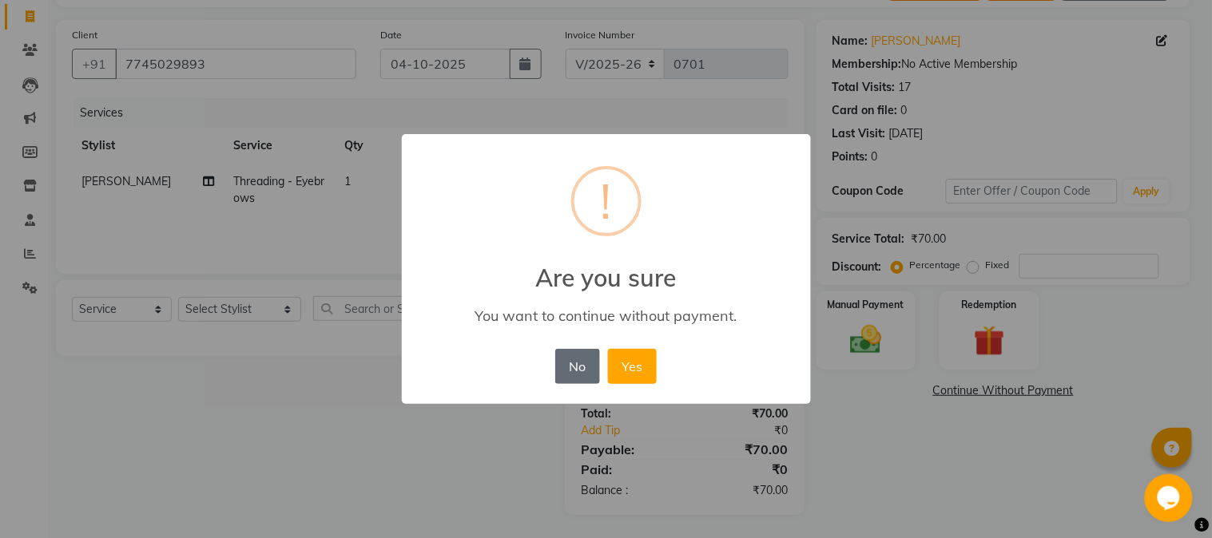
click at [586, 371] on button "No" at bounding box center [577, 366] width 45 height 35
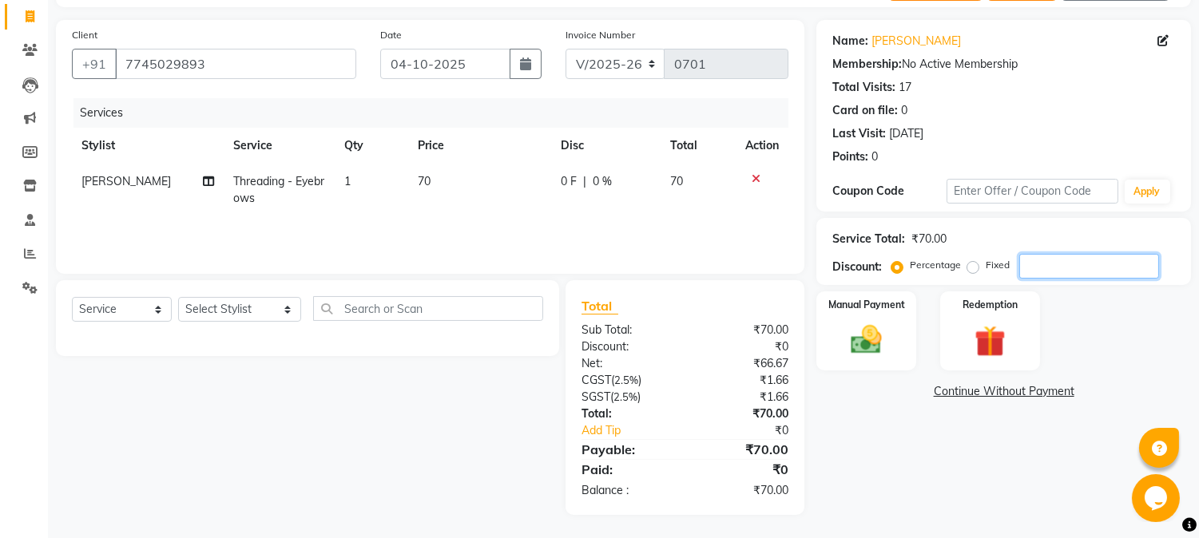
click at [1093, 256] on input "number" at bounding box center [1089, 266] width 140 height 25
click at [986, 265] on label "Fixed" at bounding box center [998, 265] width 24 height 14
click at [971, 265] on input "Fixed" at bounding box center [976, 265] width 11 height 11
radio input "true"
click at [910, 270] on label "Percentage" at bounding box center [935, 265] width 51 height 14
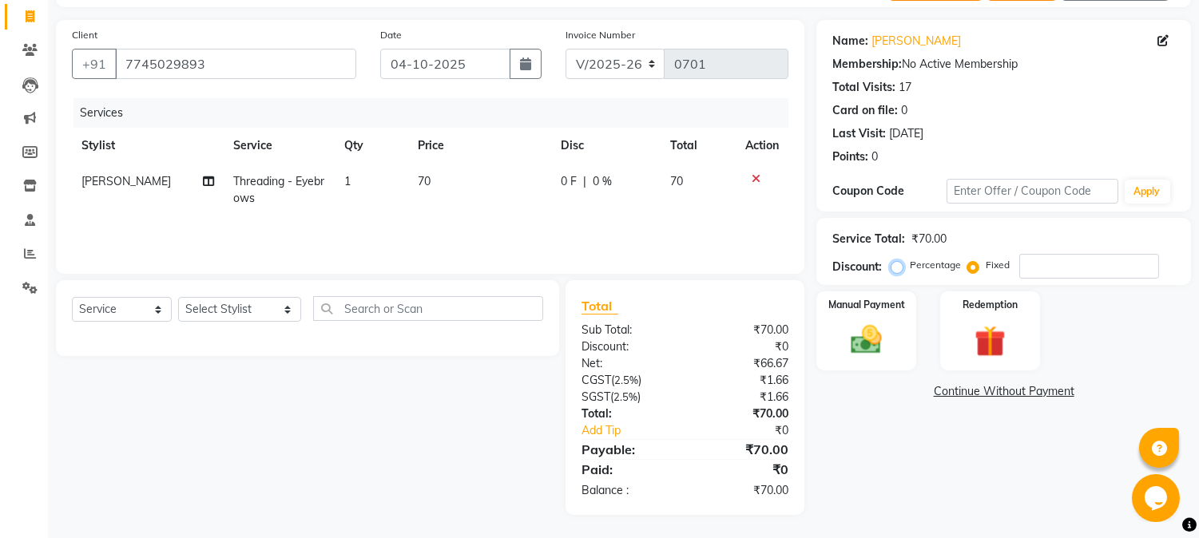
click at [896, 270] on input "Percentage" at bounding box center [900, 265] width 11 height 11
radio input "true"
click at [986, 272] on label "Fixed" at bounding box center [998, 265] width 24 height 14
click at [977, 271] on input "Fixed" at bounding box center [976, 265] width 11 height 11
radio input "true"
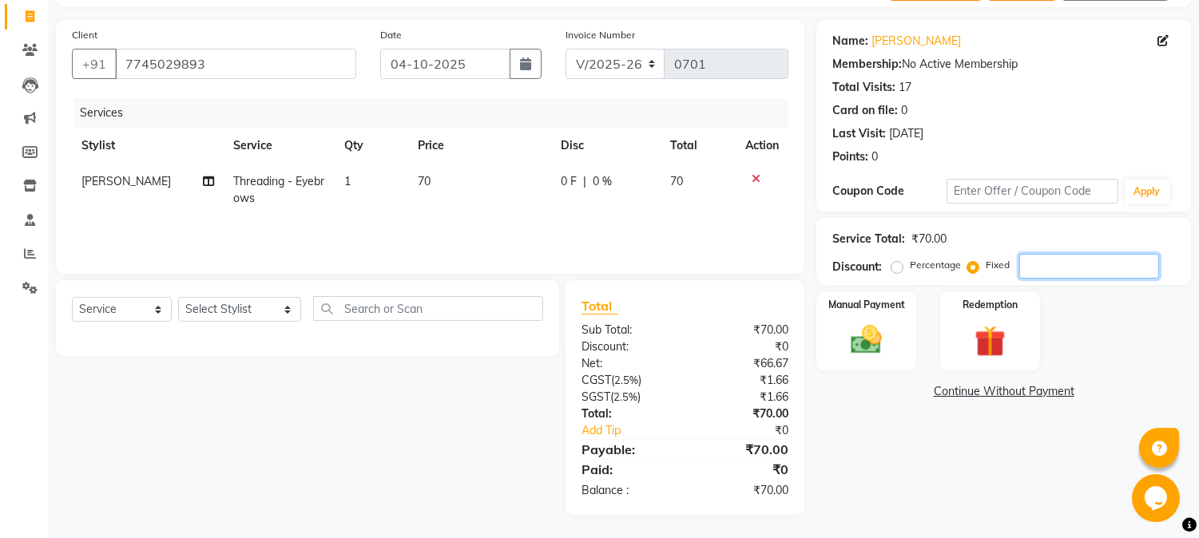
click at [1027, 272] on input "number" at bounding box center [1089, 266] width 140 height 25
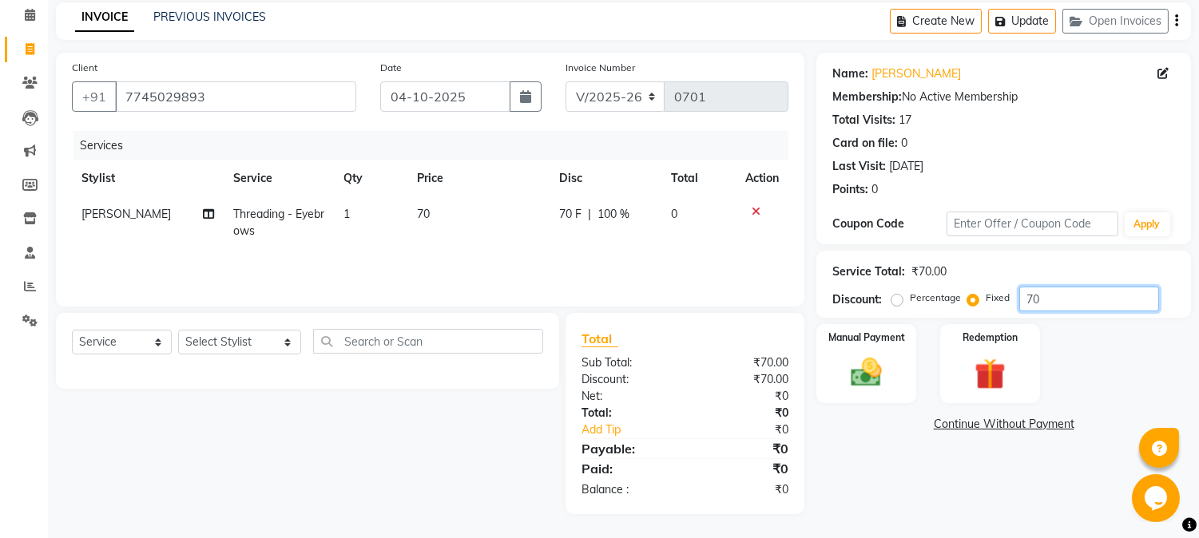
scroll to position [67, 0]
click at [867, 356] on img at bounding box center [866, 374] width 53 height 38
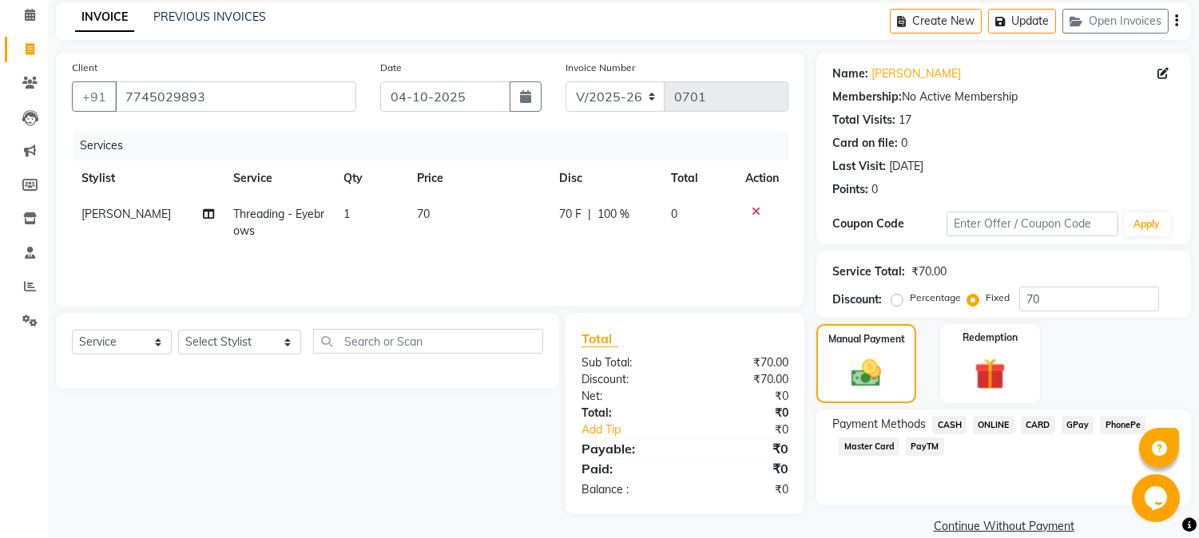
click at [987, 426] on span "ONLINE" at bounding box center [994, 425] width 42 height 18
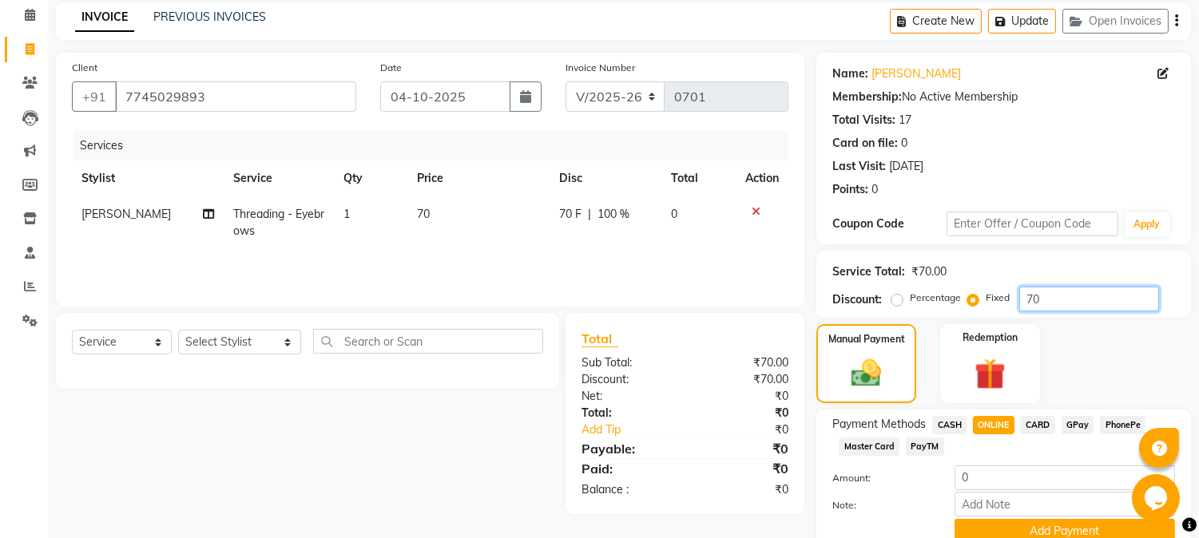
click at [1063, 304] on input "70" at bounding box center [1089, 299] width 140 height 25
type input "7"
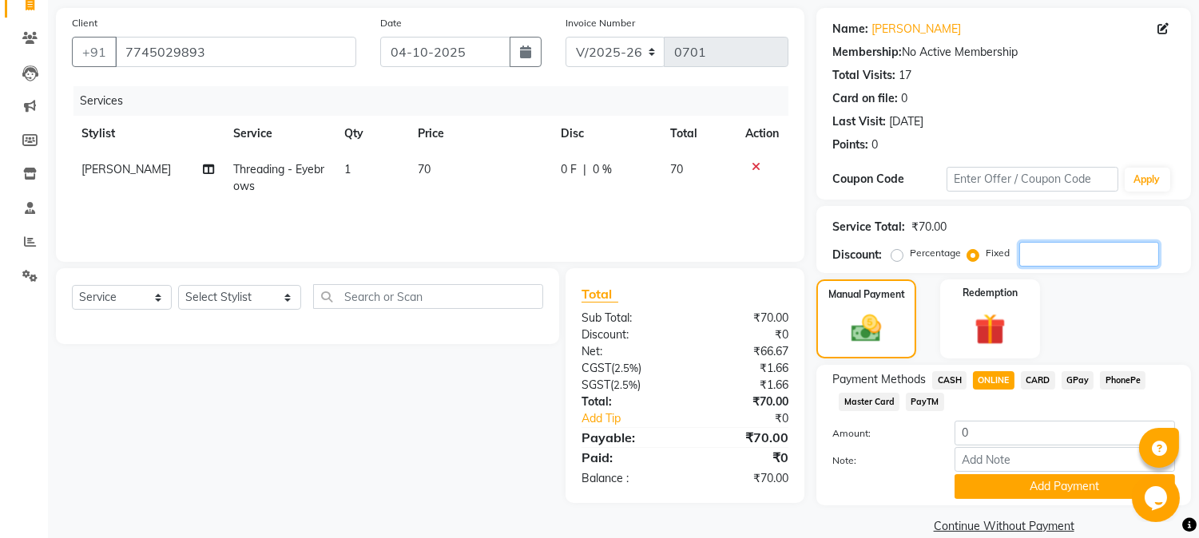
scroll to position [136, 0]
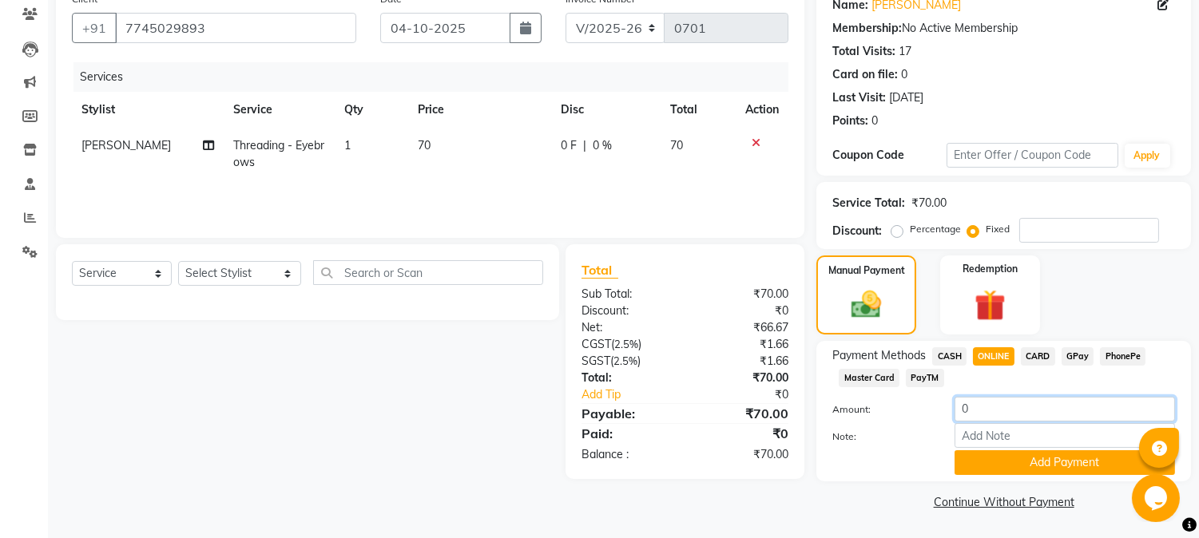
click at [986, 408] on input "0" at bounding box center [1065, 409] width 220 height 25
click at [969, 404] on input "070" at bounding box center [1065, 409] width 220 height 25
type input "70"
click at [1020, 467] on button "Add Payment" at bounding box center [1065, 463] width 220 height 25
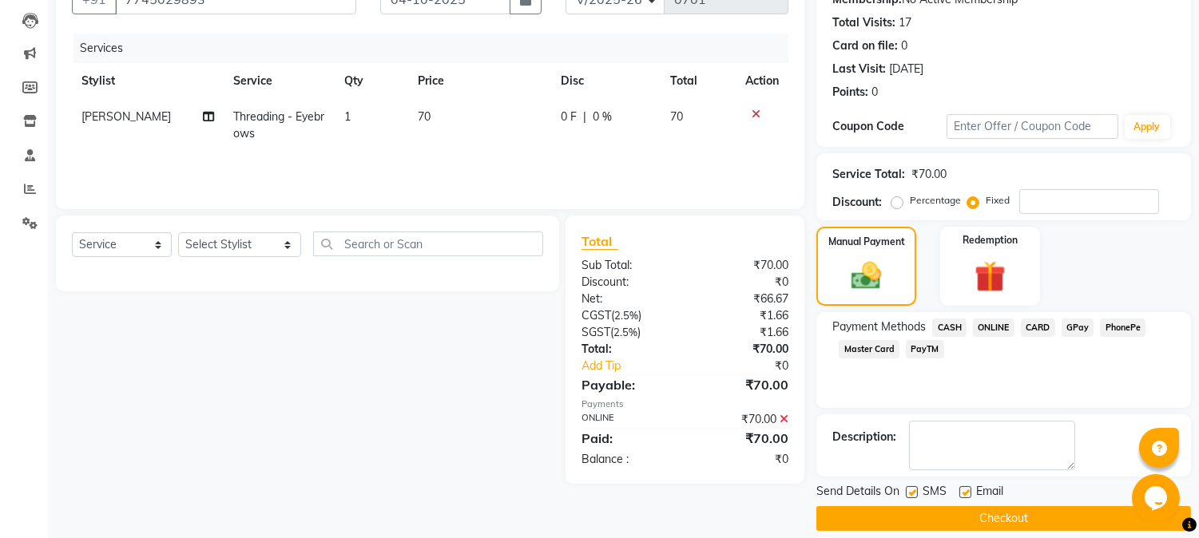
scroll to position [180, 0]
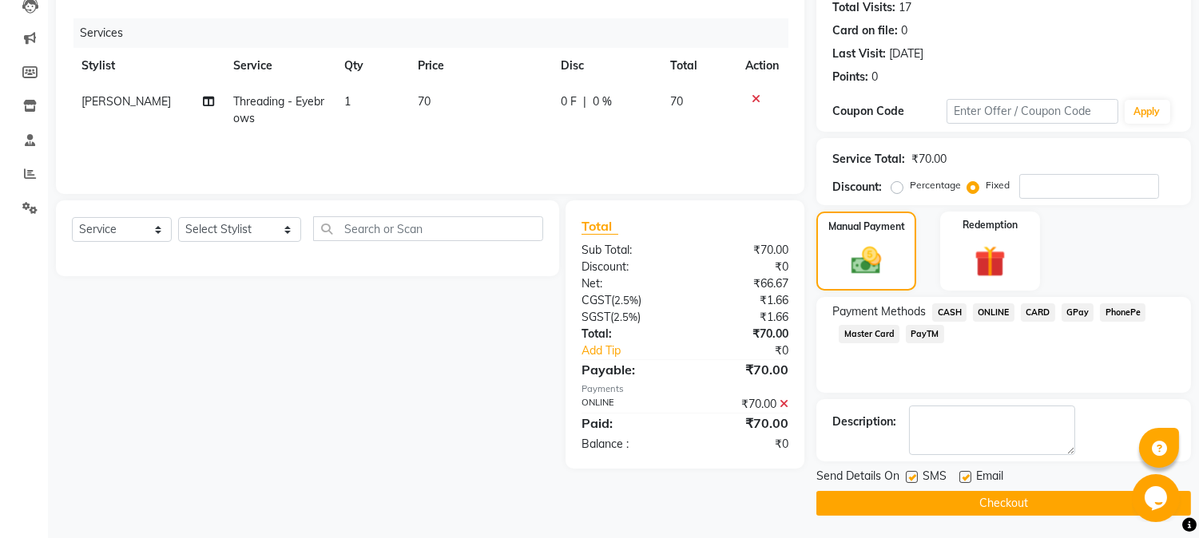
click at [1016, 501] on button "Checkout" at bounding box center [1003, 503] width 375 height 25
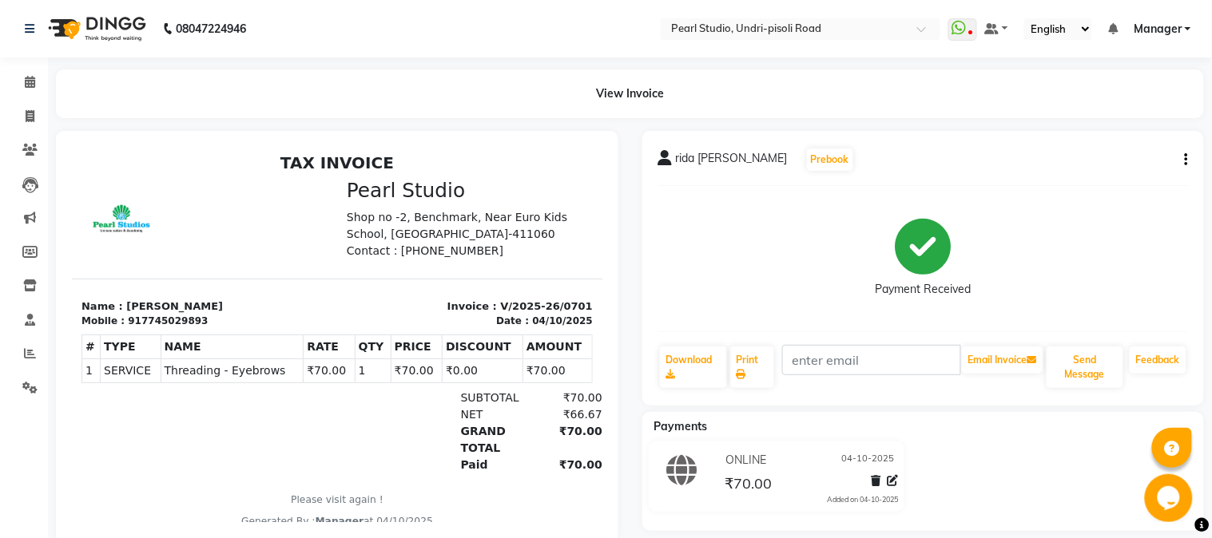
select select "5290"
select select "service"
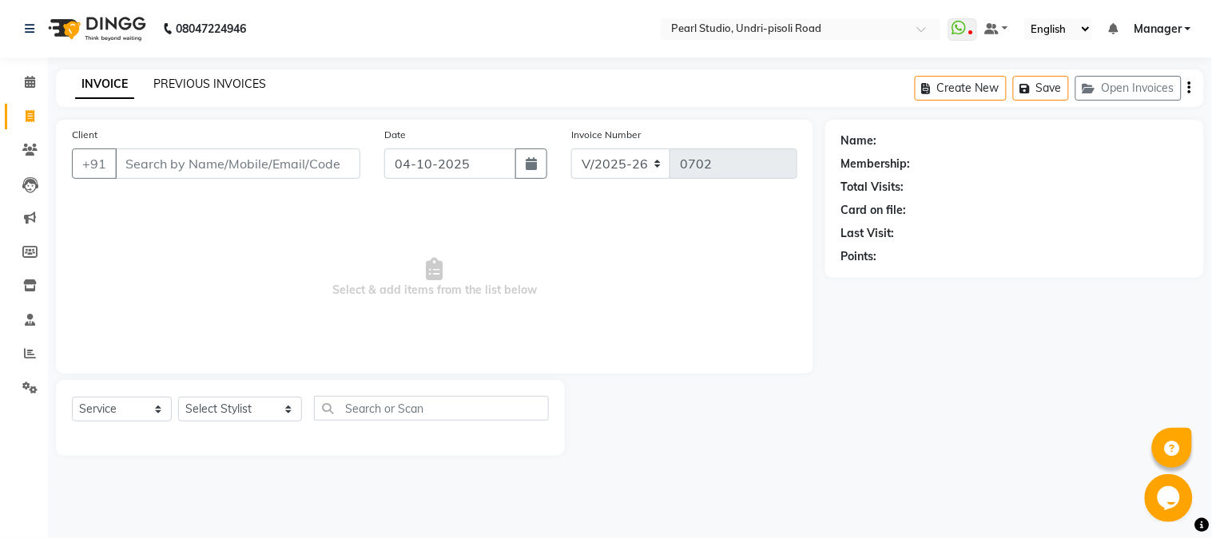
click at [177, 82] on link "PREVIOUS INVOICES" at bounding box center [209, 84] width 113 height 14
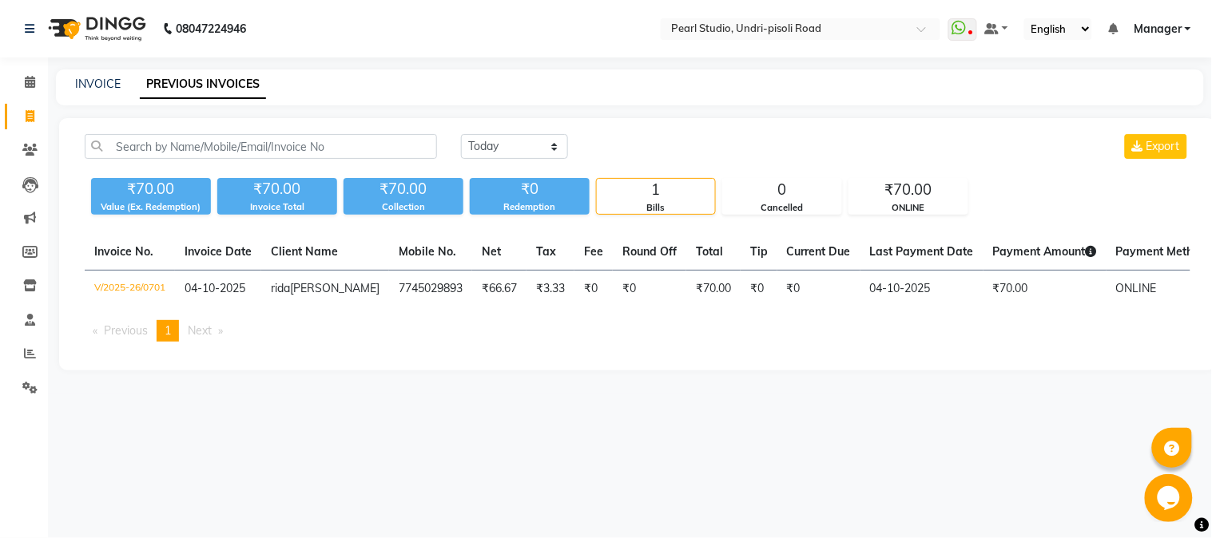
select select "5290"
select select "service"
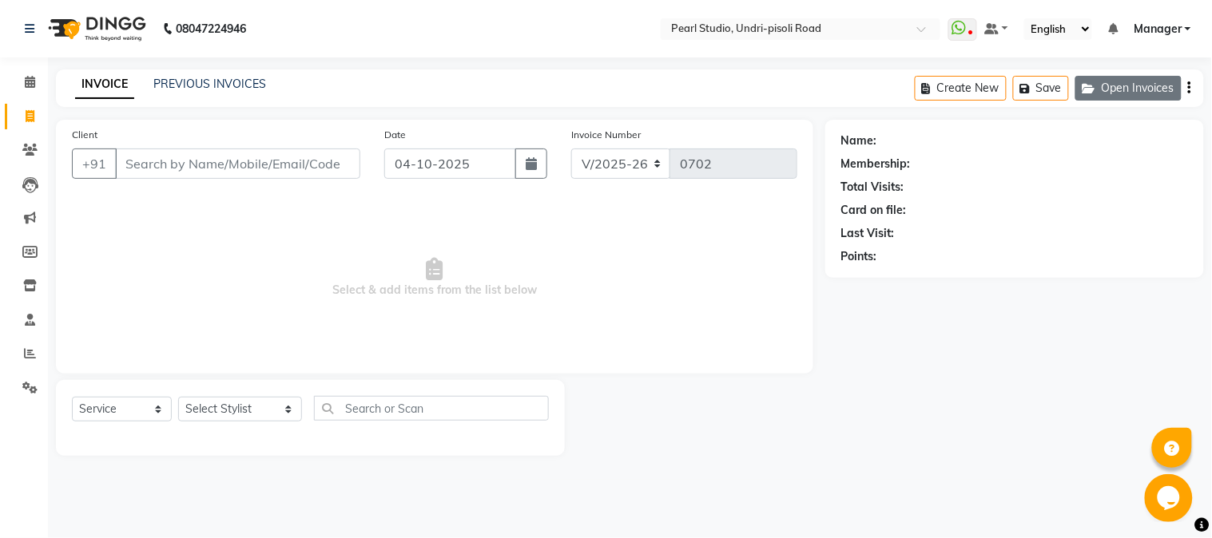
click at [1111, 93] on button "Open Invoices" at bounding box center [1128, 88] width 106 height 25
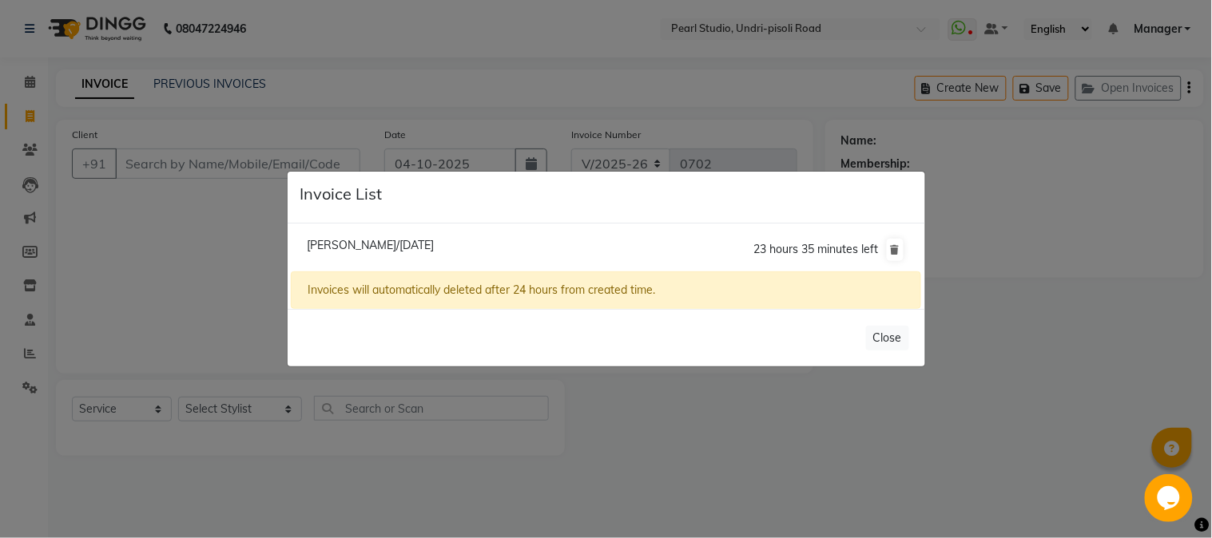
click at [361, 240] on span "[PERSON_NAME]/[DATE]" at bounding box center [370, 245] width 127 height 14
type input "7972667470"
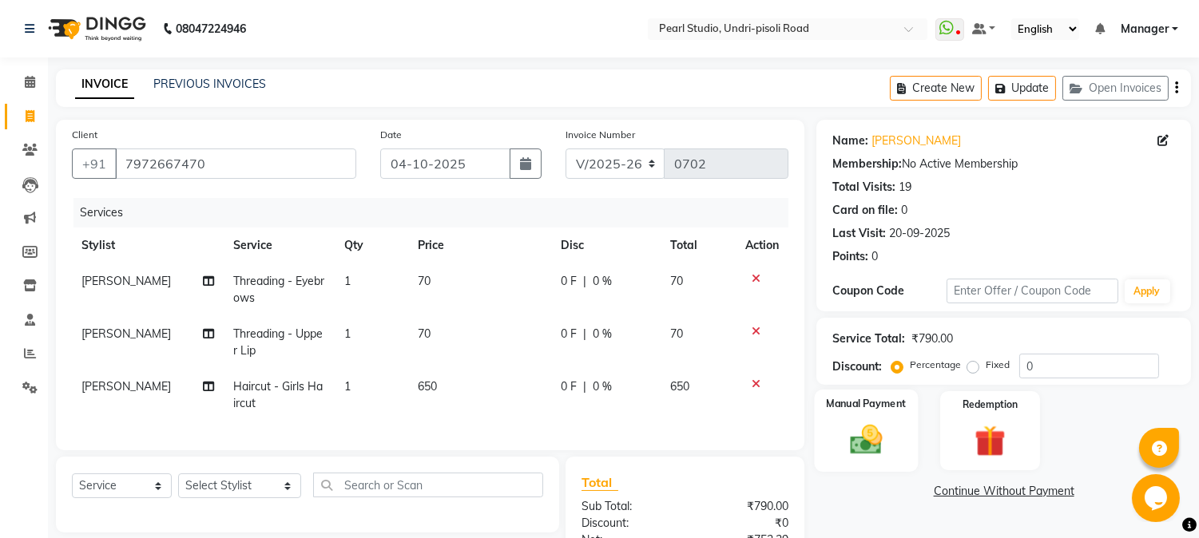
click at [879, 445] on img at bounding box center [866, 441] width 53 height 38
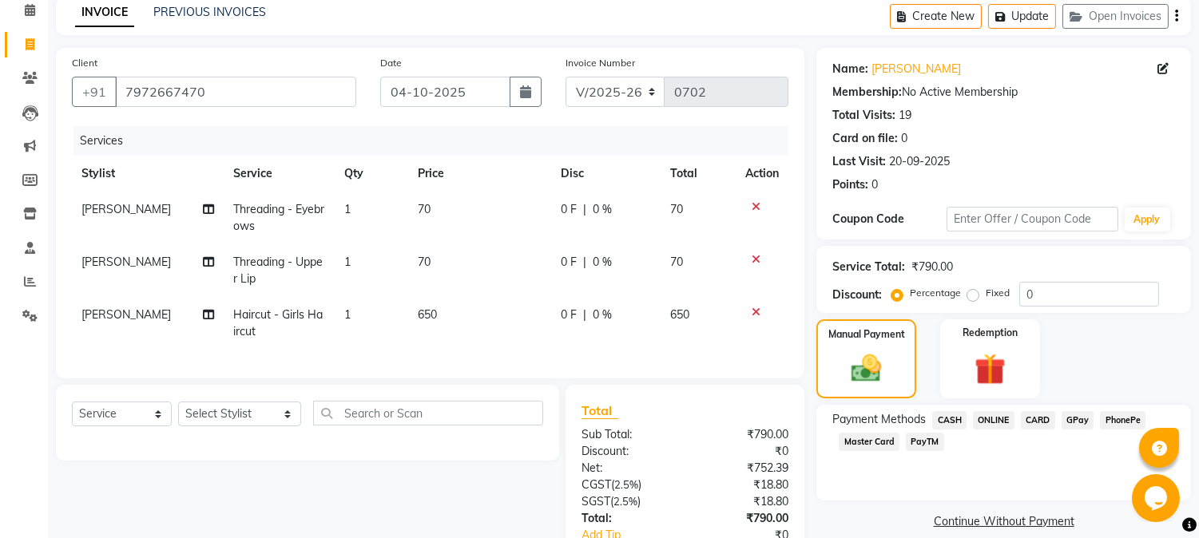
scroll to position [190, 0]
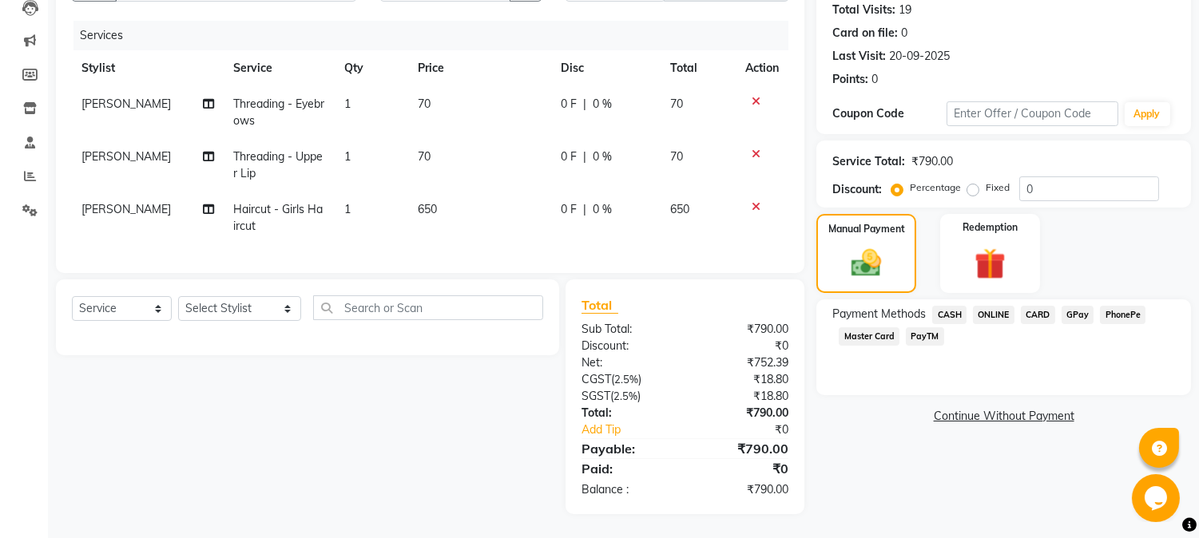
click at [985, 306] on span "ONLINE" at bounding box center [994, 315] width 42 height 18
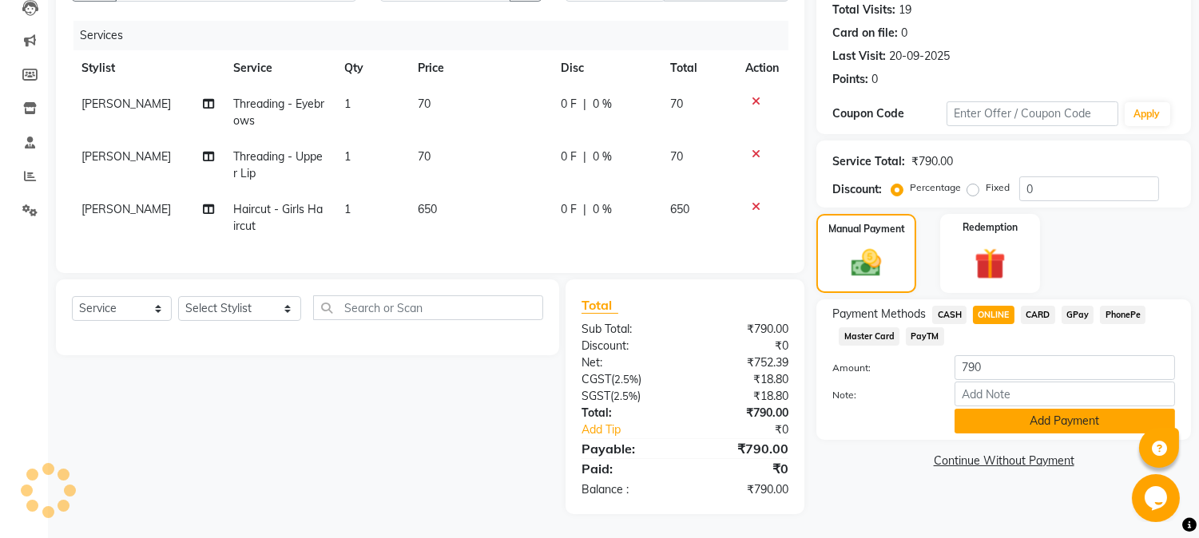
click at [1043, 412] on button "Add Payment" at bounding box center [1065, 421] width 220 height 25
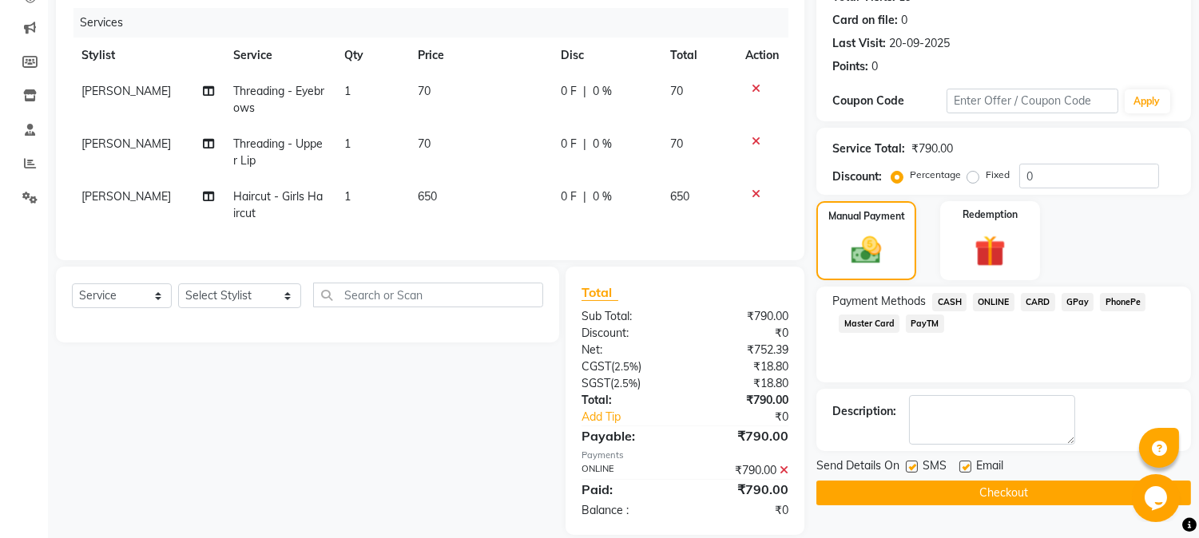
click at [1008, 496] on button "Checkout" at bounding box center [1003, 493] width 375 height 25
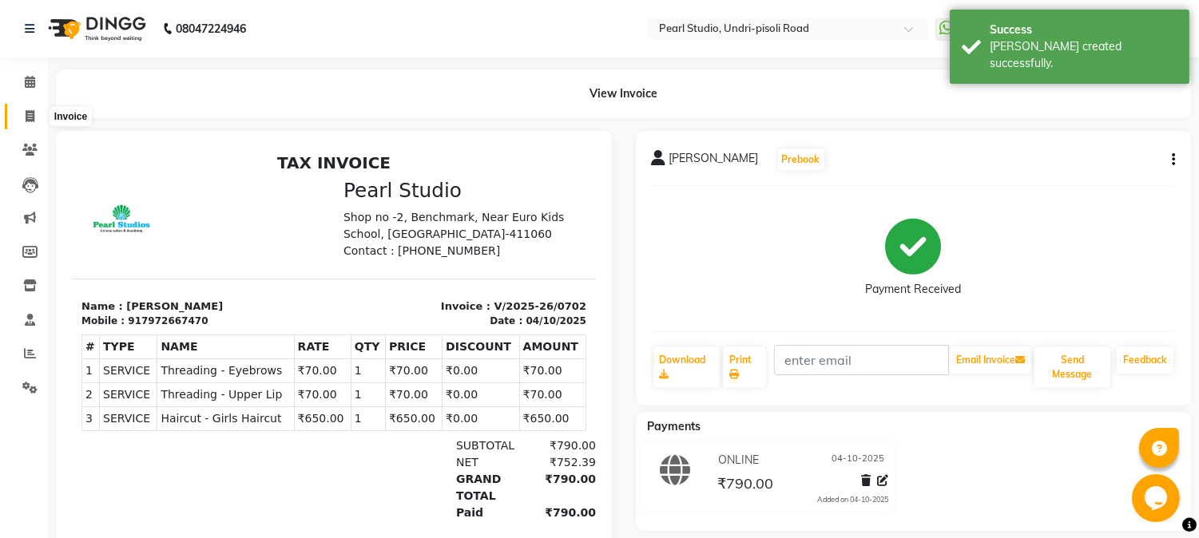
click at [32, 118] on icon at bounding box center [30, 116] width 9 height 12
select select "5290"
select select "service"
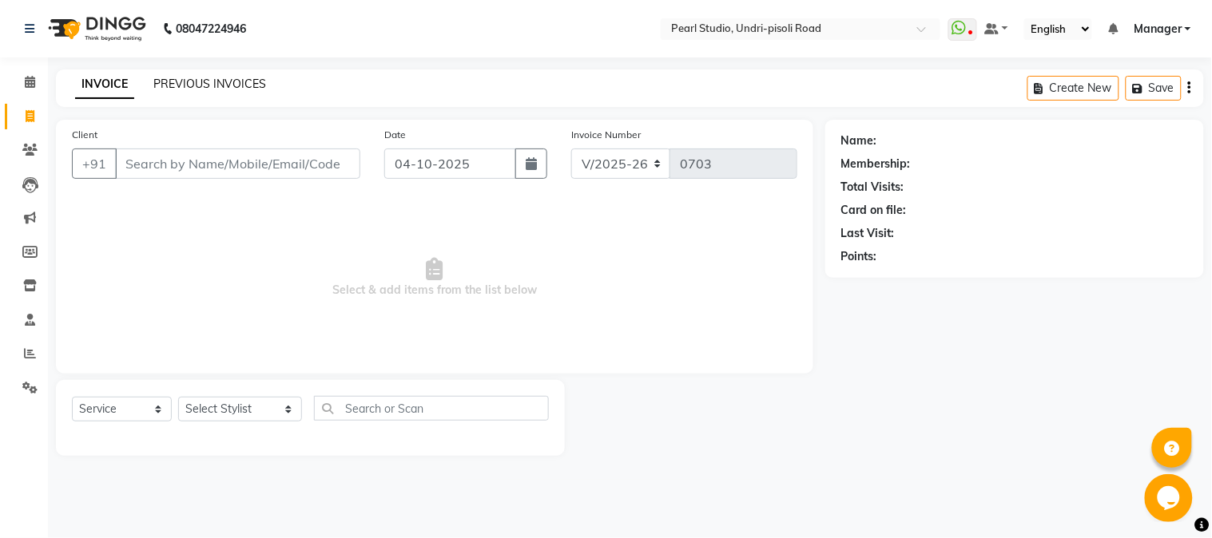
click at [224, 83] on link "PREVIOUS INVOICES" at bounding box center [209, 84] width 113 height 14
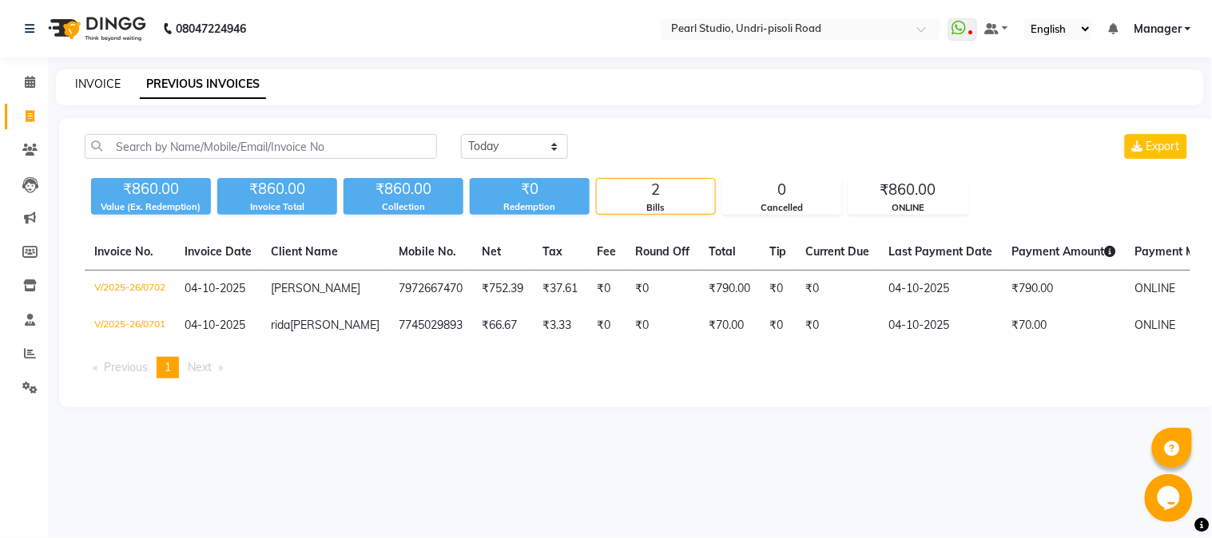
click at [100, 77] on link "INVOICE" at bounding box center [98, 84] width 46 height 14
select select "service"
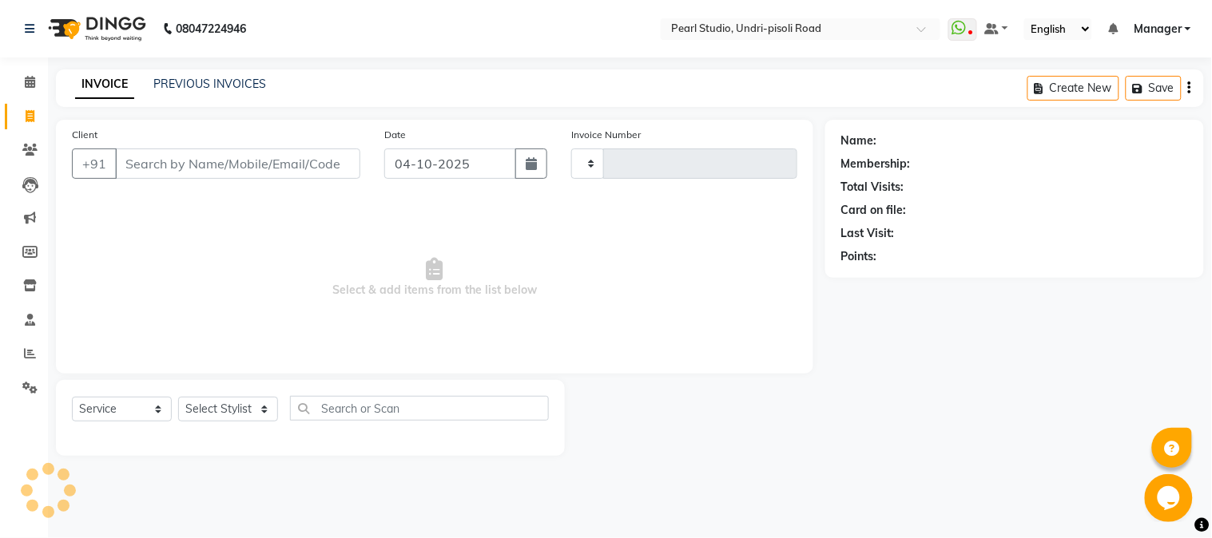
type input "0703"
select select "5290"
click at [26, 147] on icon at bounding box center [29, 150] width 15 height 12
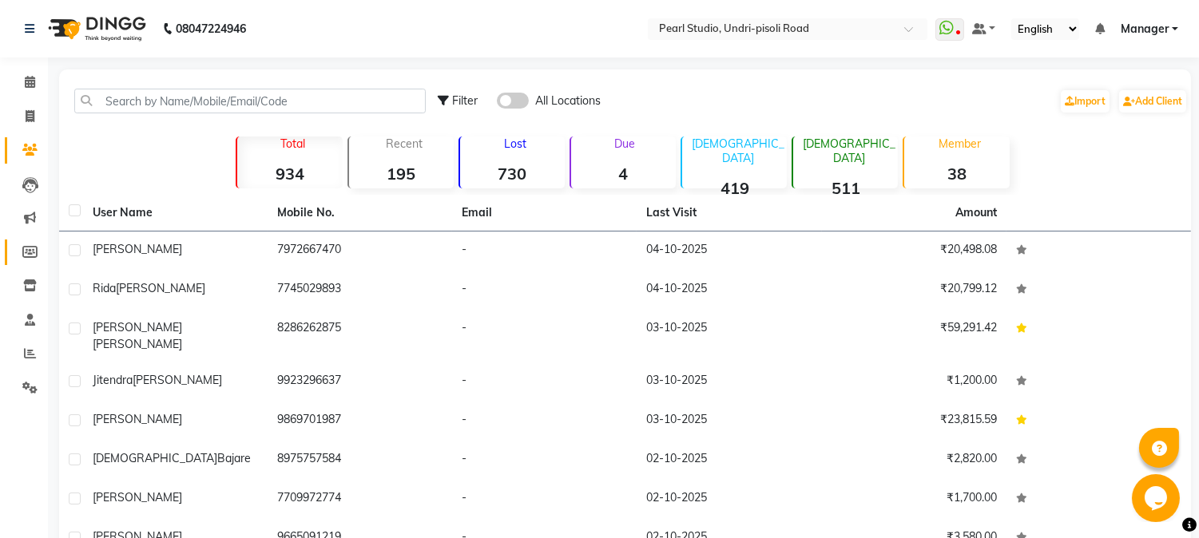
click at [36, 242] on link "Members" at bounding box center [24, 253] width 38 height 26
select select
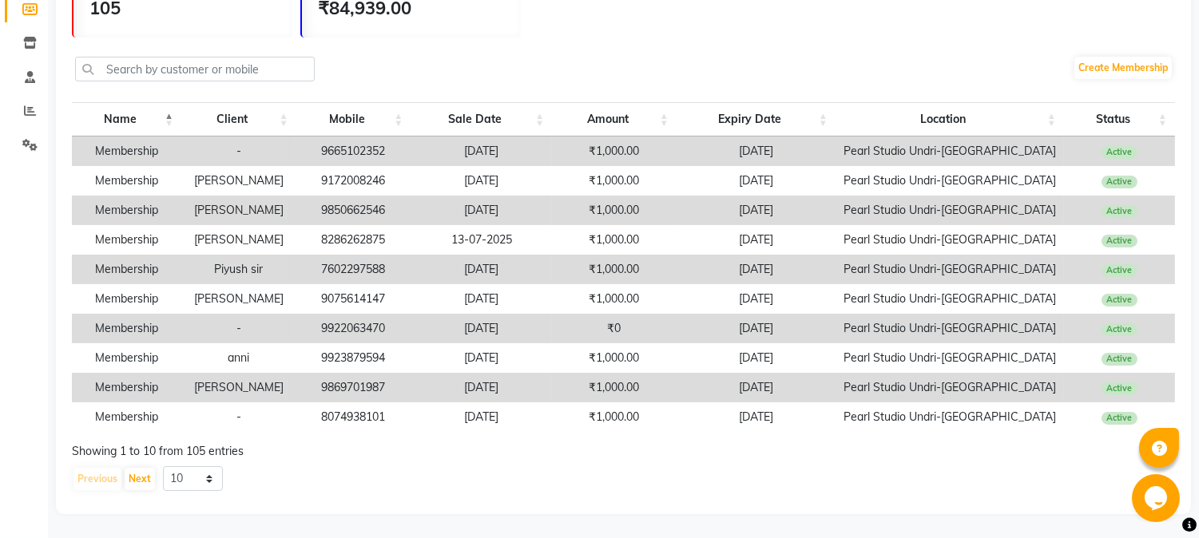
scroll to position [256, 0]
click at [205, 480] on select "10 20 50 100" at bounding box center [193, 479] width 60 height 25
select select "100"
click at [163, 467] on select "10 20 50 100" at bounding box center [193, 479] width 60 height 25
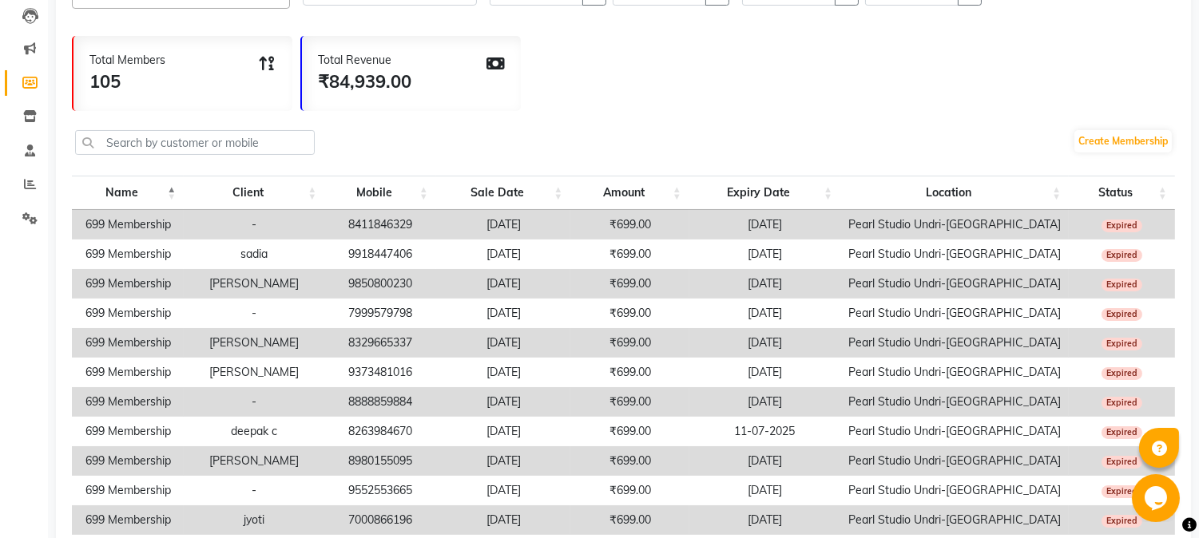
scroll to position [0, 0]
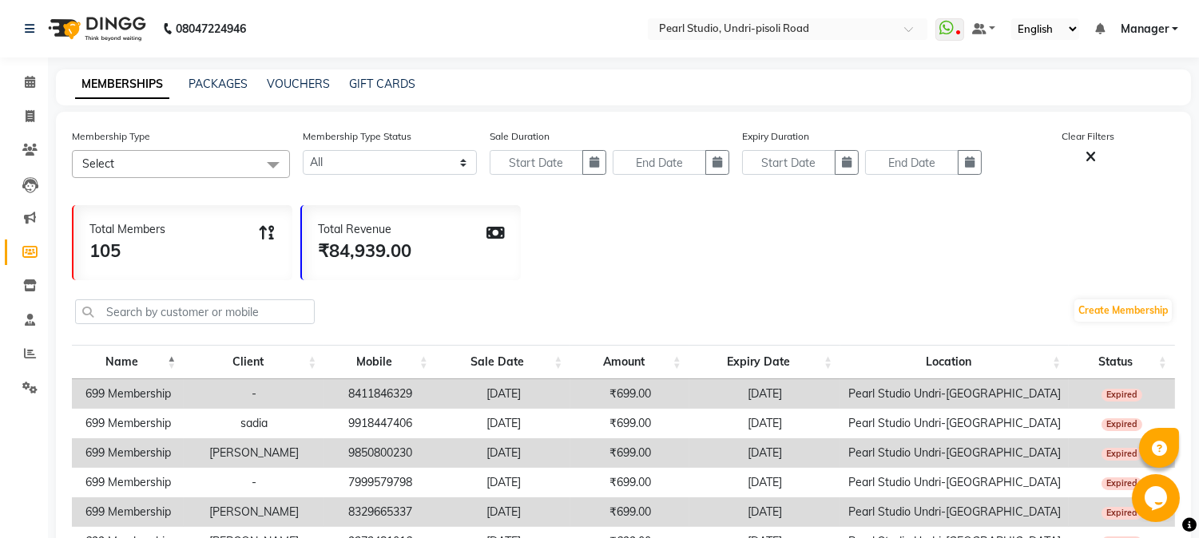
click at [273, 160] on span at bounding box center [273, 165] width 32 height 30
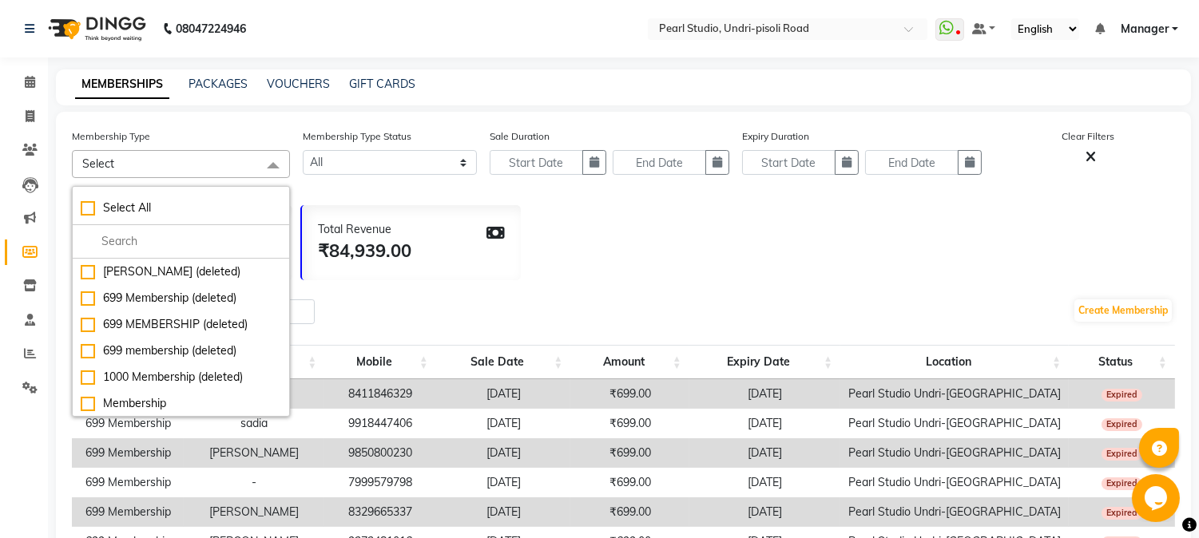
click at [476, 273] on div "Total Revenue ₹84,939.00" at bounding box center [411, 242] width 219 height 75
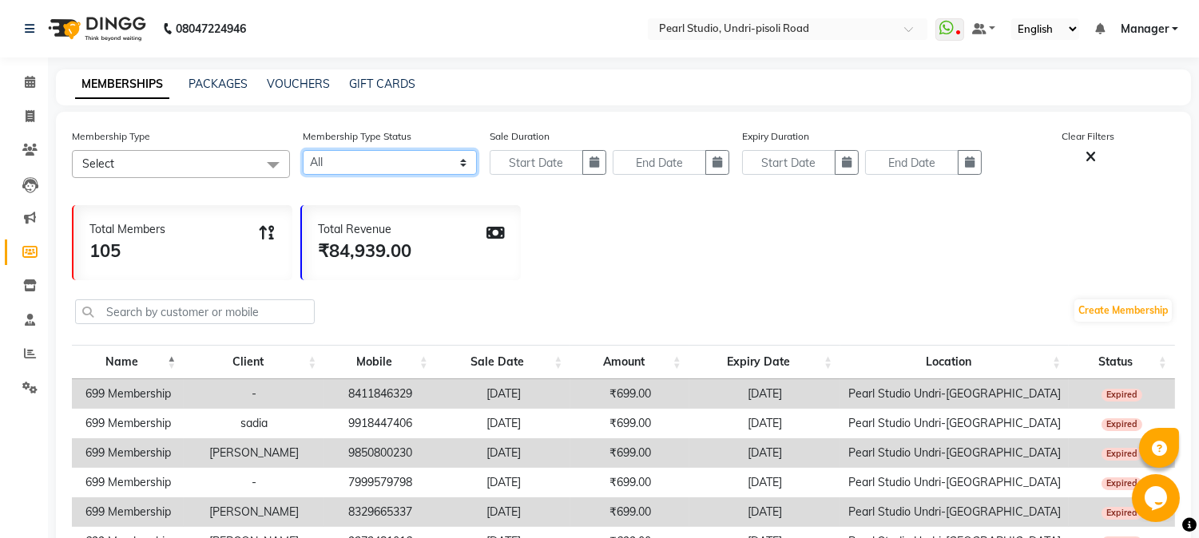
click at [465, 169] on select "Active Expired All" at bounding box center [390, 162] width 174 height 25
click at [291, 85] on link "VOUCHERS" at bounding box center [298, 84] width 63 height 14
select select
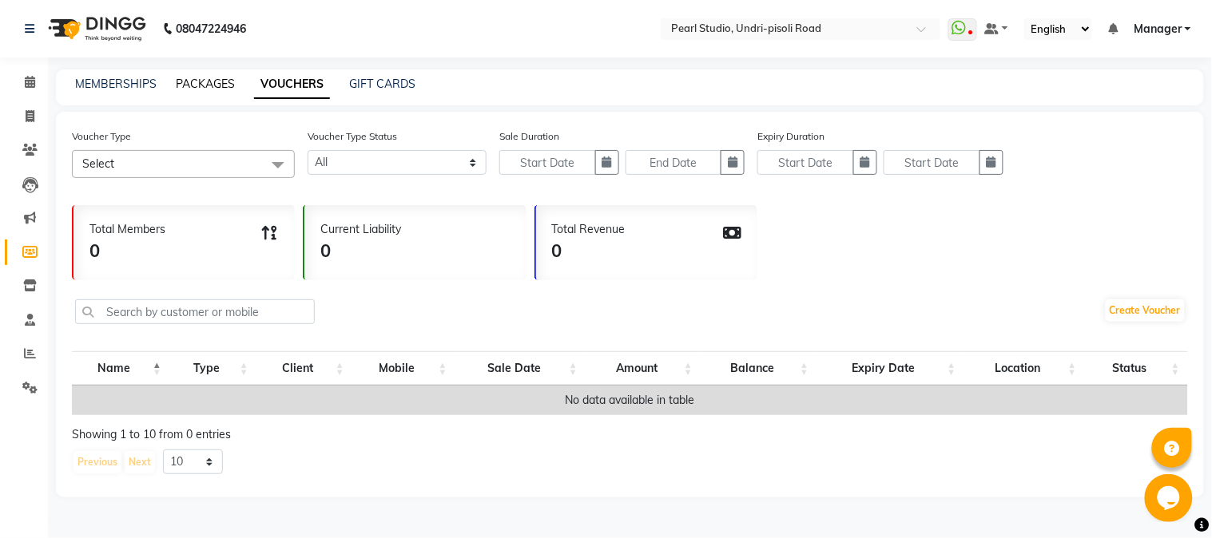
click at [220, 82] on link "PACKAGES" at bounding box center [205, 84] width 59 height 14
select select
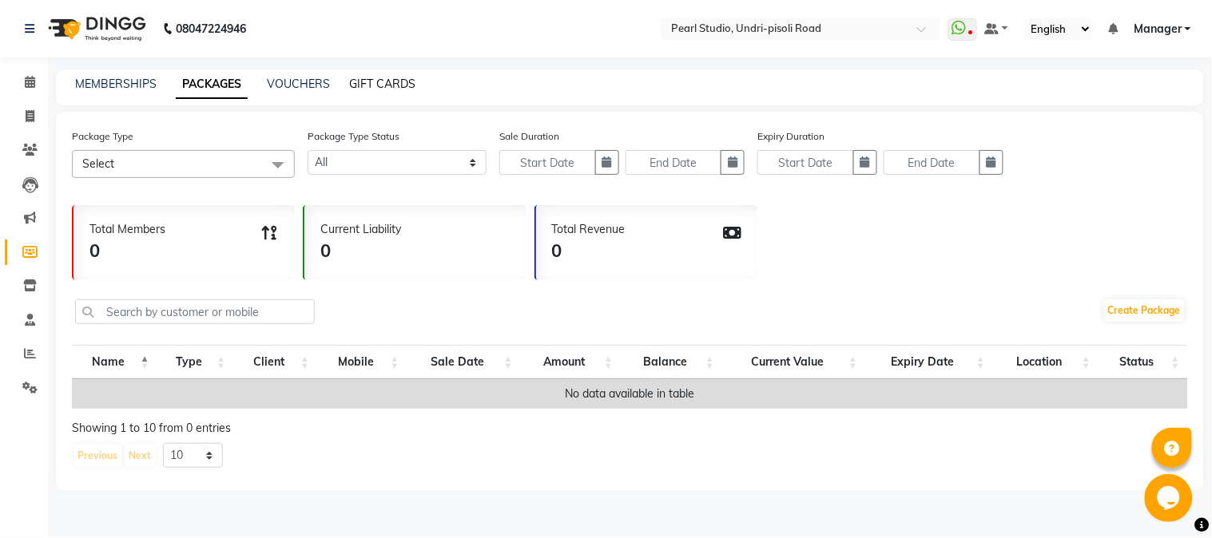
click at [371, 89] on link "GIFT CARDS" at bounding box center [382, 84] width 66 height 14
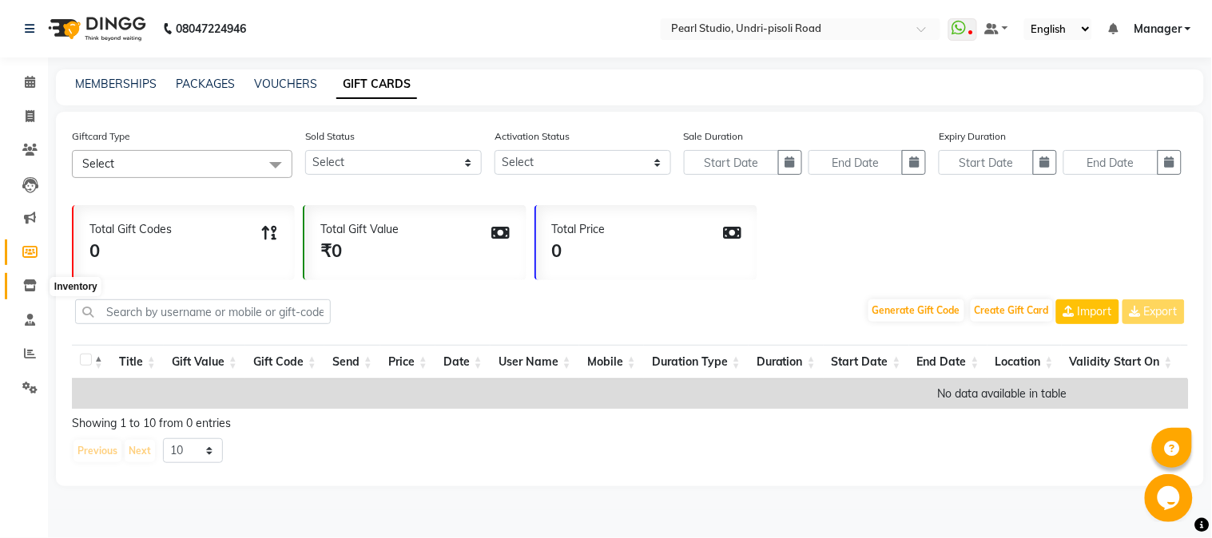
click at [26, 296] on link "Inventory" at bounding box center [24, 286] width 38 height 26
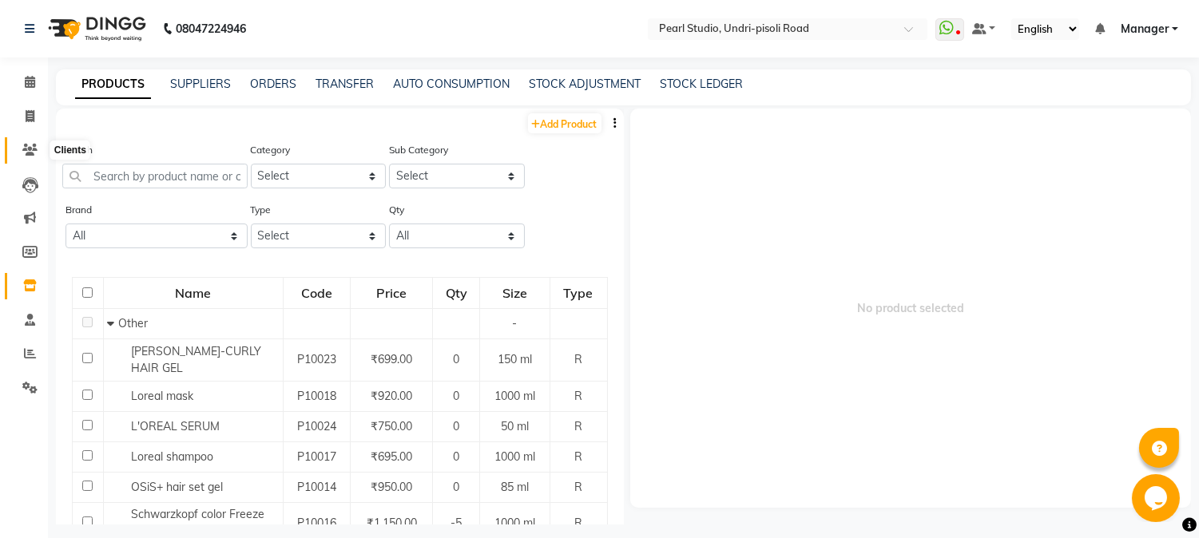
click at [28, 153] on icon at bounding box center [29, 150] width 15 height 12
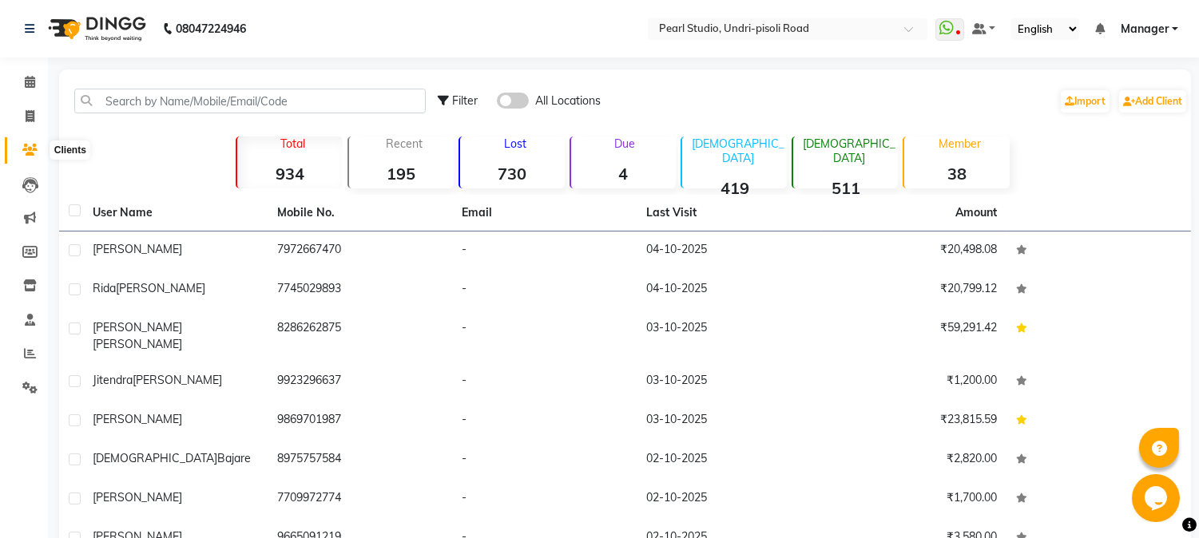
click at [29, 149] on icon at bounding box center [29, 150] width 15 height 12
click at [26, 118] on icon at bounding box center [30, 116] width 9 height 12
select select "5290"
select select "service"
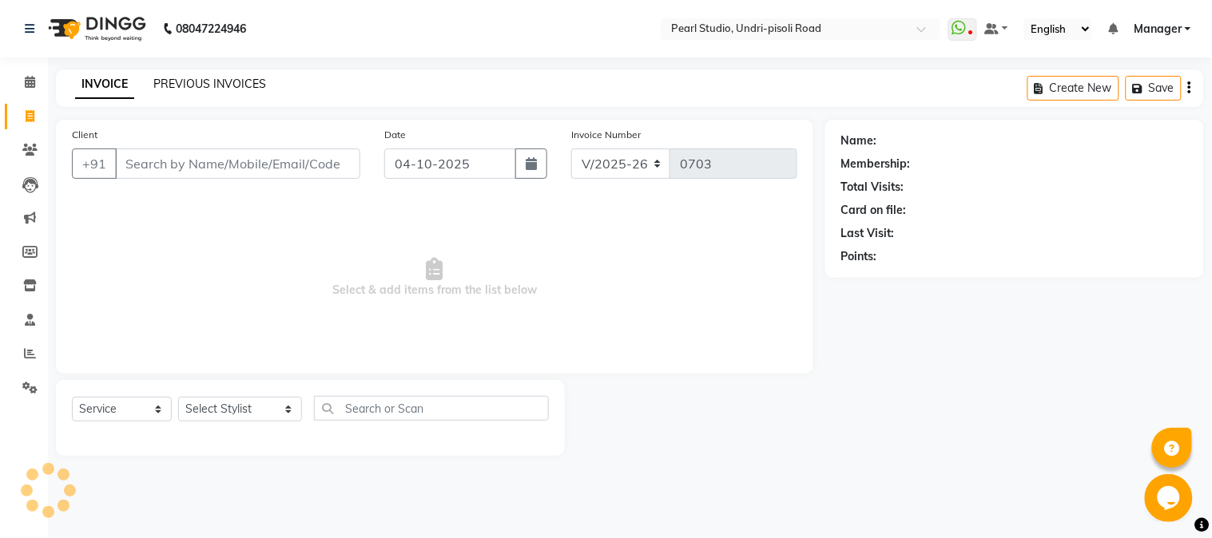
click at [184, 89] on link "PREVIOUS INVOICES" at bounding box center [209, 84] width 113 height 14
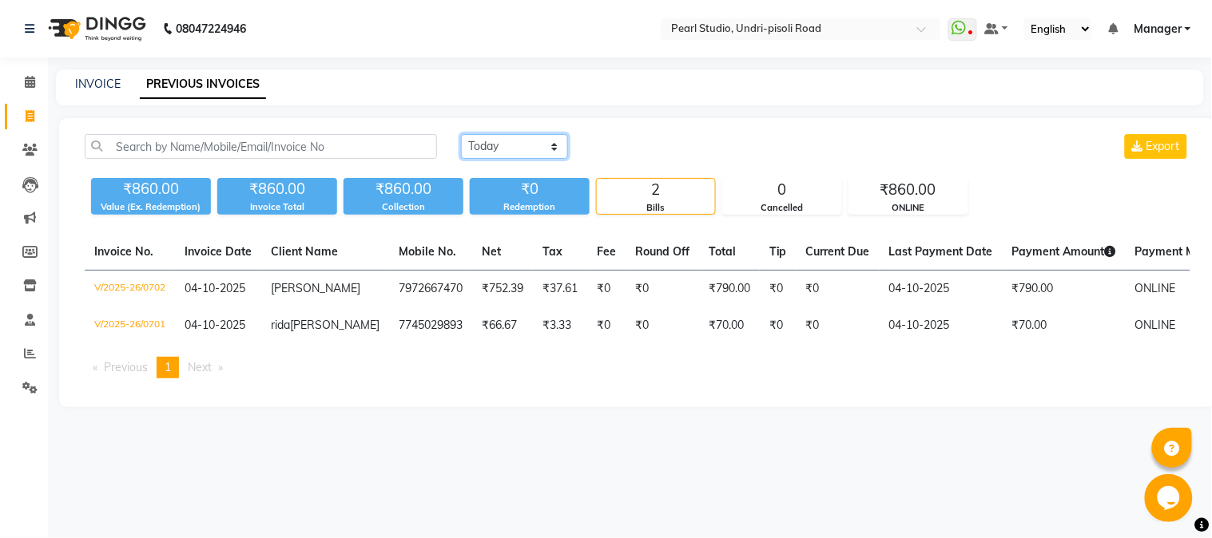
click at [554, 139] on select "[DATE] [DATE] Custom Range" at bounding box center [514, 146] width 107 height 25
click at [461, 134] on select "[DATE] [DATE] Custom Range" at bounding box center [514, 146] width 107 height 25
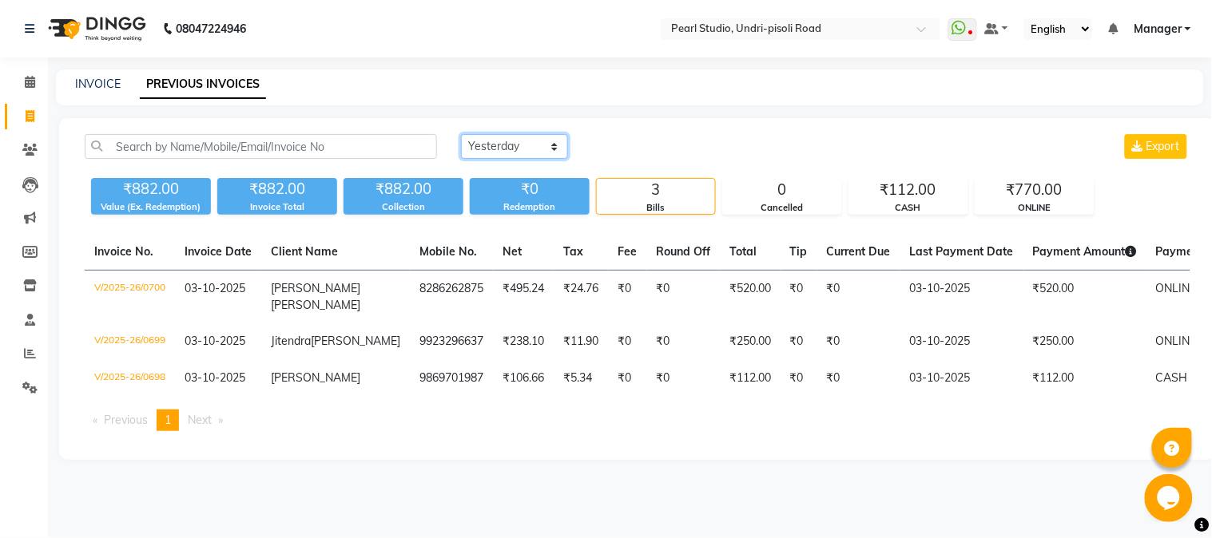
click at [554, 142] on select "[DATE] [DATE] Custom Range" at bounding box center [514, 146] width 107 height 25
click at [461, 134] on select "[DATE] [DATE] Custom Range" at bounding box center [514, 146] width 107 height 25
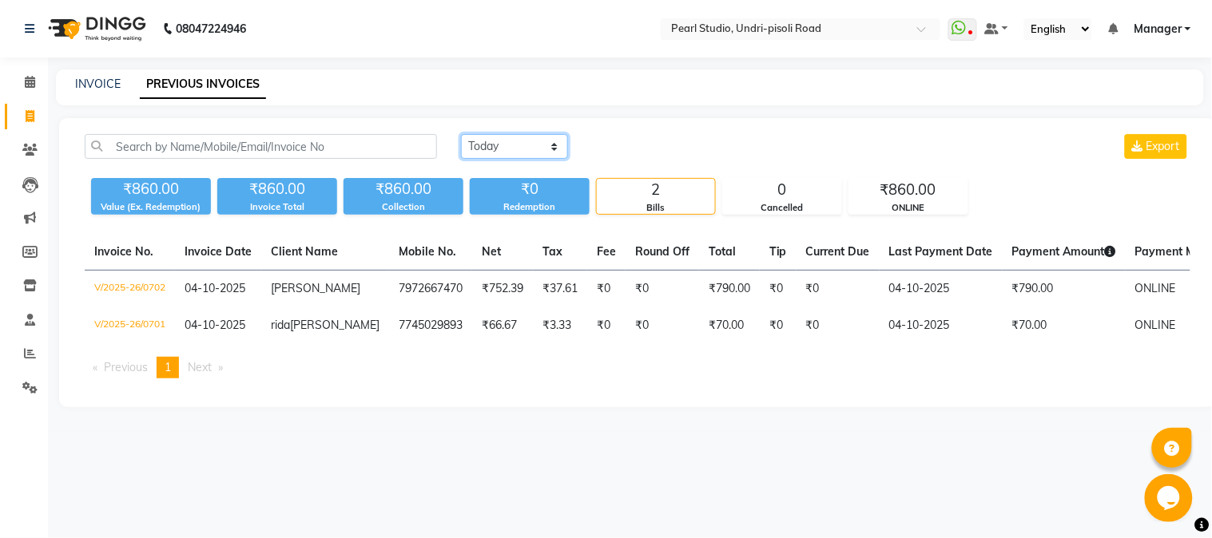
click at [555, 149] on select "[DATE] [DATE] Custom Range" at bounding box center [514, 146] width 107 height 25
click at [461, 134] on select "[DATE] [DATE] Custom Range" at bounding box center [514, 146] width 107 height 25
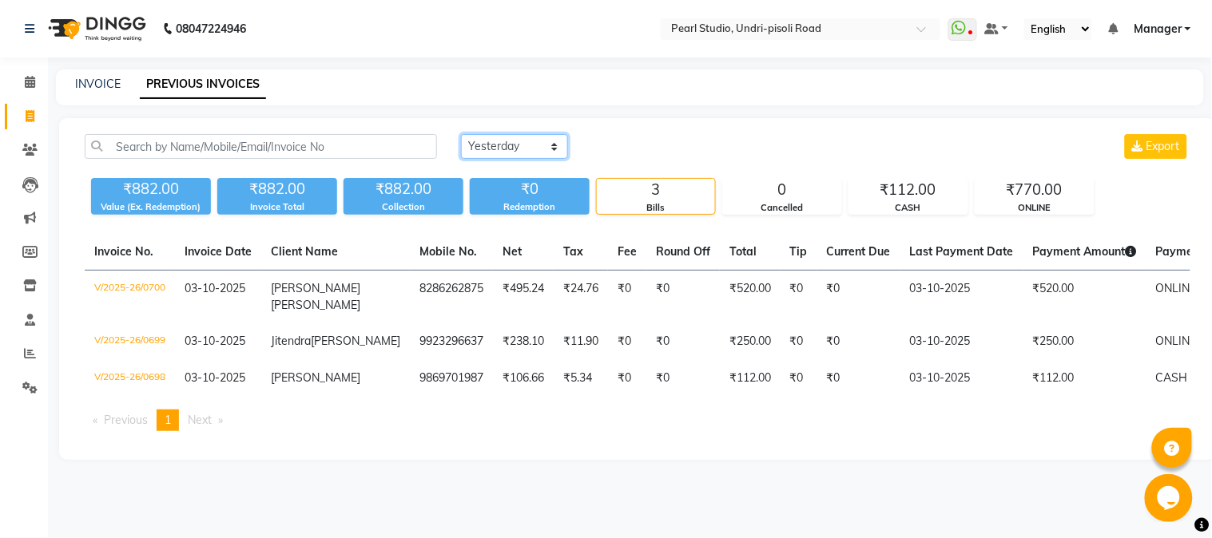
click at [553, 144] on select "[DATE] [DATE] Custom Range" at bounding box center [514, 146] width 107 height 25
select select "today"
click at [461, 134] on select "[DATE] [DATE] Custom Range" at bounding box center [514, 146] width 107 height 25
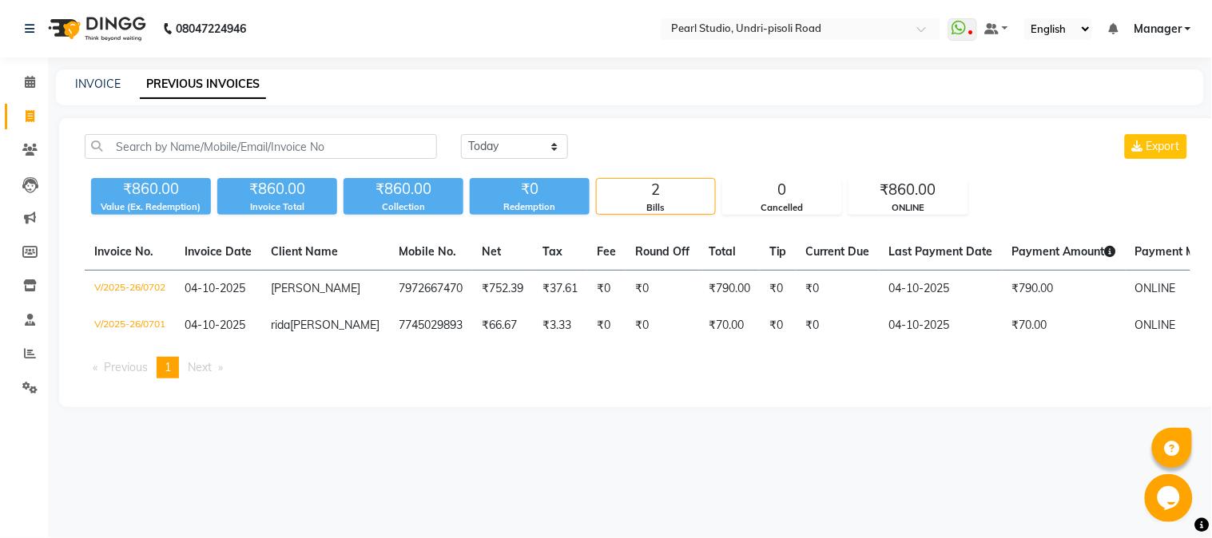
click at [373, 90] on div "INVOICE PREVIOUS INVOICES" at bounding box center [620, 84] width 1129 height 17
click at [11, 72] on link "Calendar" at bounding box center [24, 83] width 38 height 26
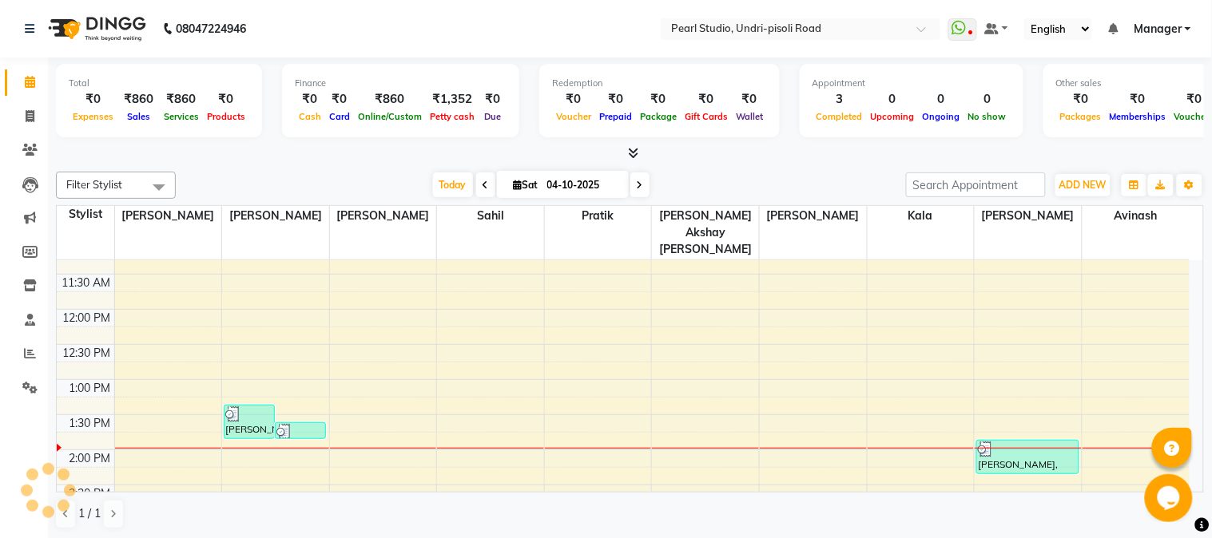
scroll to position [236, 0]
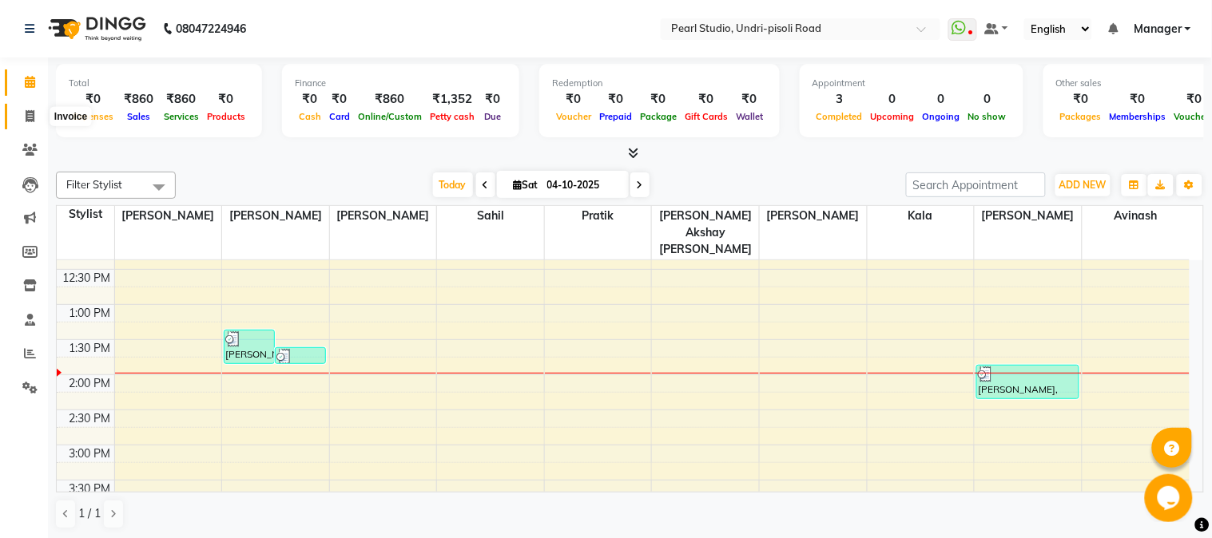
click at [30, 108] on span at bounding box center [30, 117] width 28 height 18
select select "service"
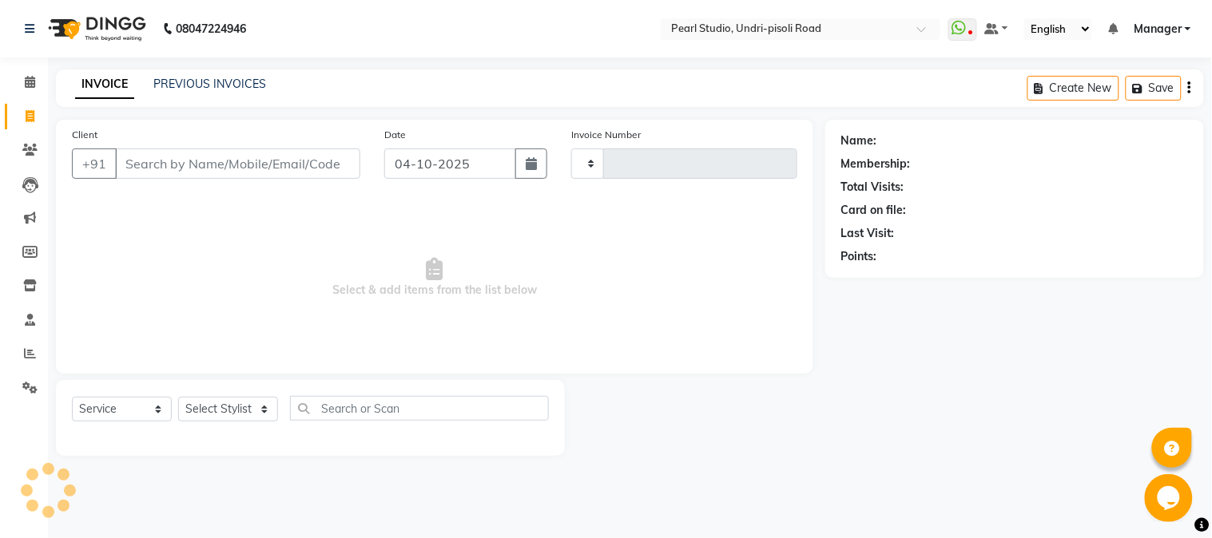
type input "0703"
select select "5290"
click at [181, 81] on link "PREVIOUS INVOICES" at bounding box center [209, 84] width 113 height 14
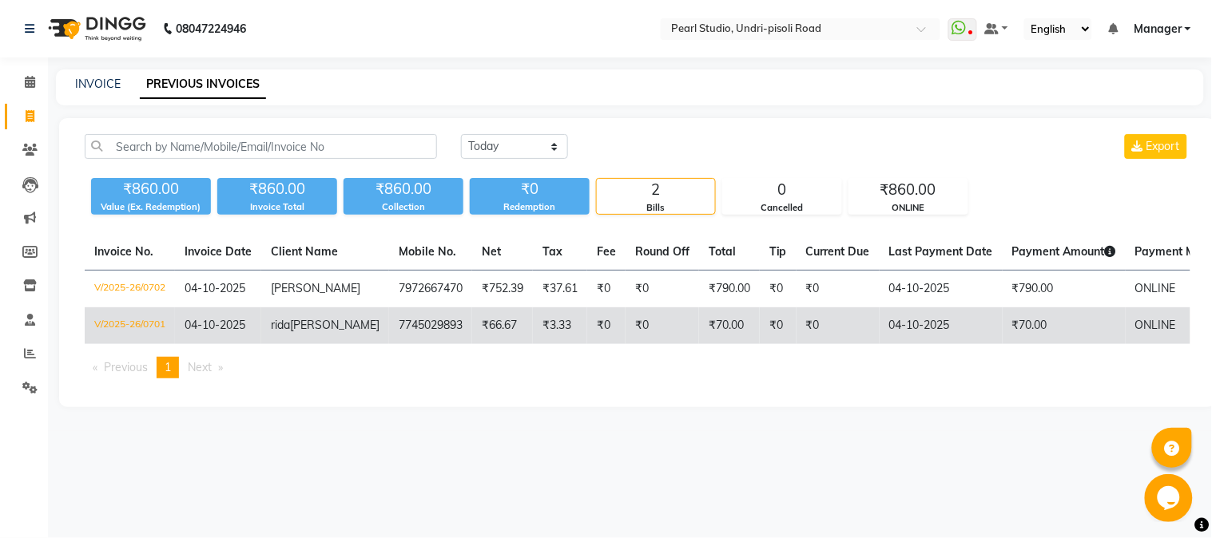
click at [472, 331] on td "₹66.67" at bounding box center [502, 326] width 61 height 37
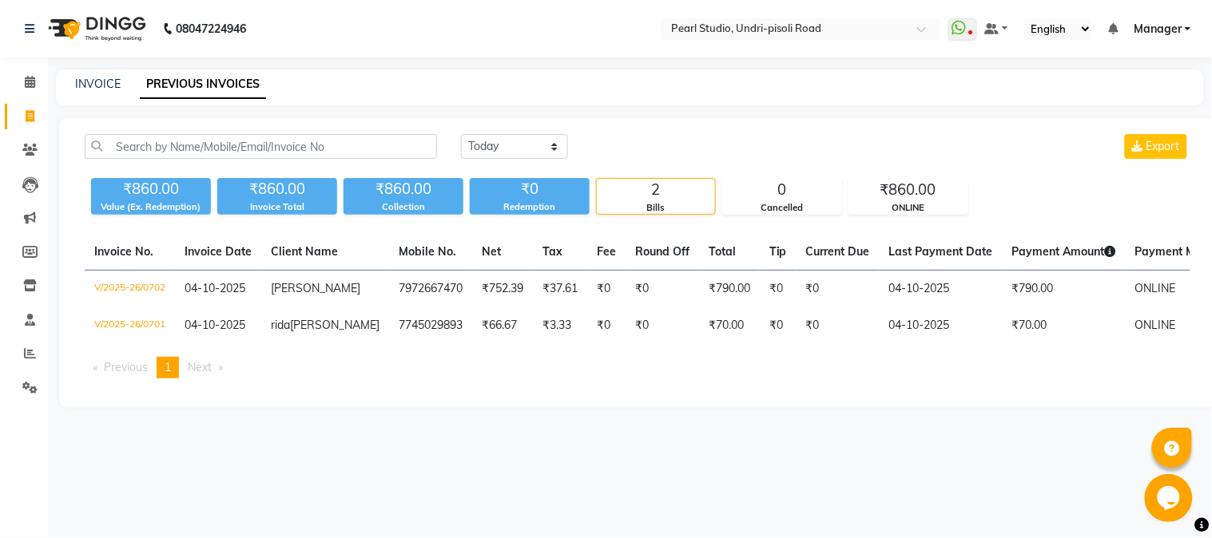
click at [32, 126] on link "Invoice" at bounding box center [24, 117] width 38 height 26
select select "5290"
select select "service"
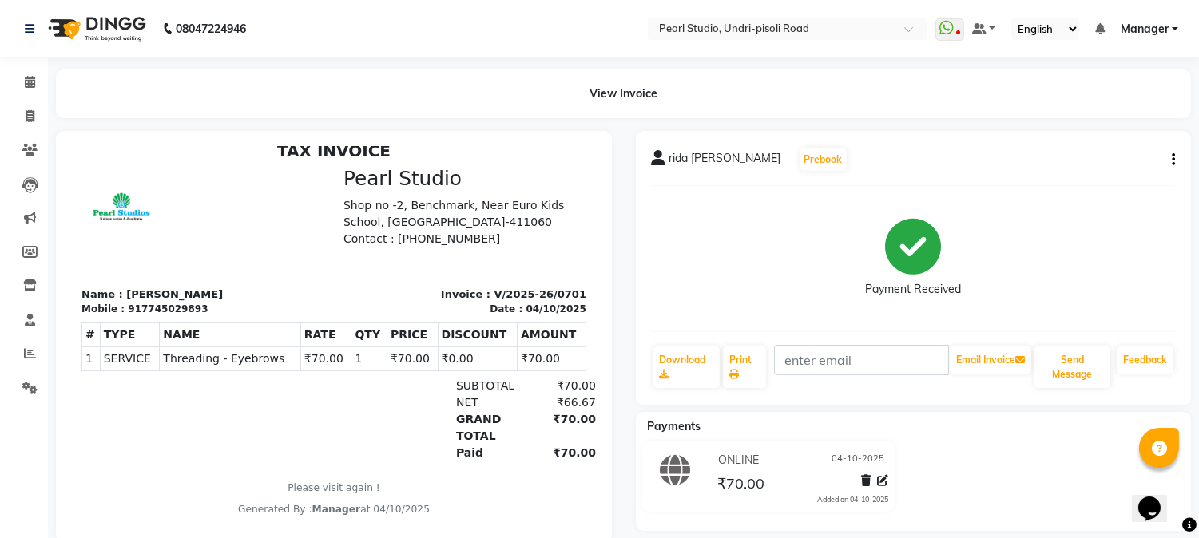
click at [620, 86] on div "View Invoice" at bounding box center [623, 94] width 1135 height 49
click at [25, 106] on link "Invoice" at bounding box center [24, 117] width 38 height 26
select select "5290"
select select "service"
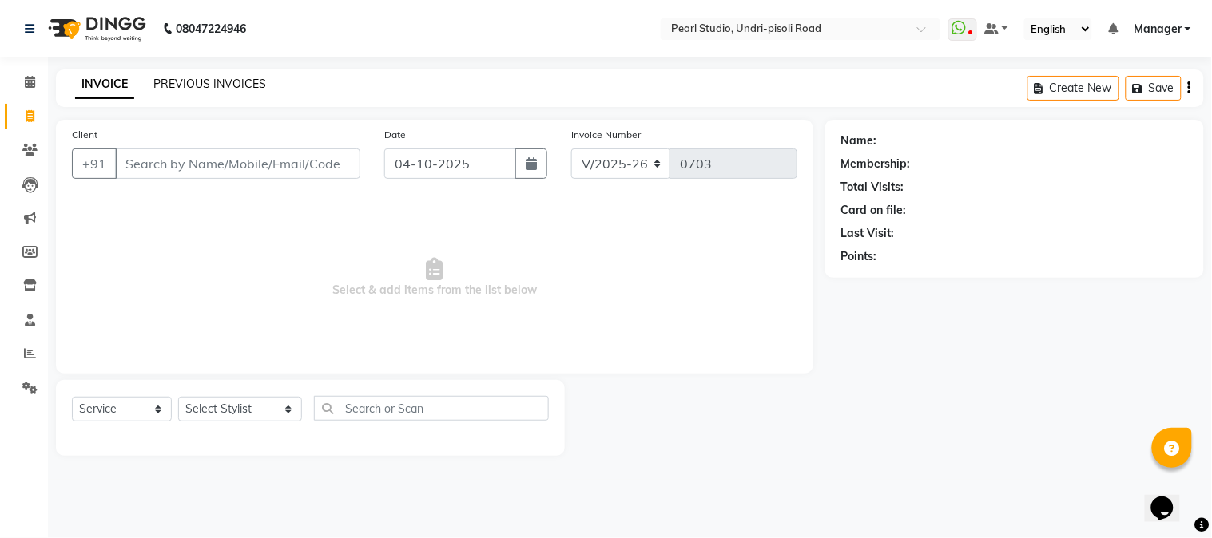
click at [235, 84] on link "PREVIOUS INVOICES" at bounding box center [209, 84] width 113 height 14
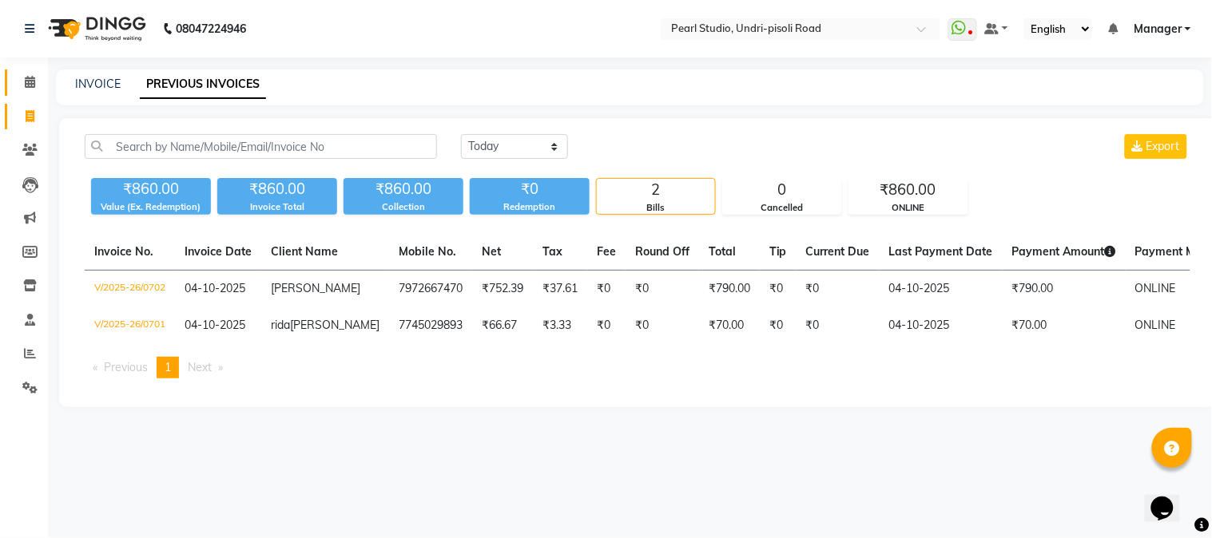
click at [27, 93] on link "Calendar" at bounding box center [24, 83] width 38 height 26
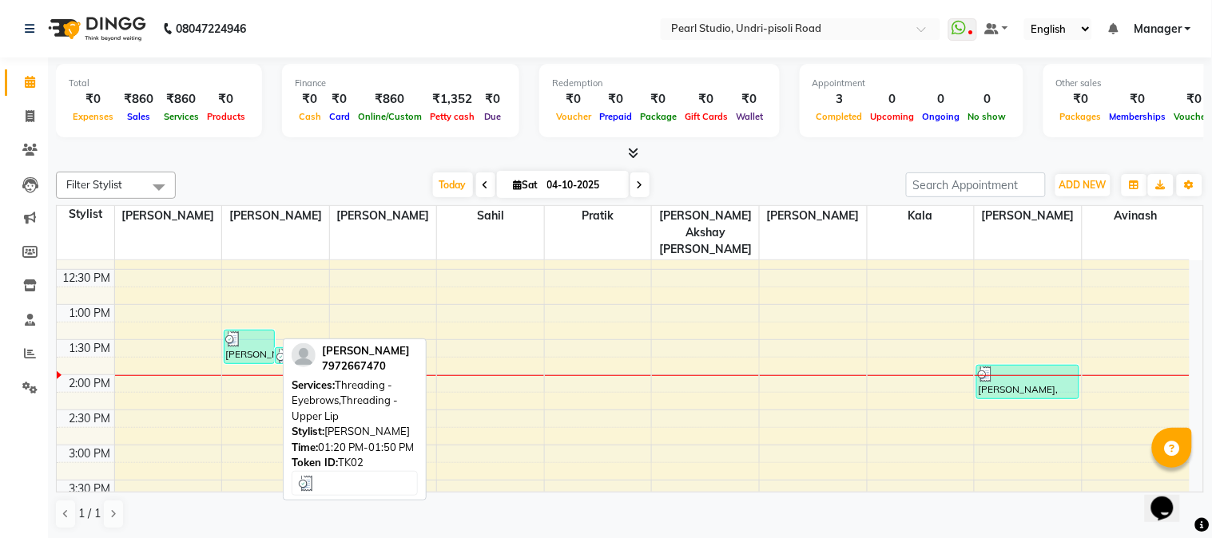
scroll to position [117, 0]
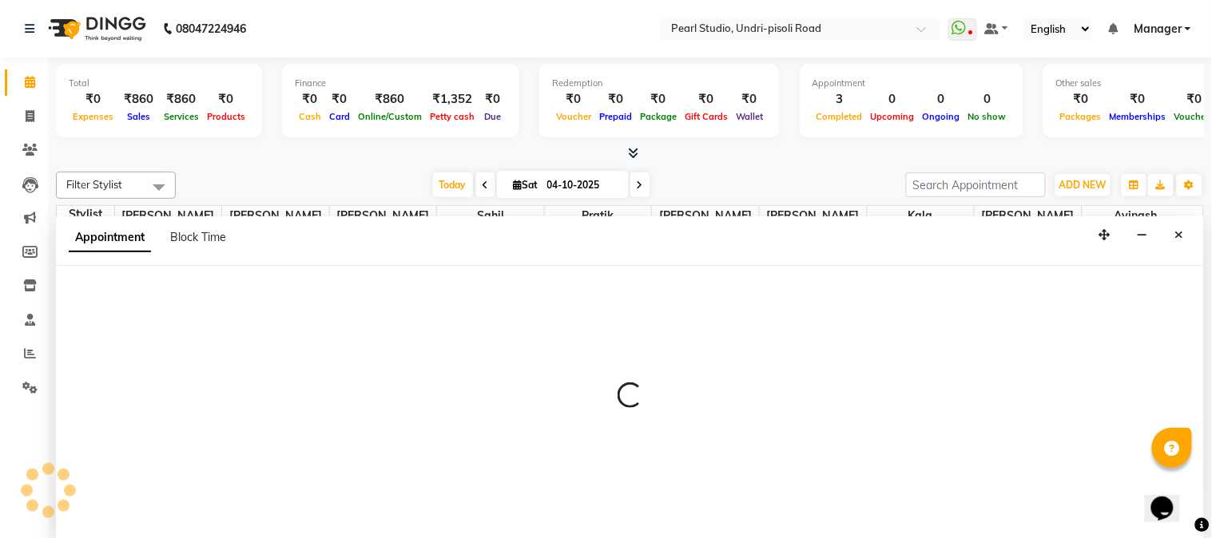
select select "63726"
select select "tentative"
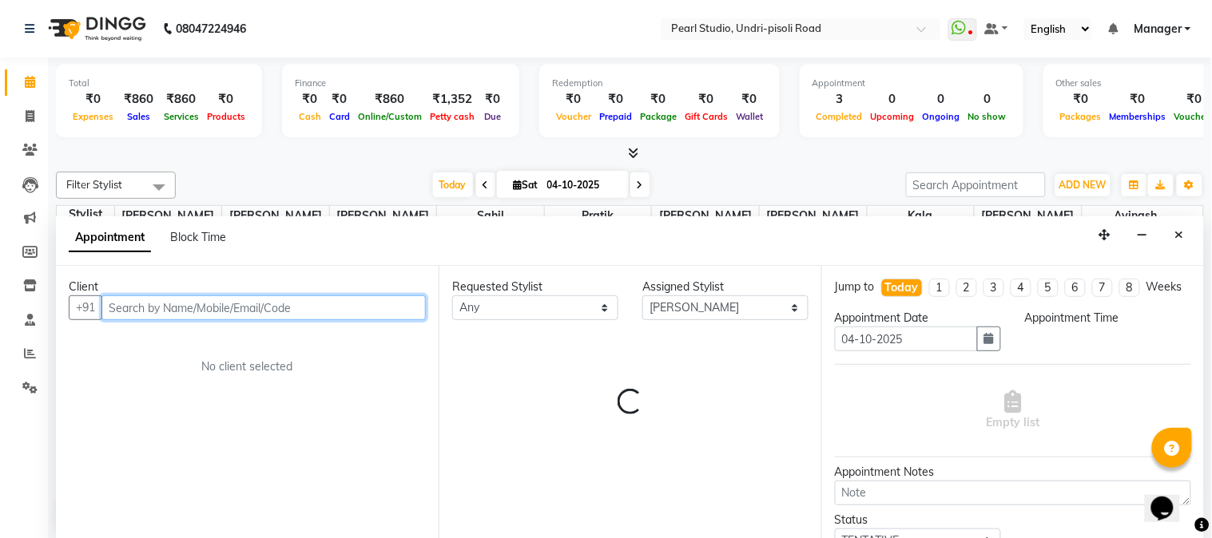
select select "735"
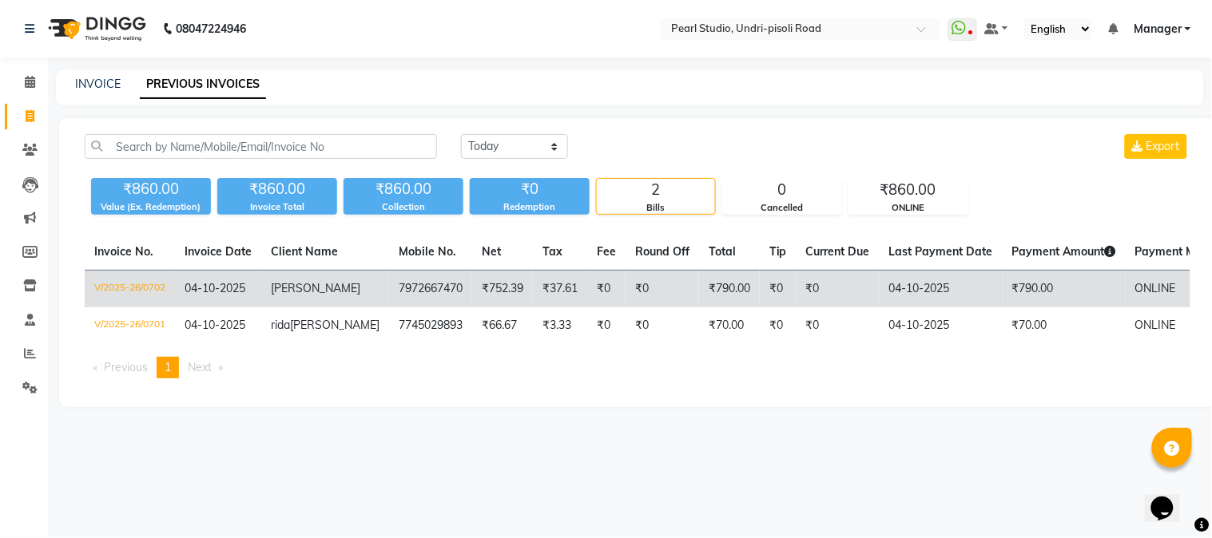
click at [316, 306] on td "[PERSON_NAME]" at bounding box center [325, 290] width 128 height 38
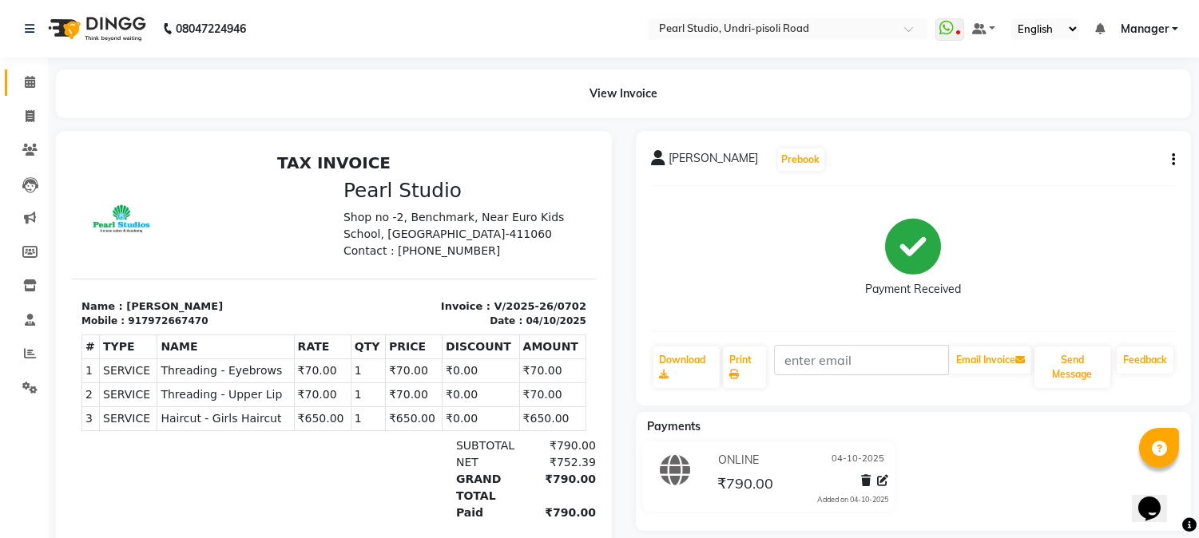
click at [20, 93] on link "Calendar" at bounding box center [24, 83] width 38 height 26
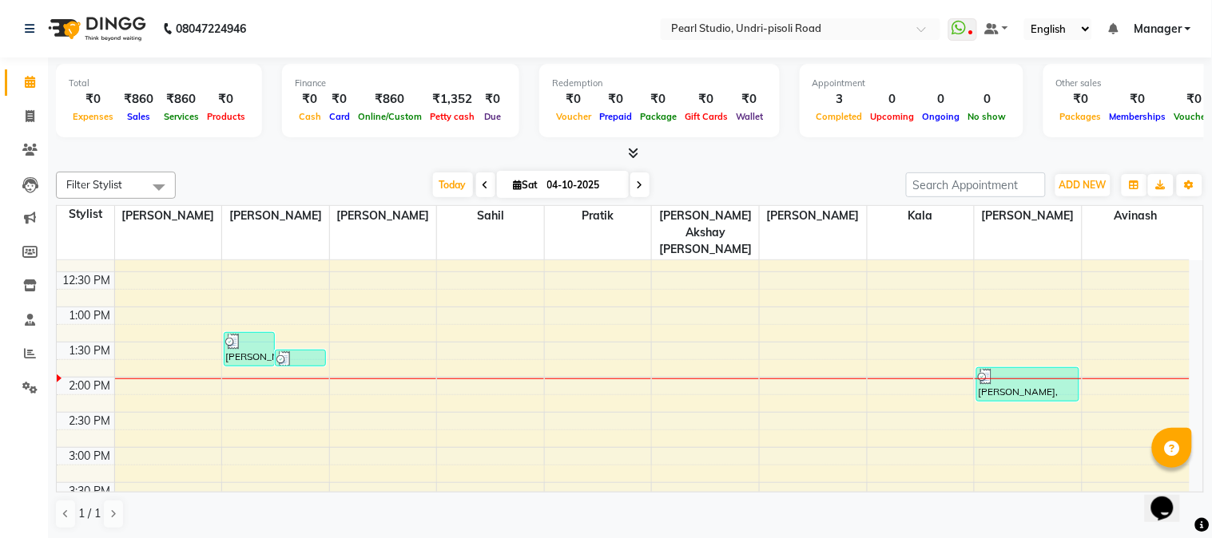
scroll to position [236, 0]
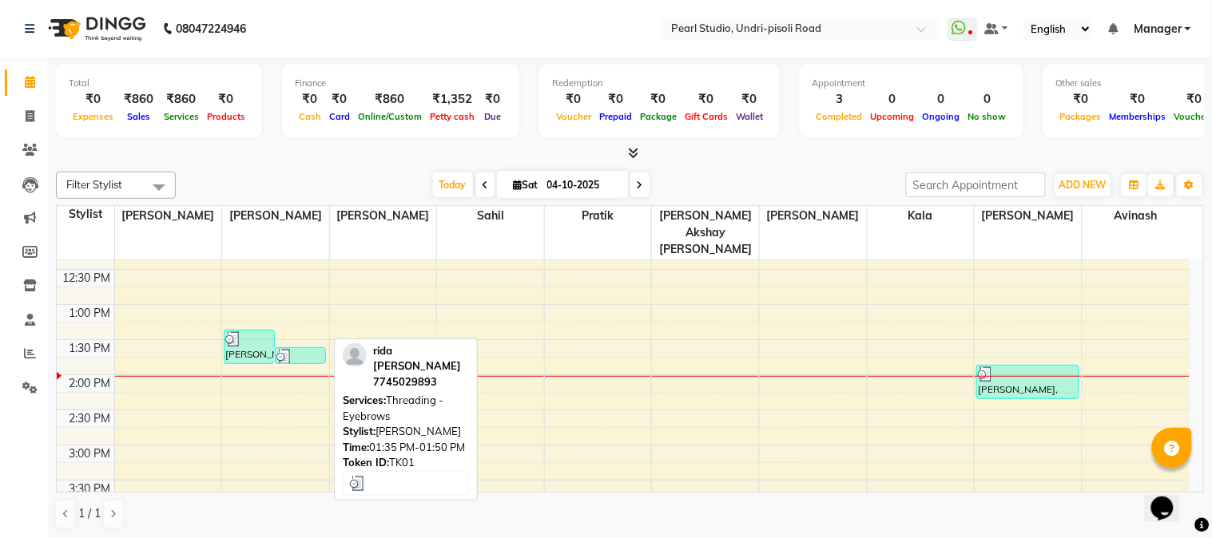
click at [282, 349] on img at bounding box center [284, 357] width 16 height 16
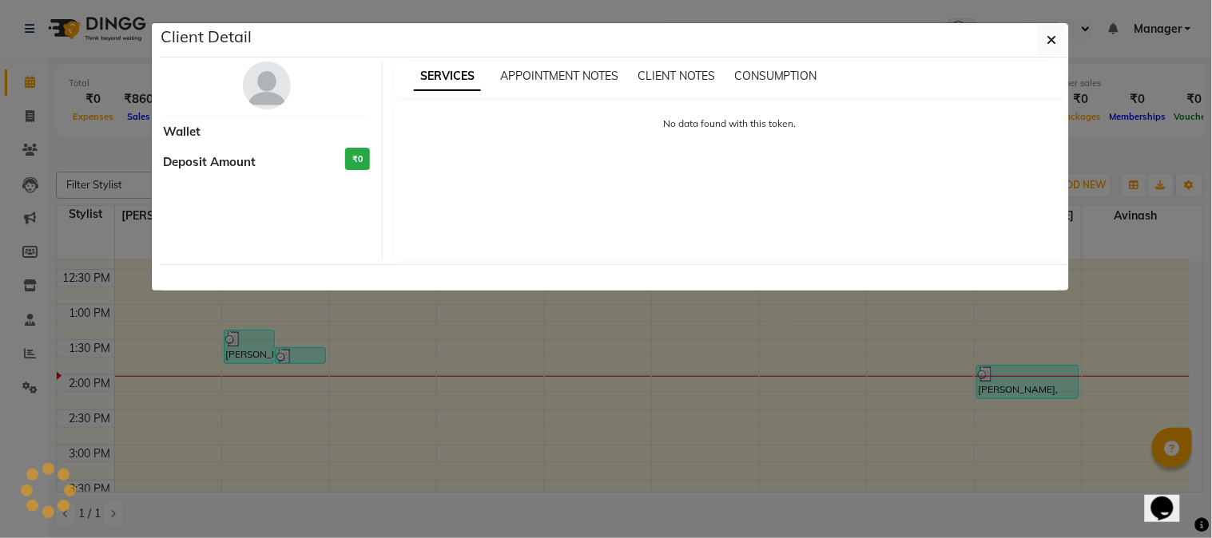
select select "3"
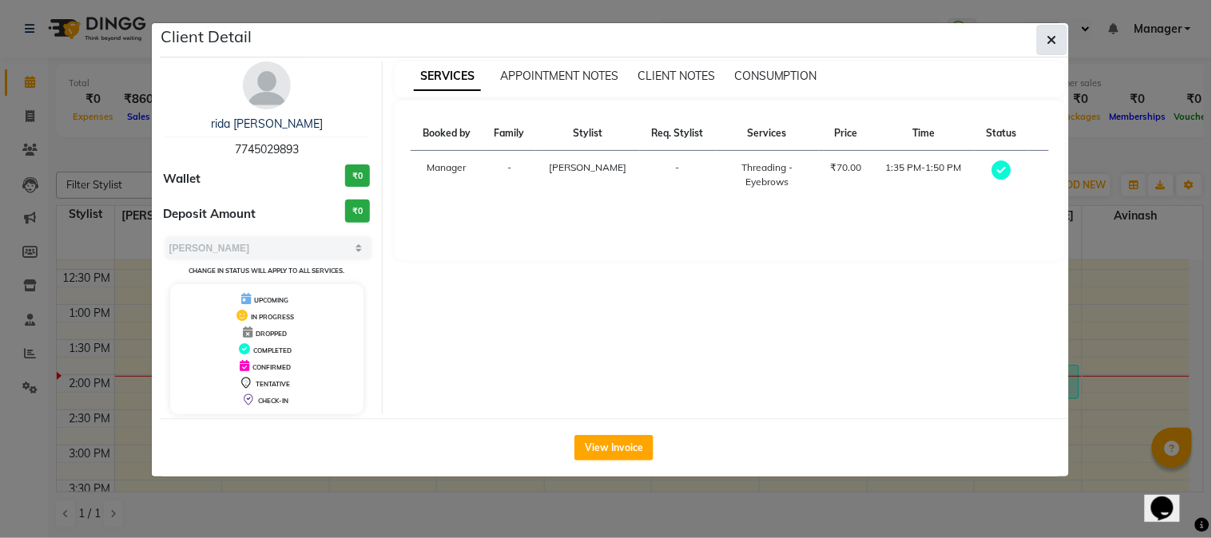
click at [1056, 46] on button "button" at bounding box center [1052, 40] width 30 height 30
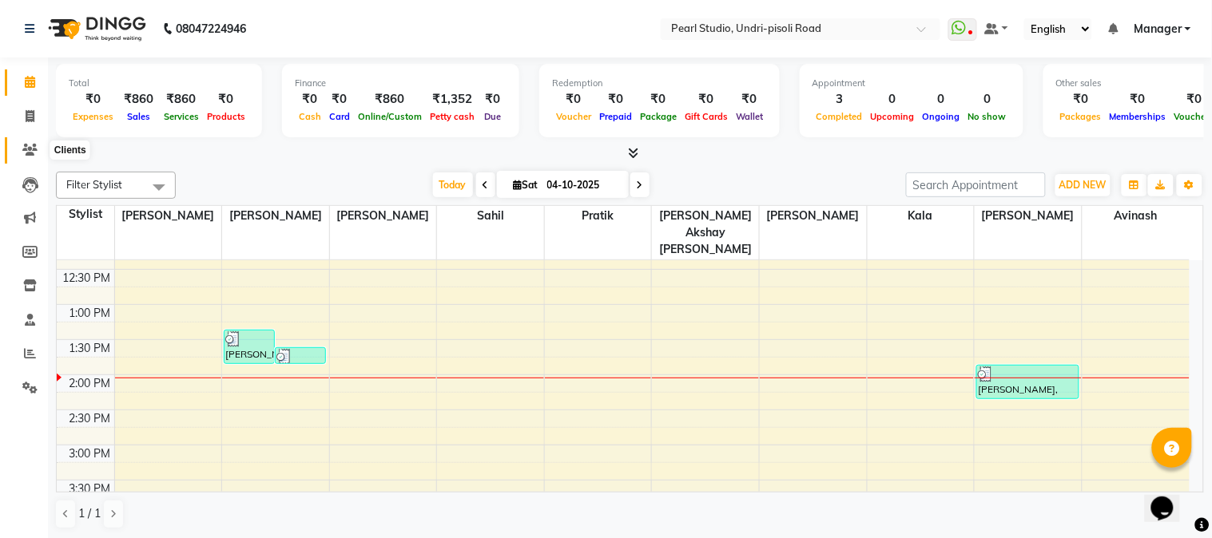
click at [35, 145] on icon at bounding box center [29, 150] width 15 height 12
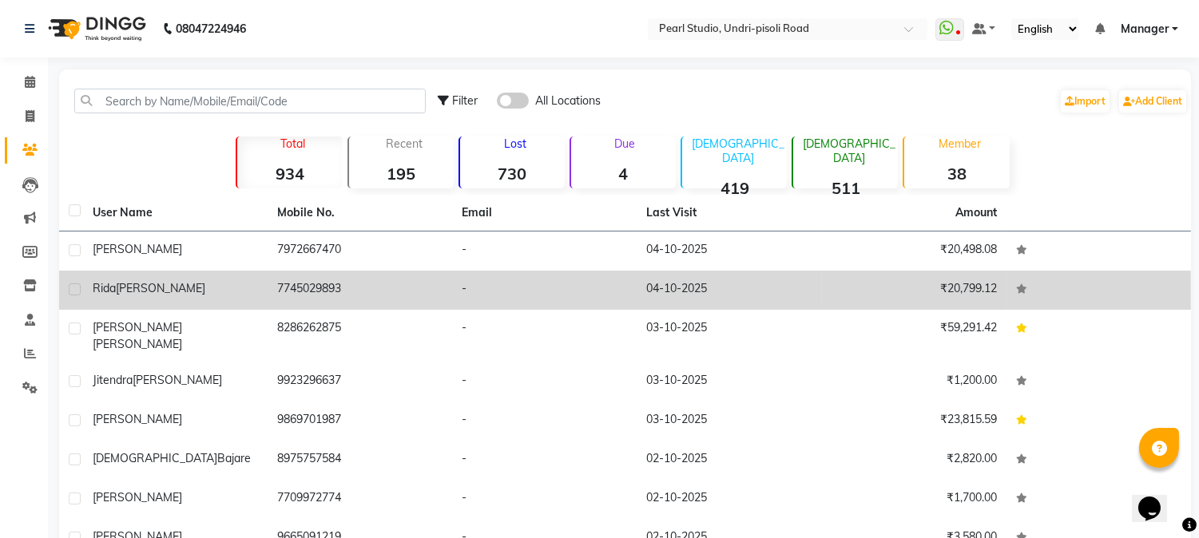
click at [268, 283] on td "7745029893" at bounding box center [360, 290] width 185 height 39
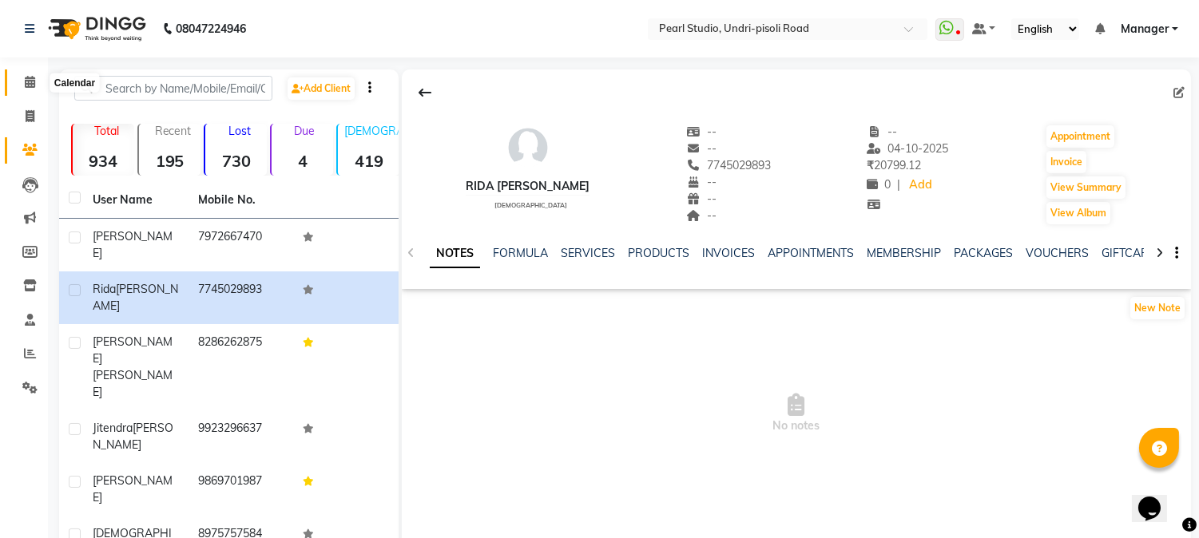
click at [29, 77] on icon at bounding box center [30, 82] width 10 height 12
